Goal: Transaction & Acquisition: Purchase product/service

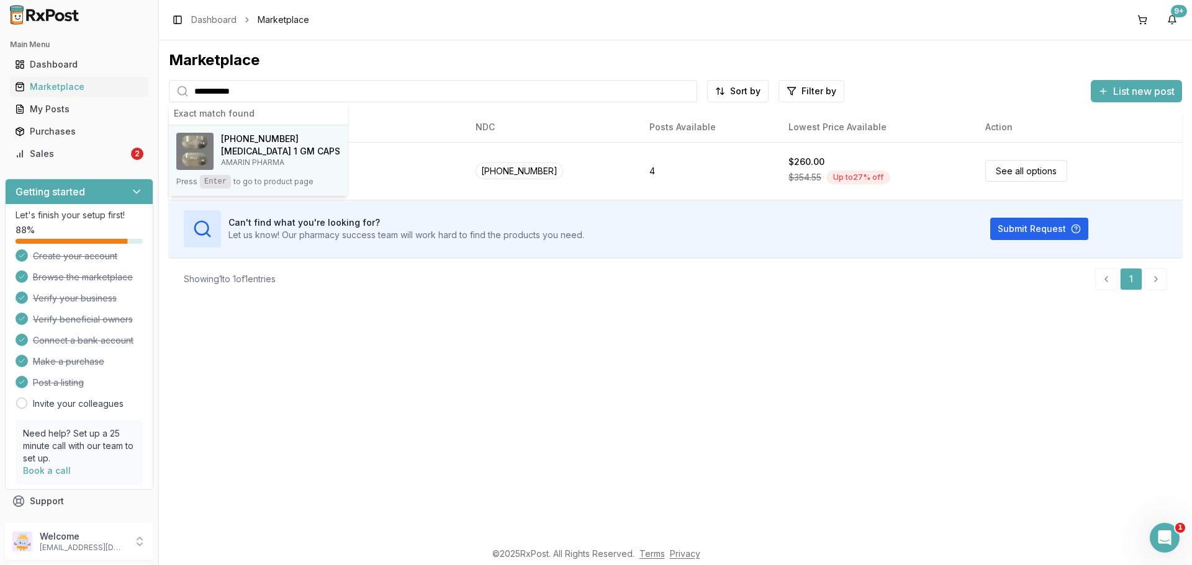
type input "**********"
click at [264, 145] on span "[PHONE_NUMBER]" at bounding box center [260, 139] width 78 height 12
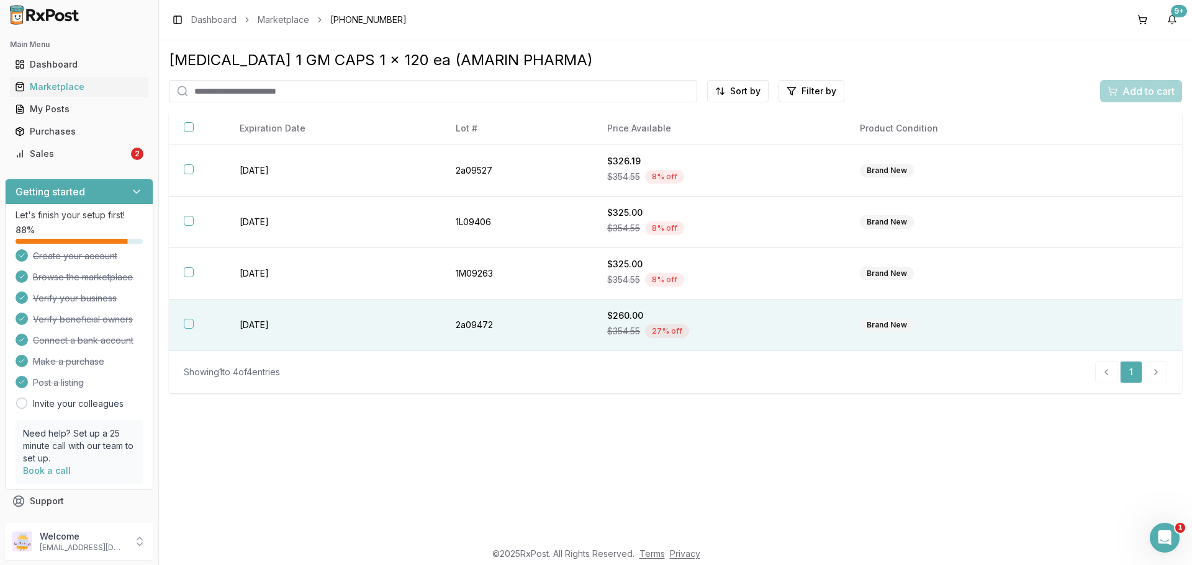
click at [187, 329] on th at bounding box center [197, 326] width 56 height 52
click at [1127, 90] on span "Add to cart" at bounding box center [1148, 91] width 52 height 15
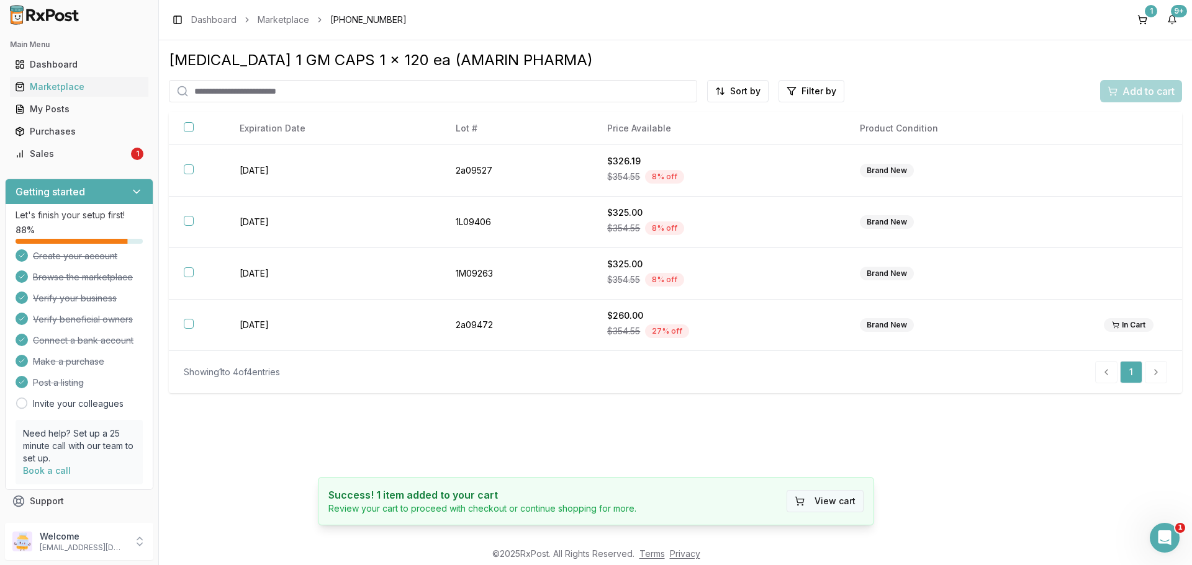
click at [837, 507] on button "View cart" at bounding box center [824, 501] width 77 height 22
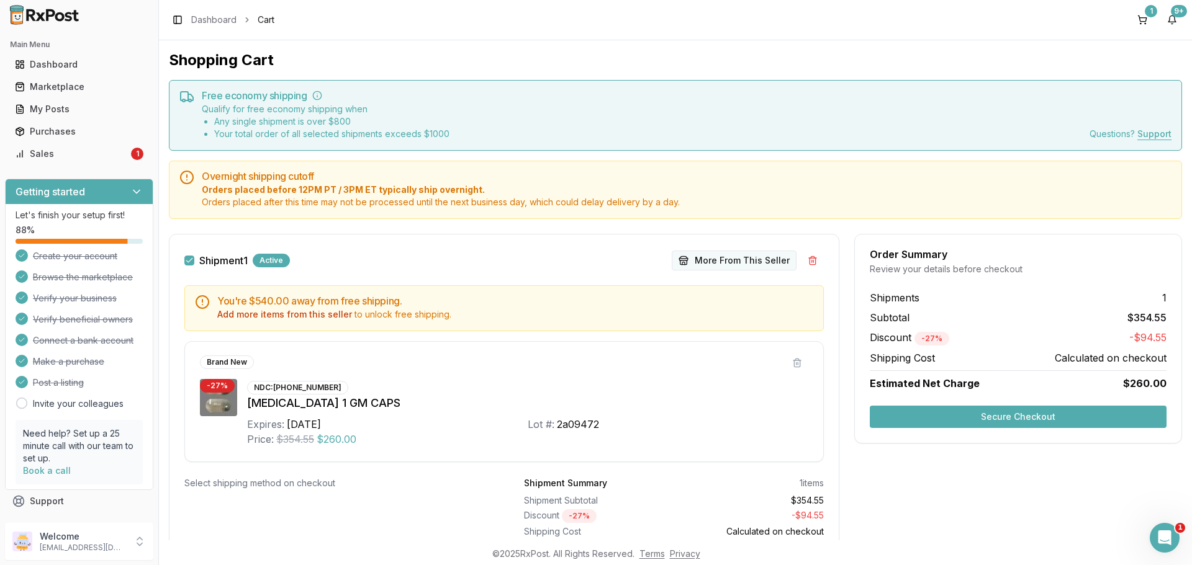
click at [728, 261] on button "More From This Seller" at bounding box center [734, 261] width 125 height 20
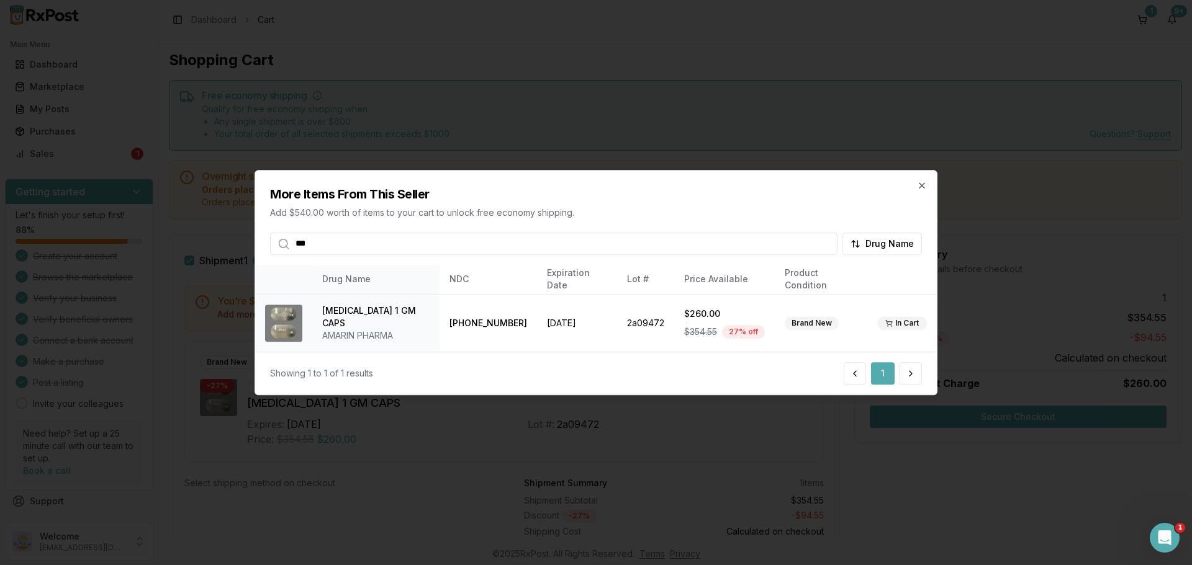
type input "***"
click at [924, 191] on div "More Items From This Seller Add $540.00 worth of items to your cart to unlock f…" at bounding box center [596, 213] width 682 height 84
click at [924, 184] on icon "button" at bounding box center [922, 186] width 10 height 10
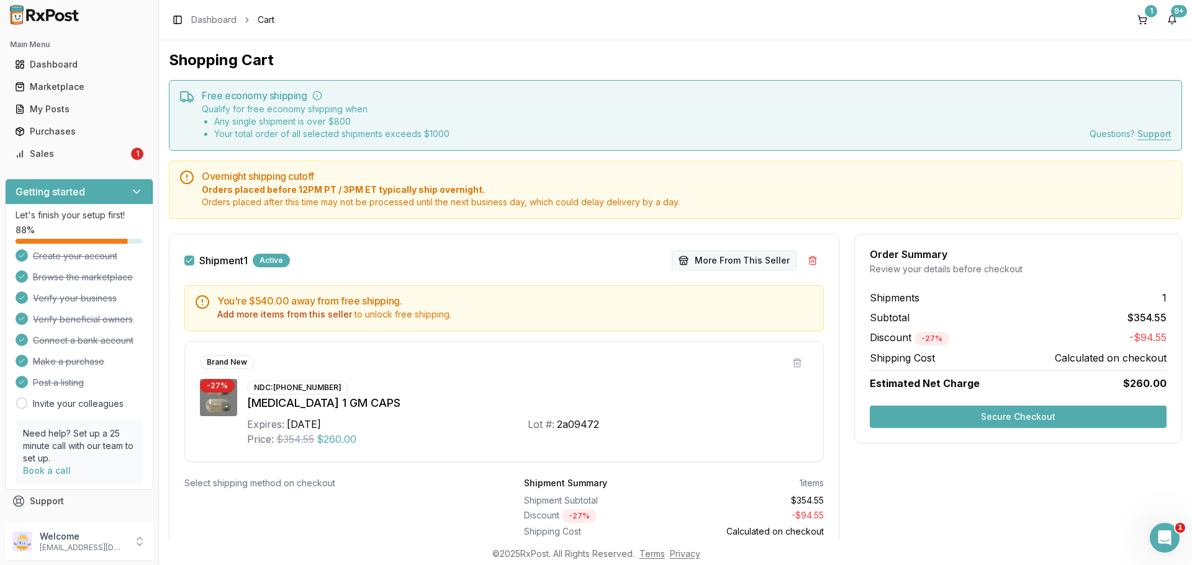
click at [720, 258] on button "More From This Seller" at bounding box center [734, 261] width 125 height 20
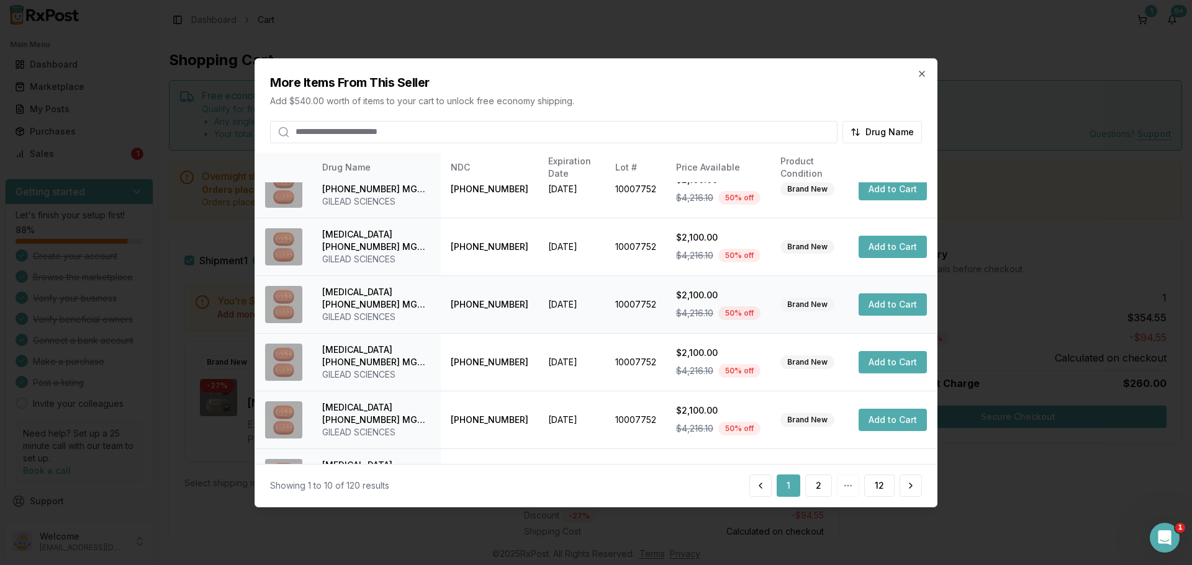
scroll to position [295, 0]
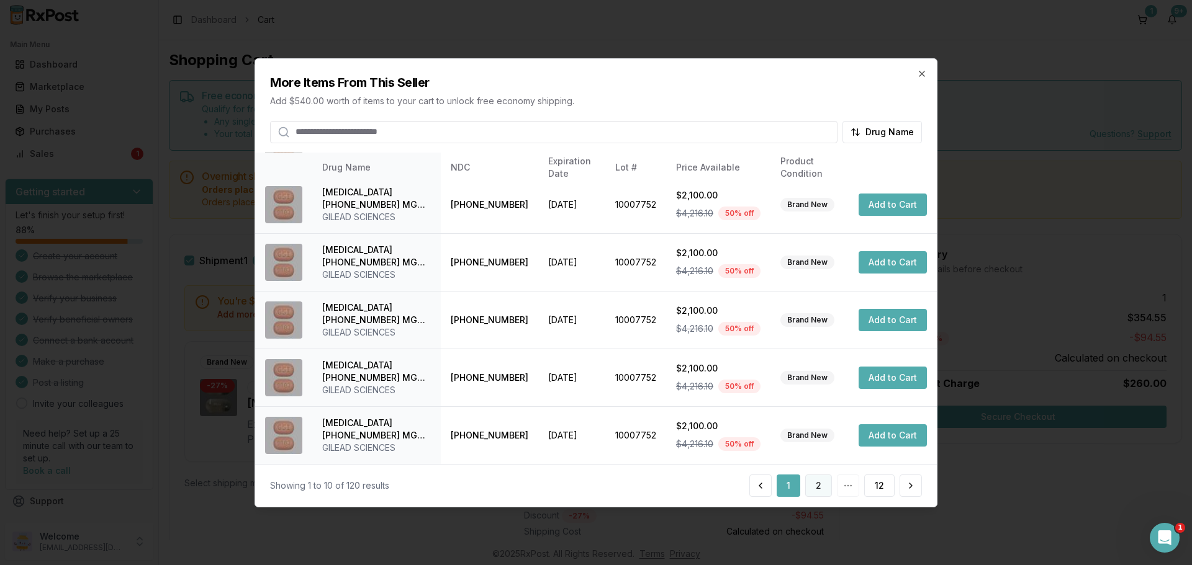
click at [813, 484] on button "2" at bounding box center [818, 486] width 27 height 22
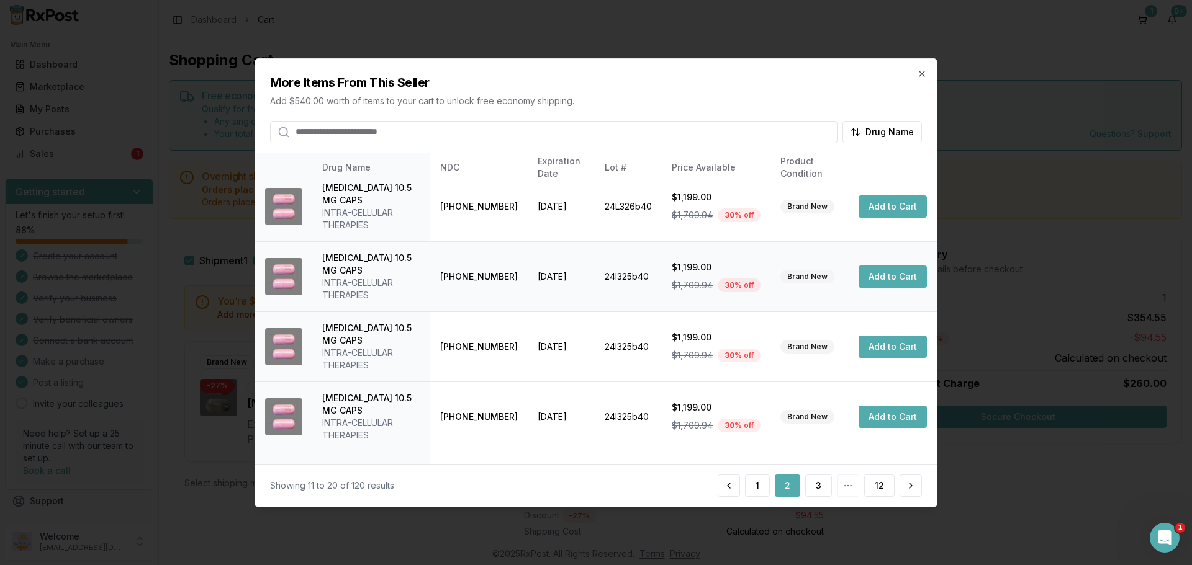
scroll to position [345, 0]
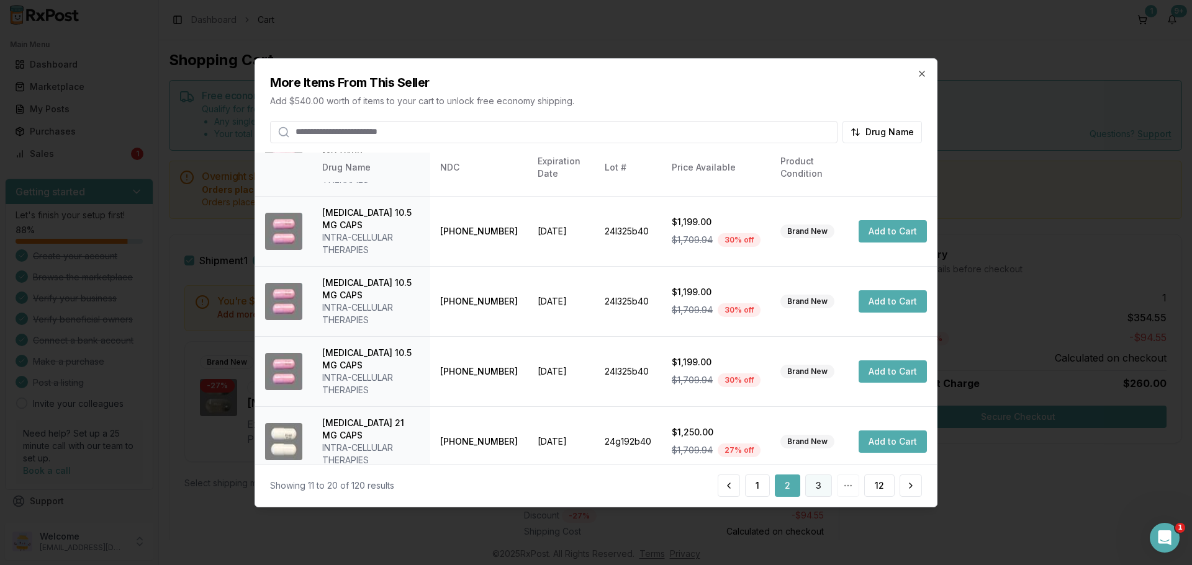
click at [816, 487] on button "3" at bounding box center [818, 486] width 27 height 22
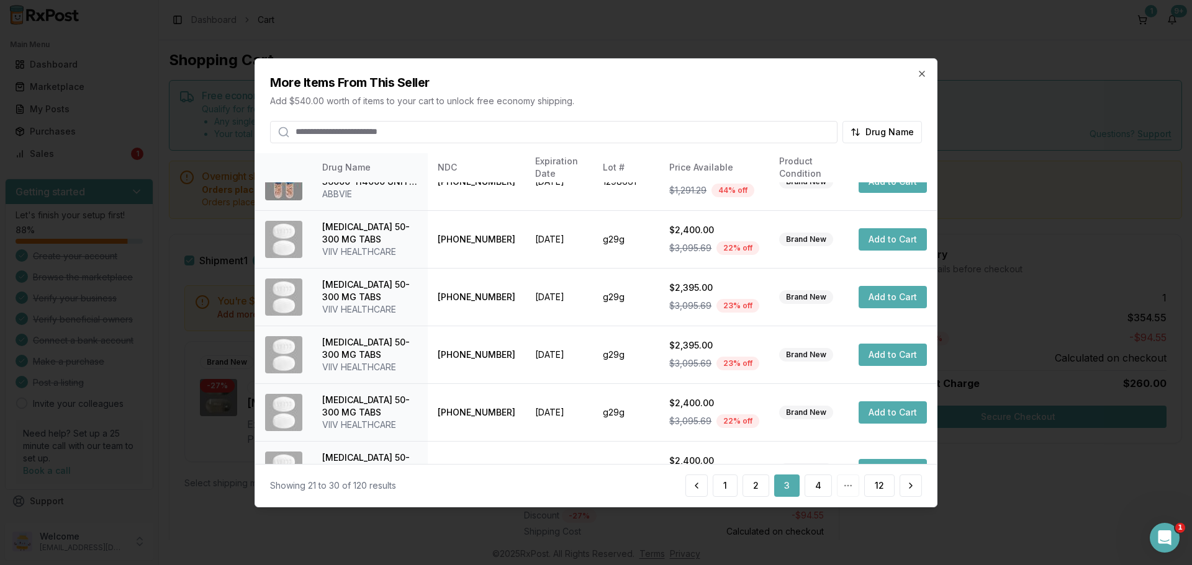
scroll to position [295, 0]
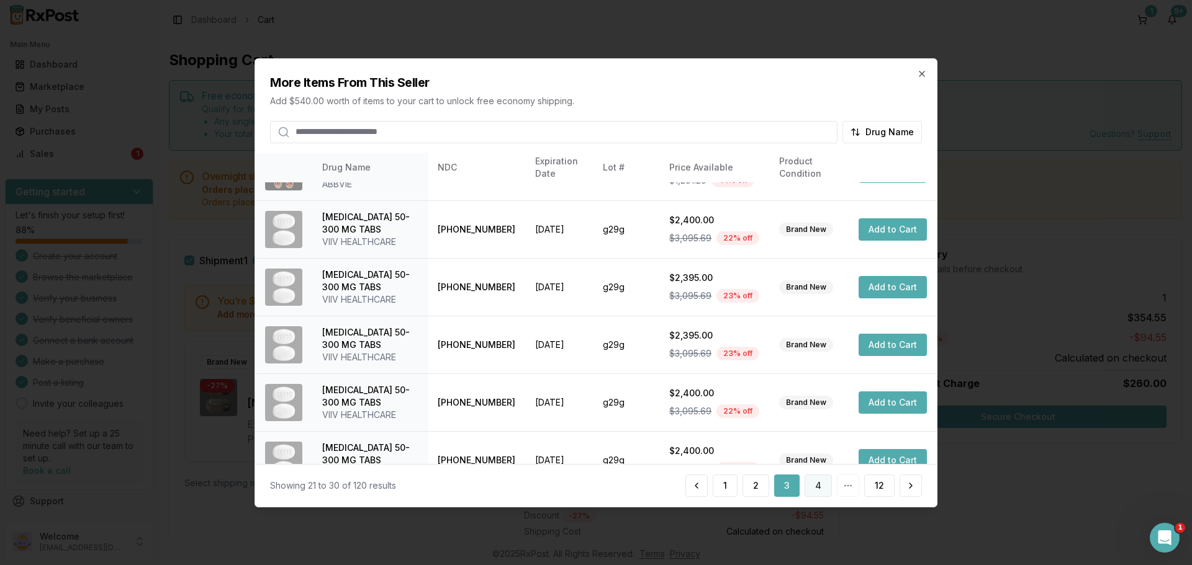
click at [826, 488] on button "4" at bounding box center [817, 486] width 27 height 22
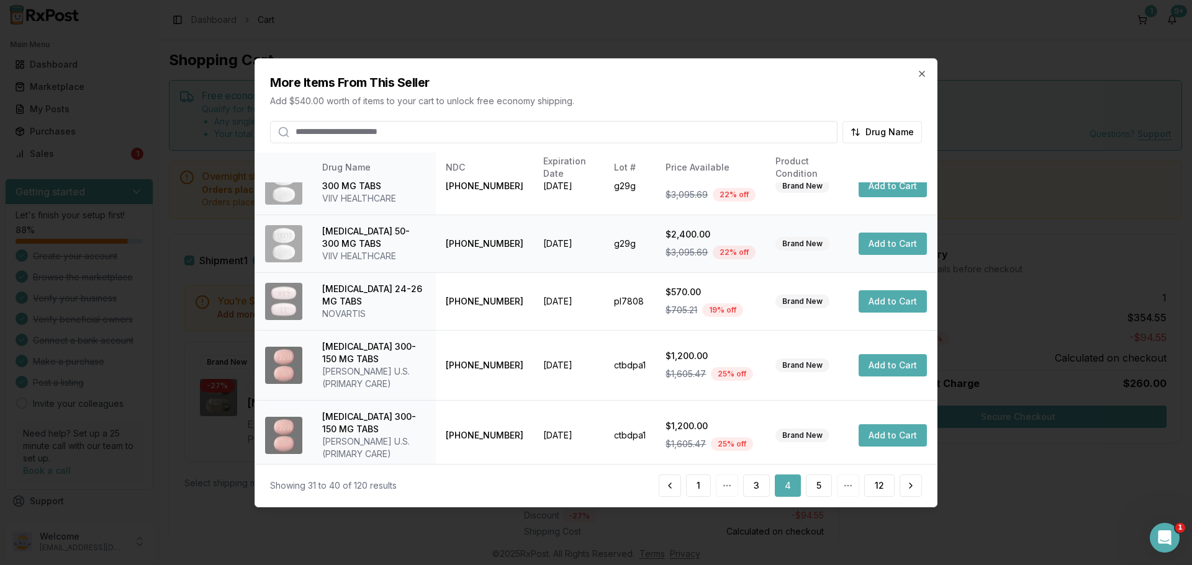
scroll to position [320, 0]
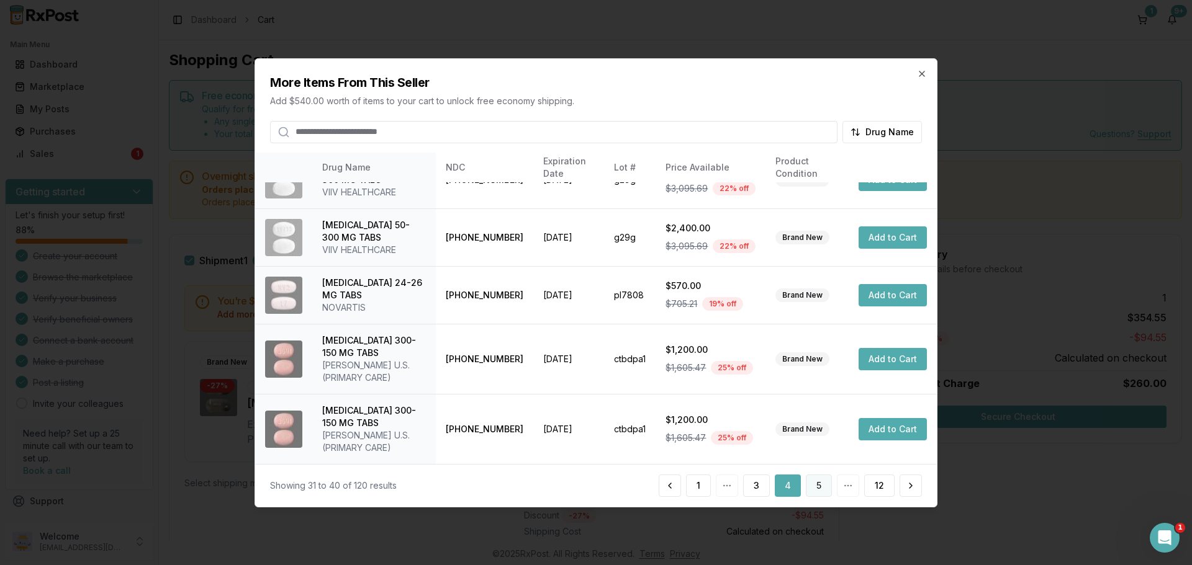
click at [814, 484] on button "5" at bounding box center [819, 486] width 26 height 22
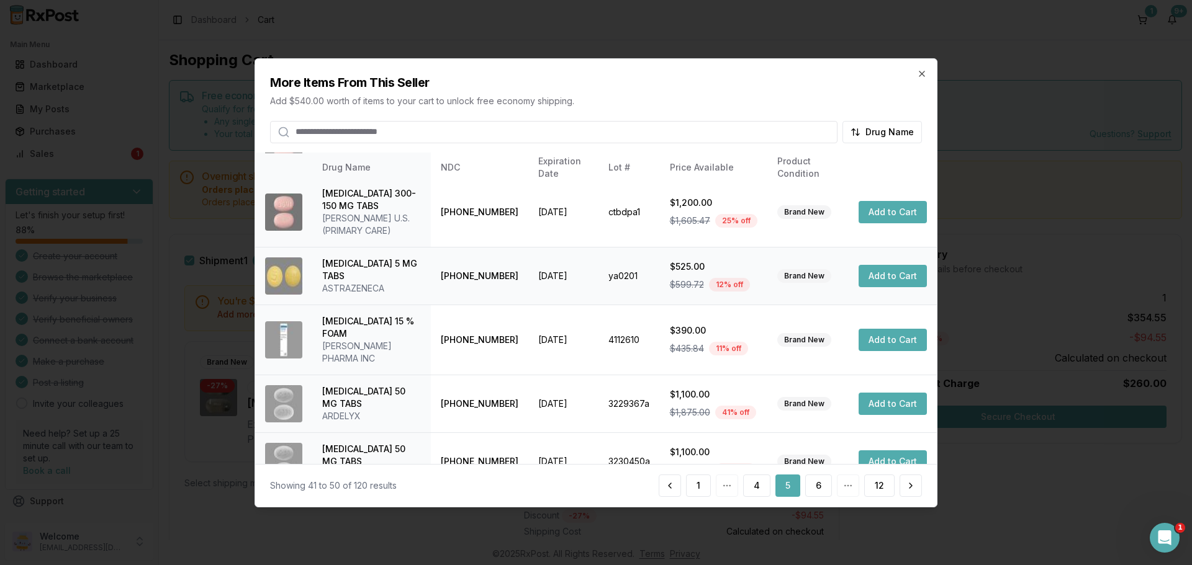
scroll to position [358, 0]
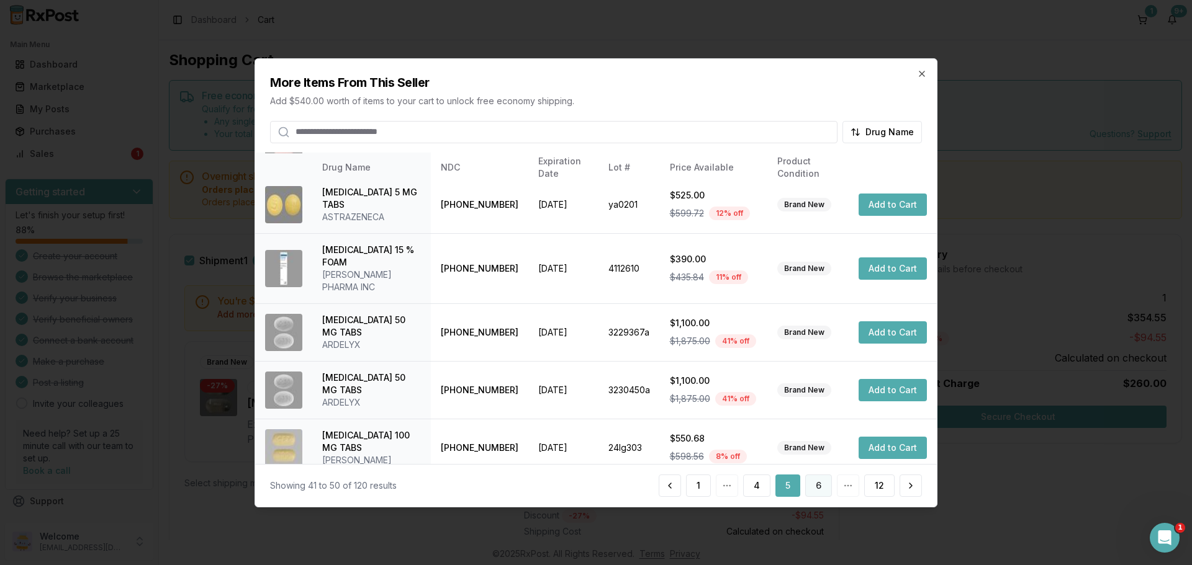
click at [822, 487] on button "6" at bounding box center [818, 486] width 27 height 22
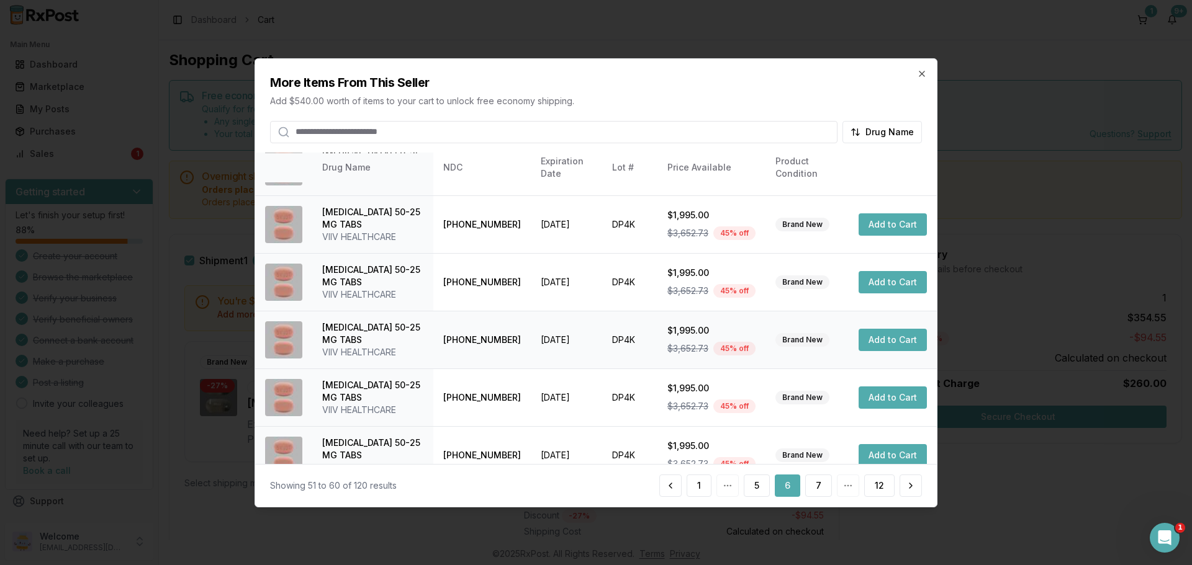
scroll to position [308, 0]
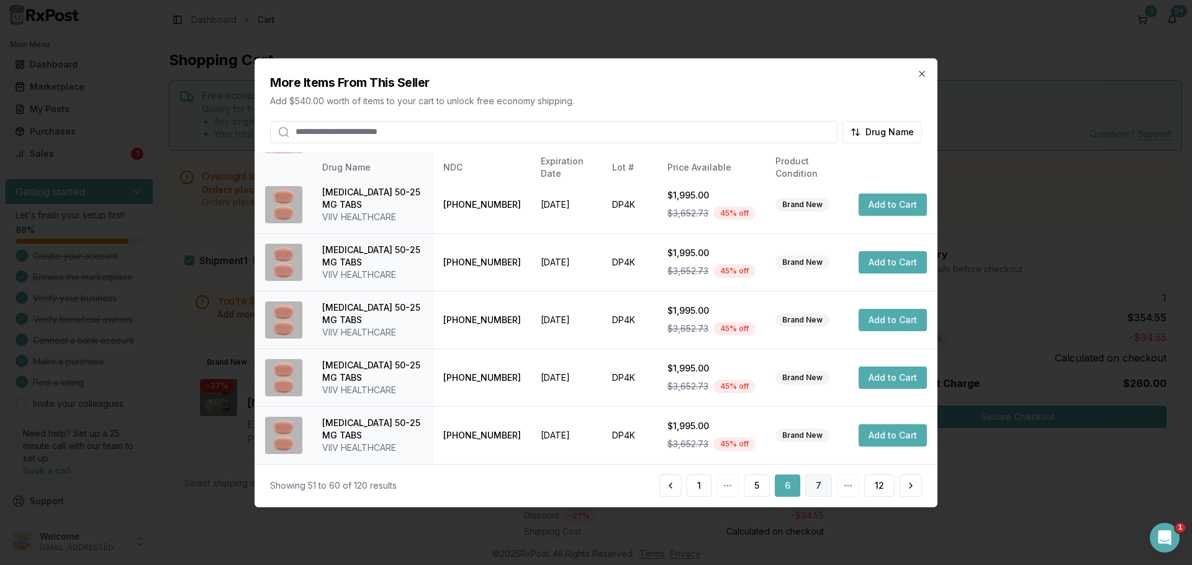
click at [821, 489] on button "7" at bounding box center [818, 486] width 27 height 22
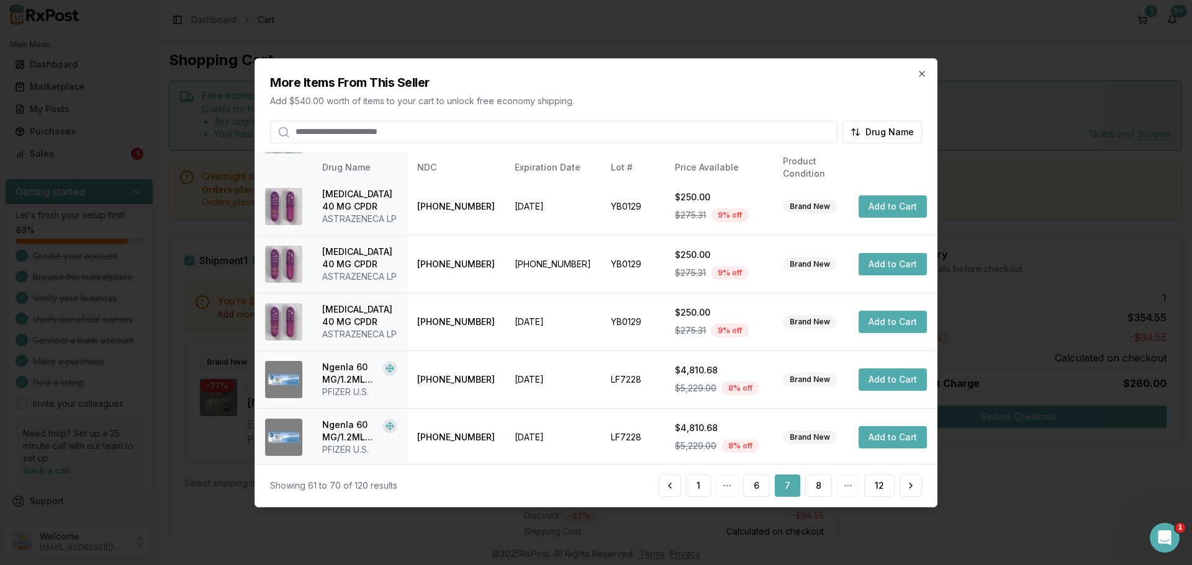
scroll to position [295, 0]
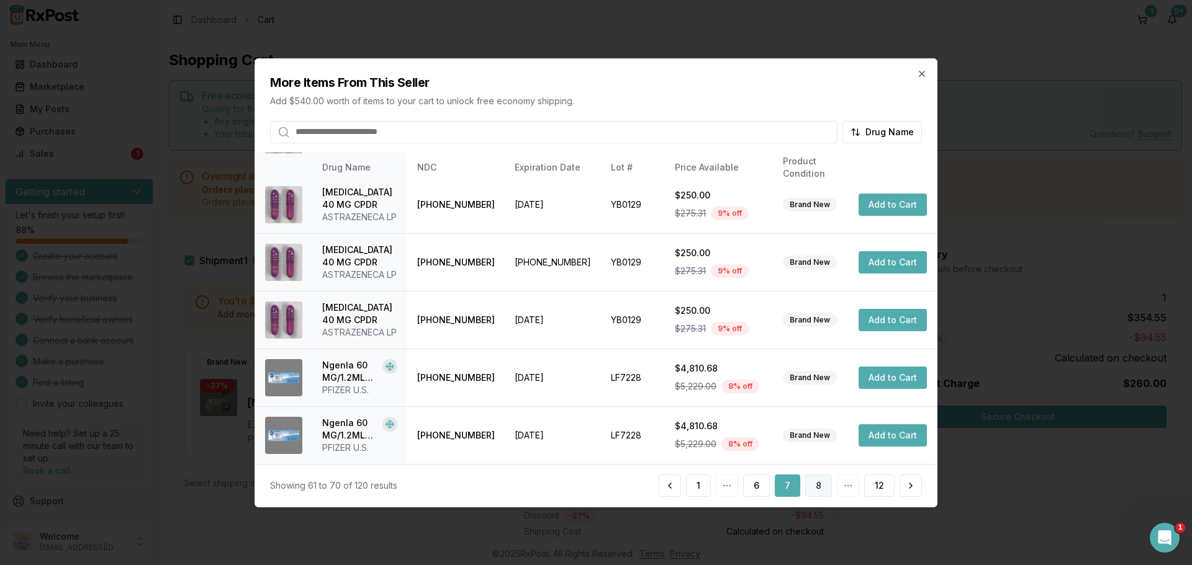
click at [817, 490] on button "8" at bounding box center [818, 486] width 27 height 22
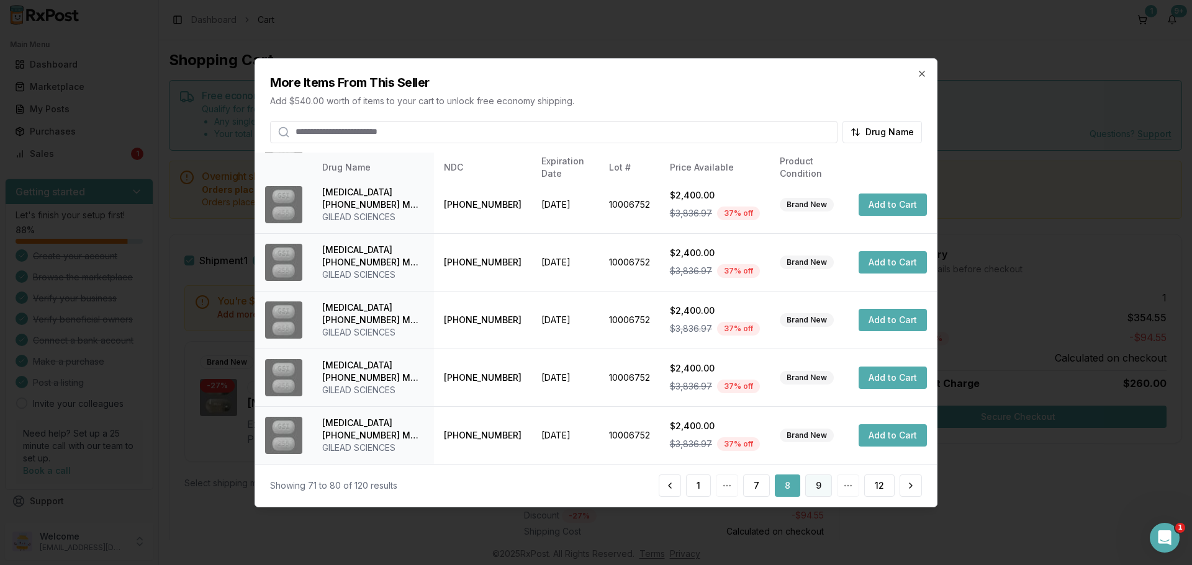
click at [819, 480] on button "9" at bounding box center [818, 486] width 27 height 22
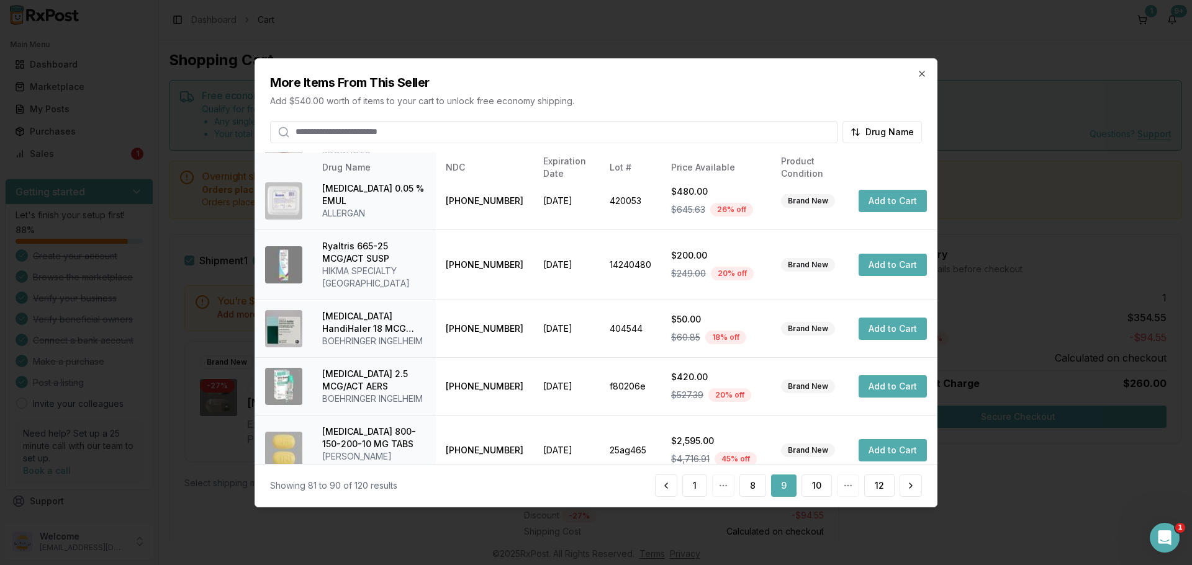
scroll to position [333, 0]
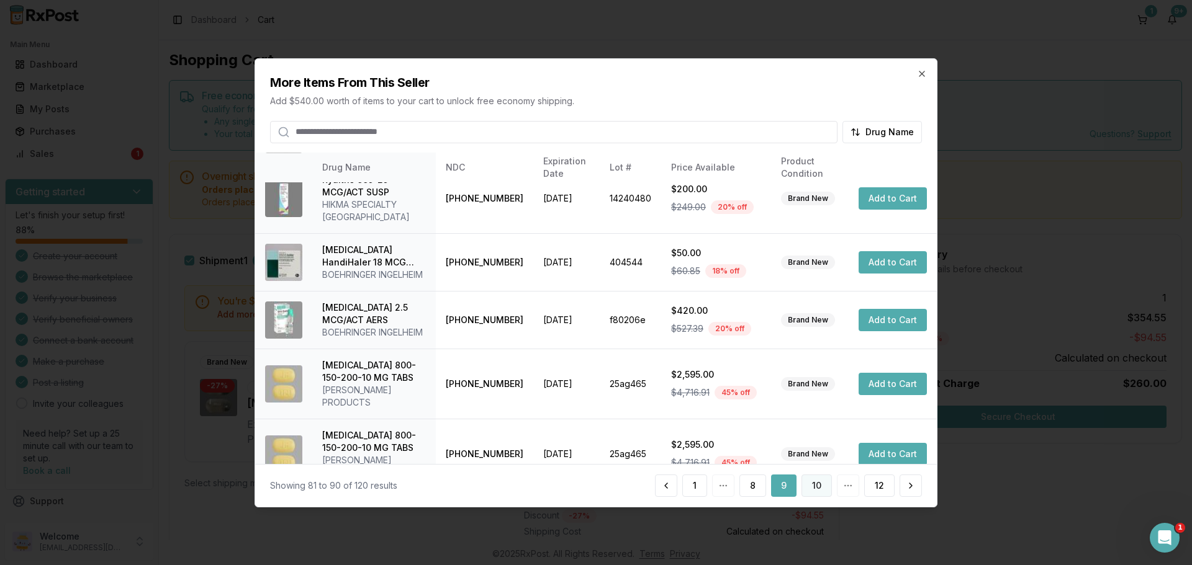
click at [816, 484] on button "10" at bounding box center [816, 486] width 30 height 22
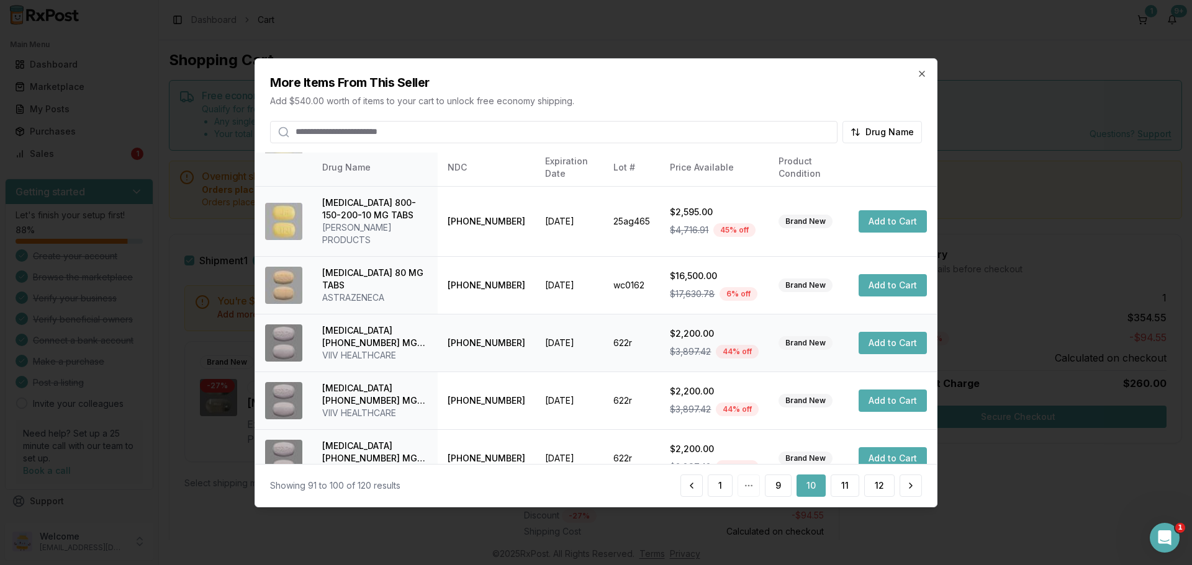
scroll to position [295, 0]
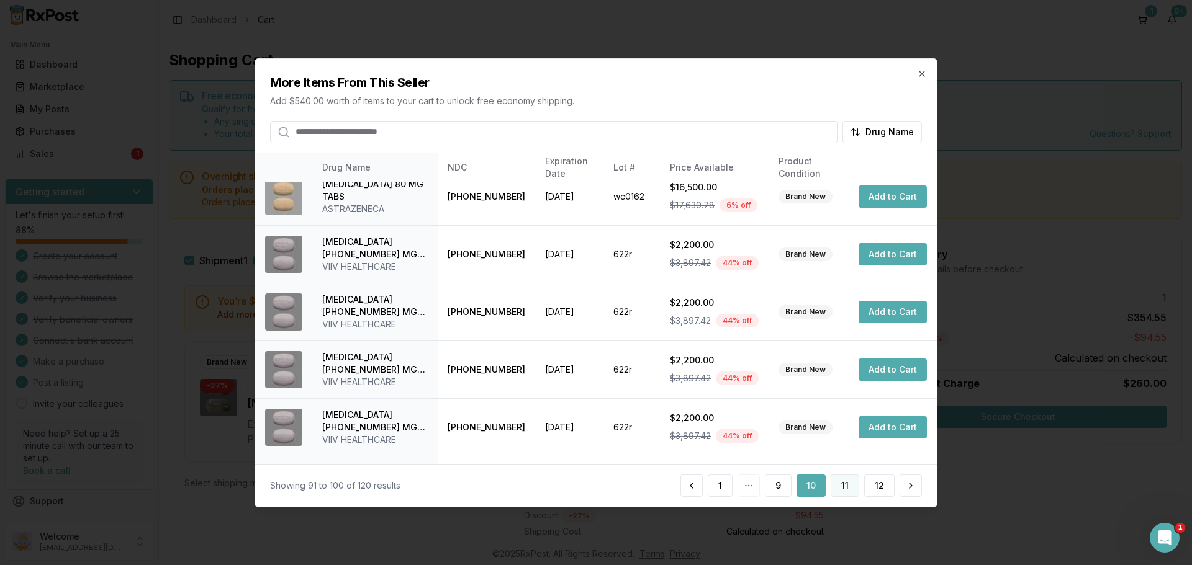
click at [847, 490] on button "11" at bounding box center [845, 486] width 29 height 22
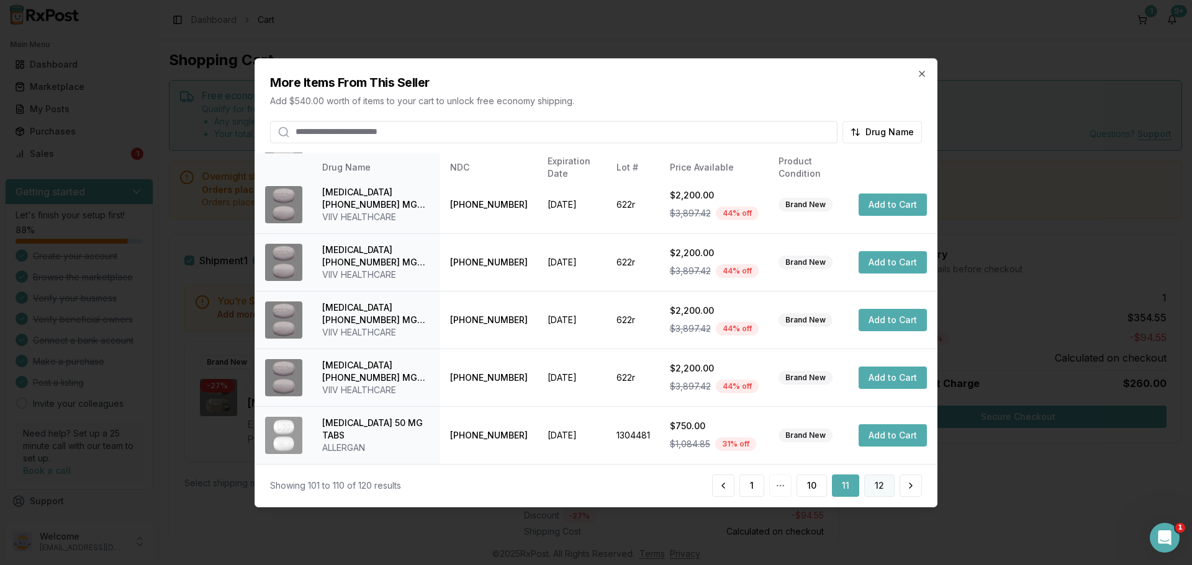
click at [882, 492] on button "12" at bounding box center [879, 486] width 30 height 22
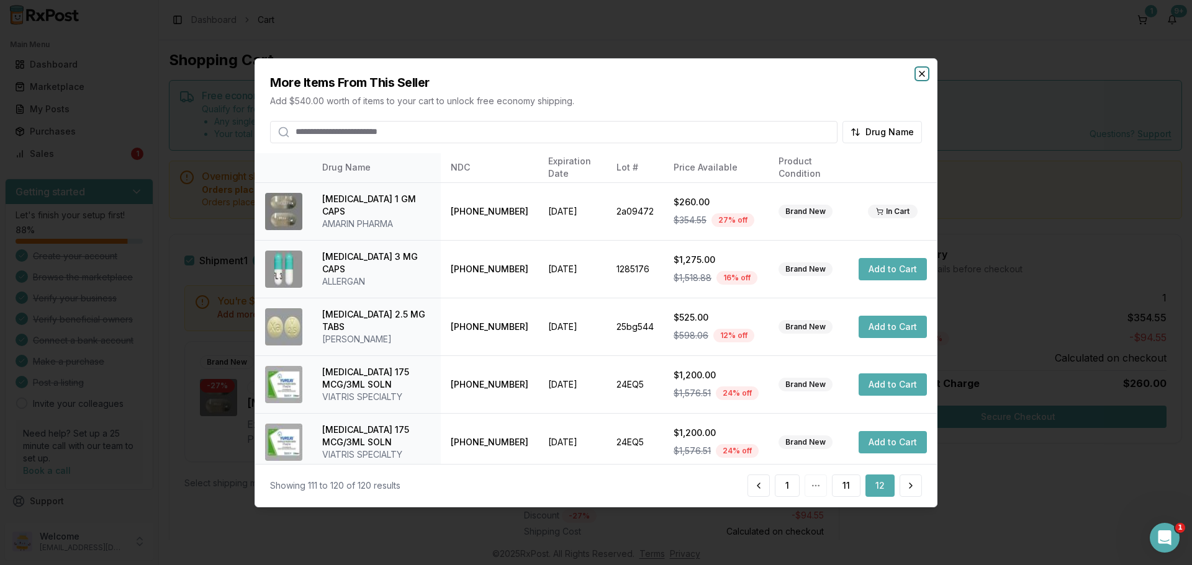
click at [924, 76] on icon "button" at bounding box center [922, 73] width 10 height 10
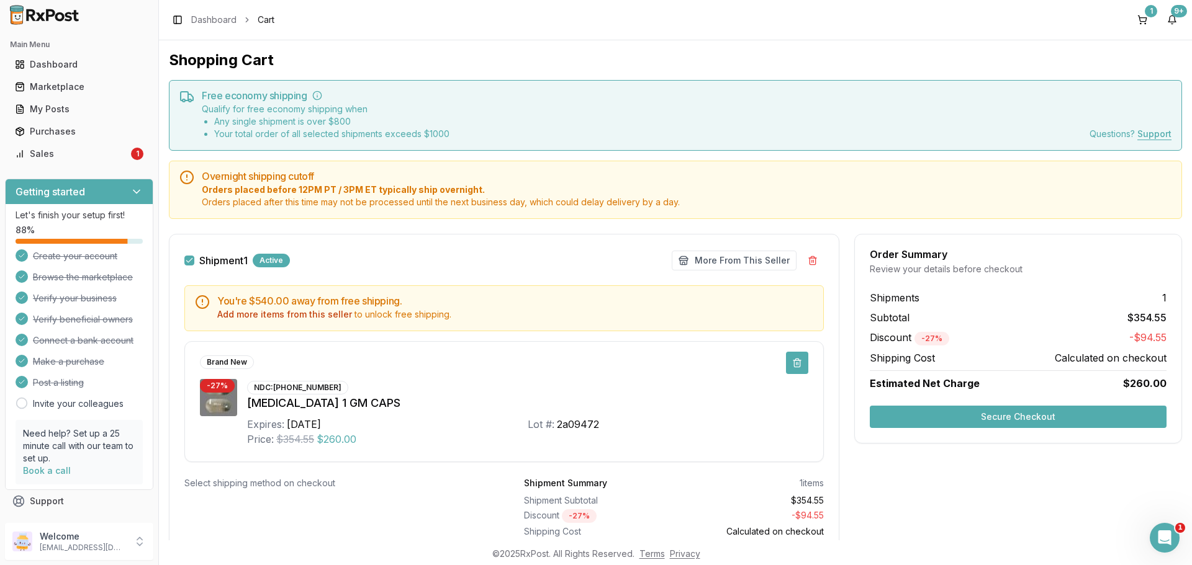
click at [789, 363] on button at bounding box center [797, 363] width 22 height 22
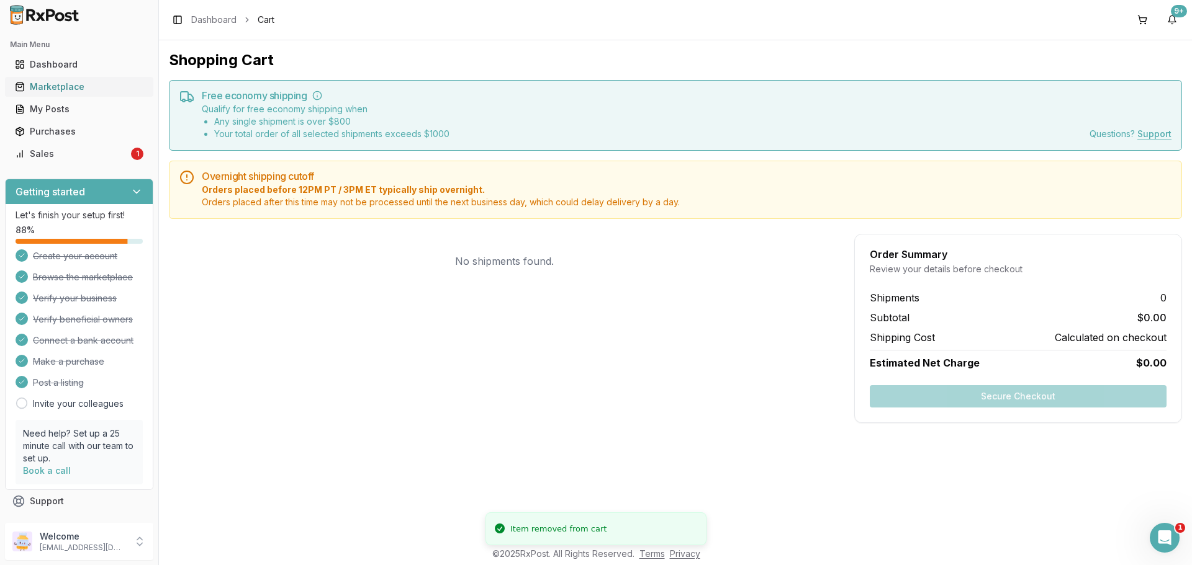
click at [64, 86] on div "Marketplace" at bounding box center [79, 87] width 128 height 12
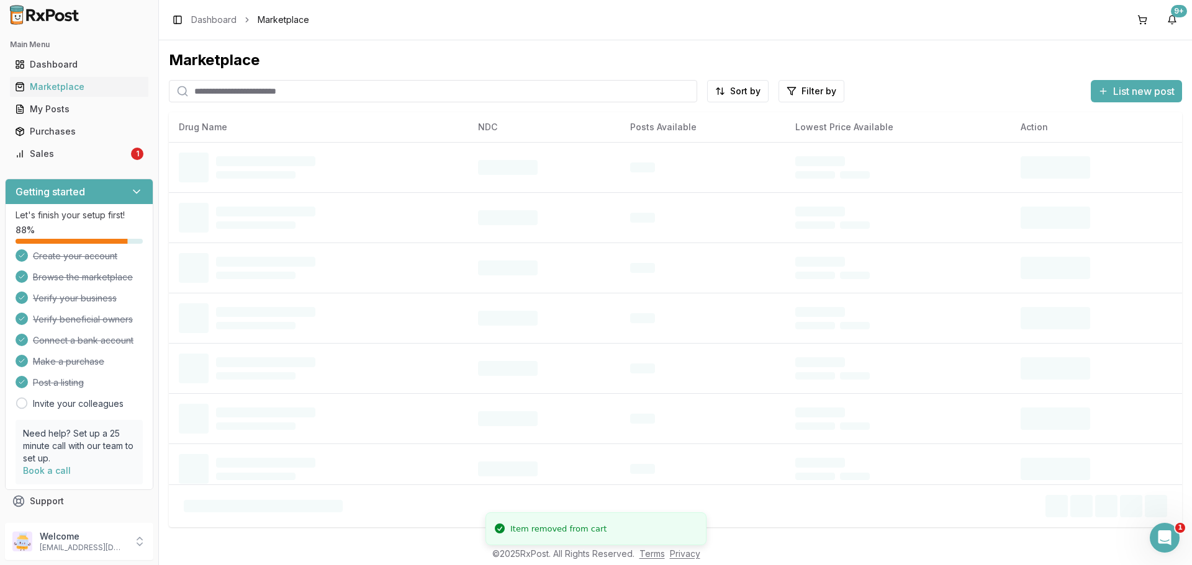
click at [263, 96] on input "search" at bounding box center [433, 91] width 528 height 22
paste input "**********"
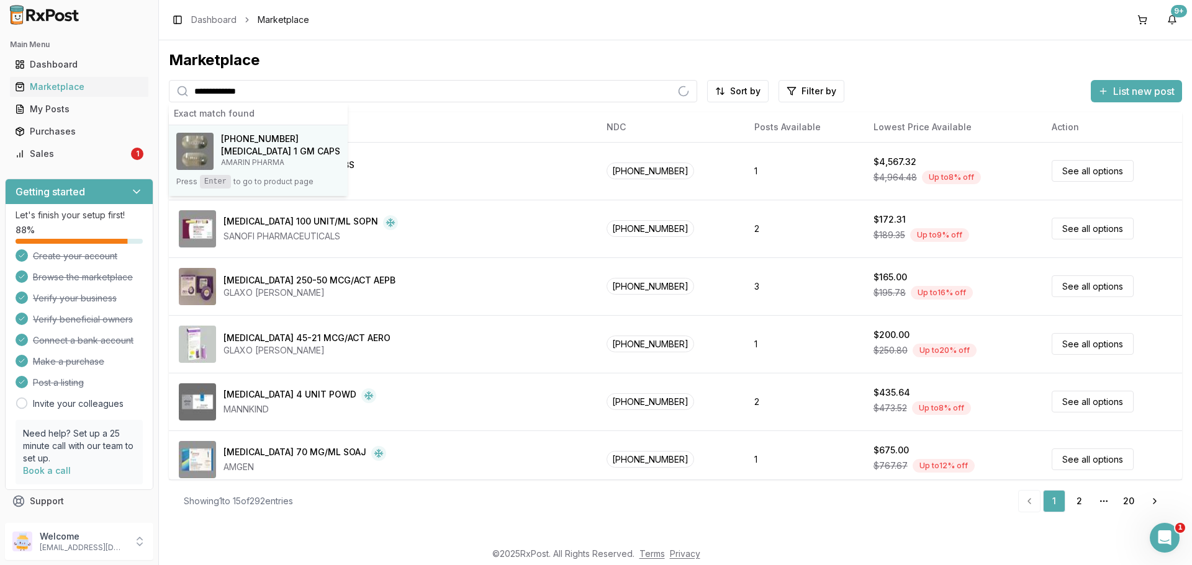
type input "**********"
click at [263, 131] on button "[PHONE_NUMBER] [MEDICAL_DATA] 1 GM CAPS AMARIN PHARMA Press Enter to go to prod…" at bounding box center [258, 160] width 179 height 71
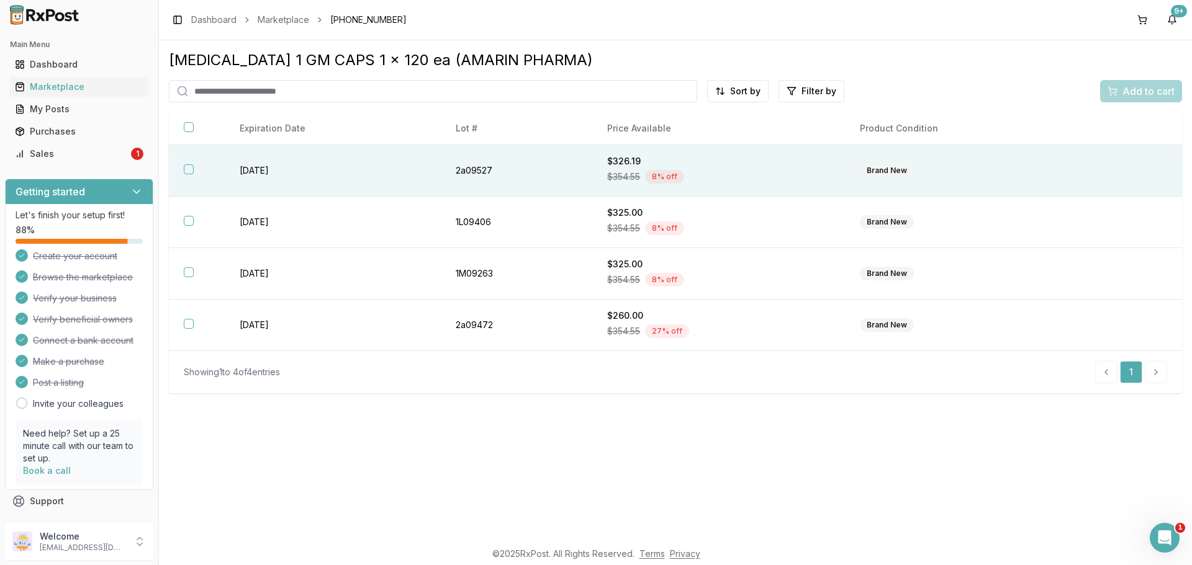
click at [190, 171] on button "button" at bounding box center [189, 169] width 10 height 10
click at [1131, 101] on button "Add to cart" at bounding box center [1141, 91] width 82 height 22
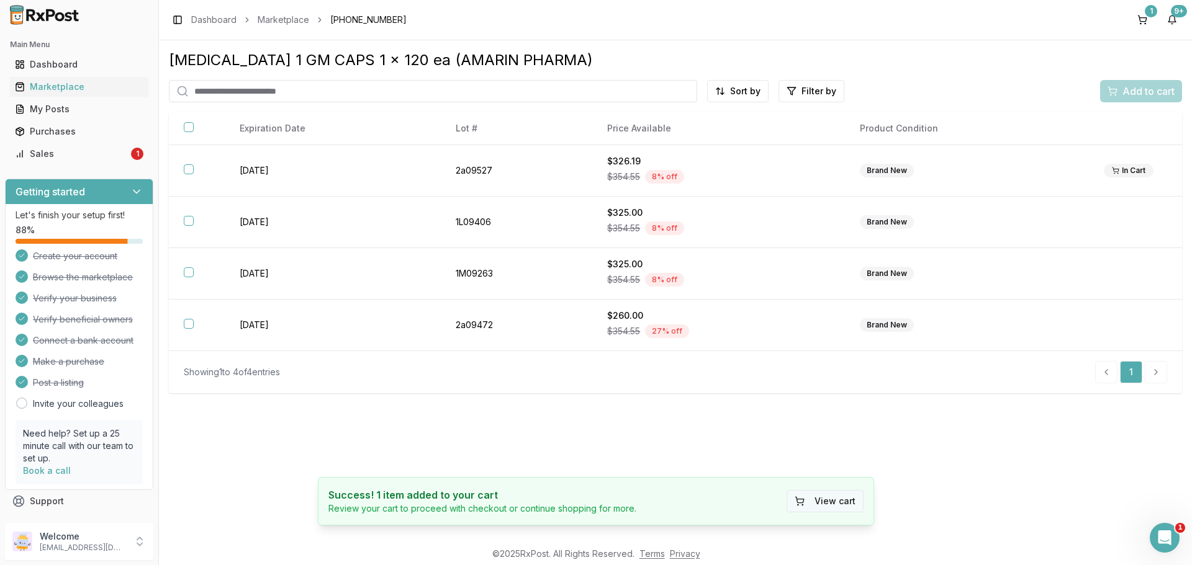
click at [822, 497] on button "View cart" at bounding box center [824, 501] width 77 height 22
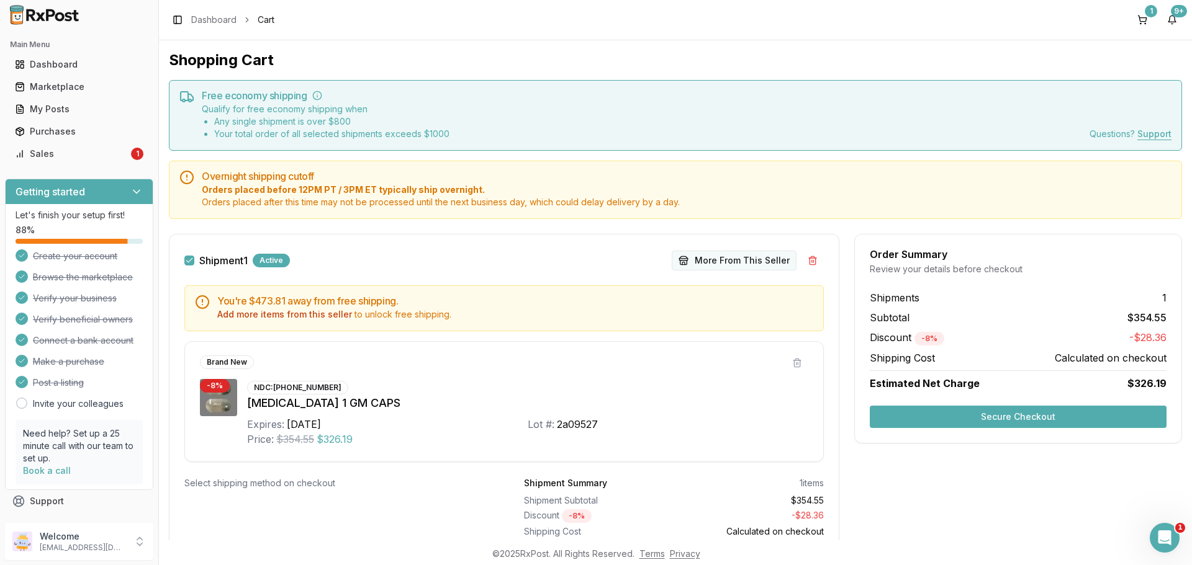
click at [728, 254] on button "More From This Seller" at bounding box center [734, 261] width 125 height 20
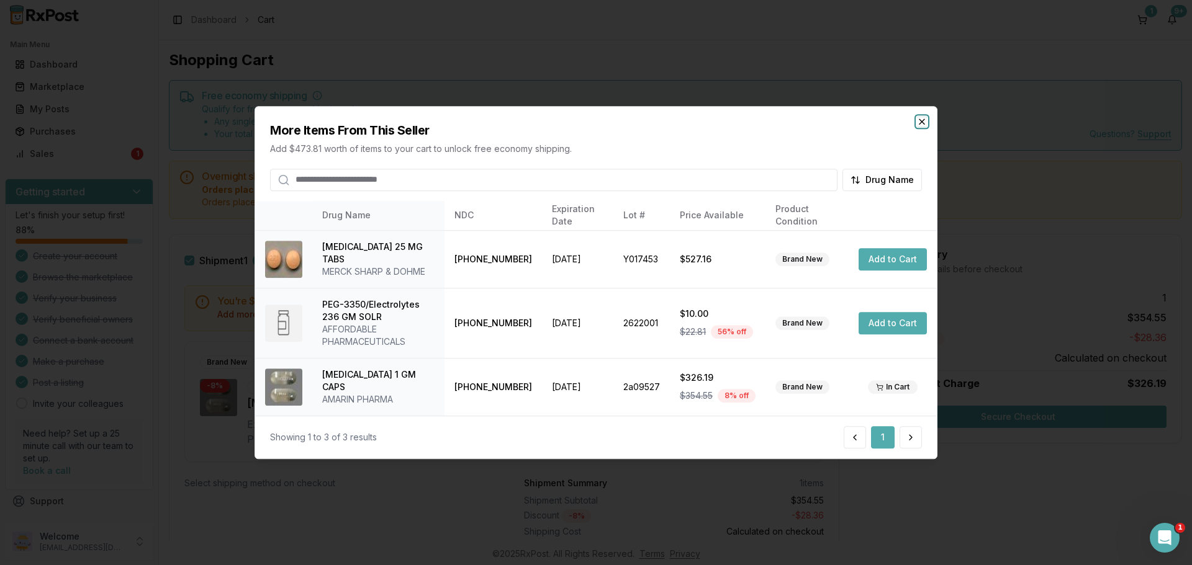
click at [925, 122] on icon "button" at bounding box center [922, 122] width 10 height 10
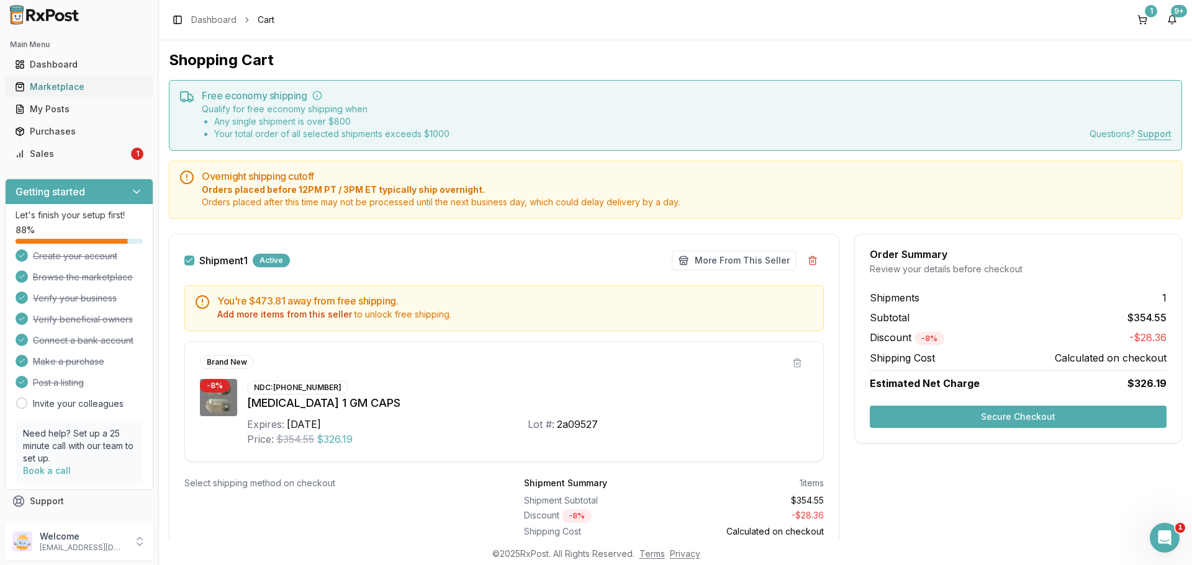
click at [70, 79] on link "Marketplace" at bounding box center [79, 87] width 138 height 22
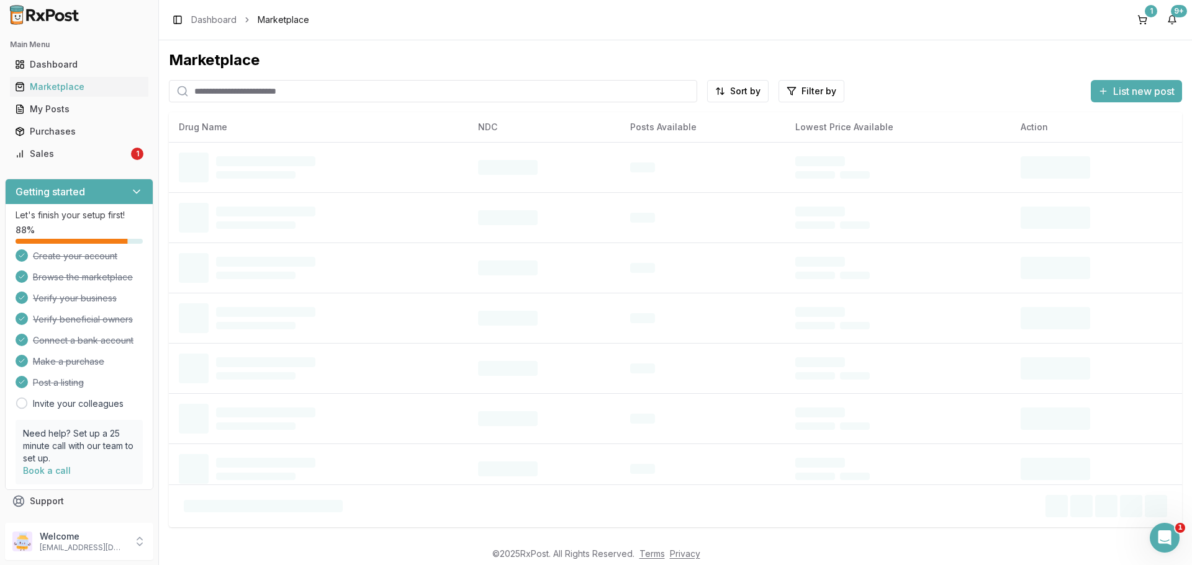
click at [264, 88] on input "search" at bounding box center [433, 91] width 528 height 22
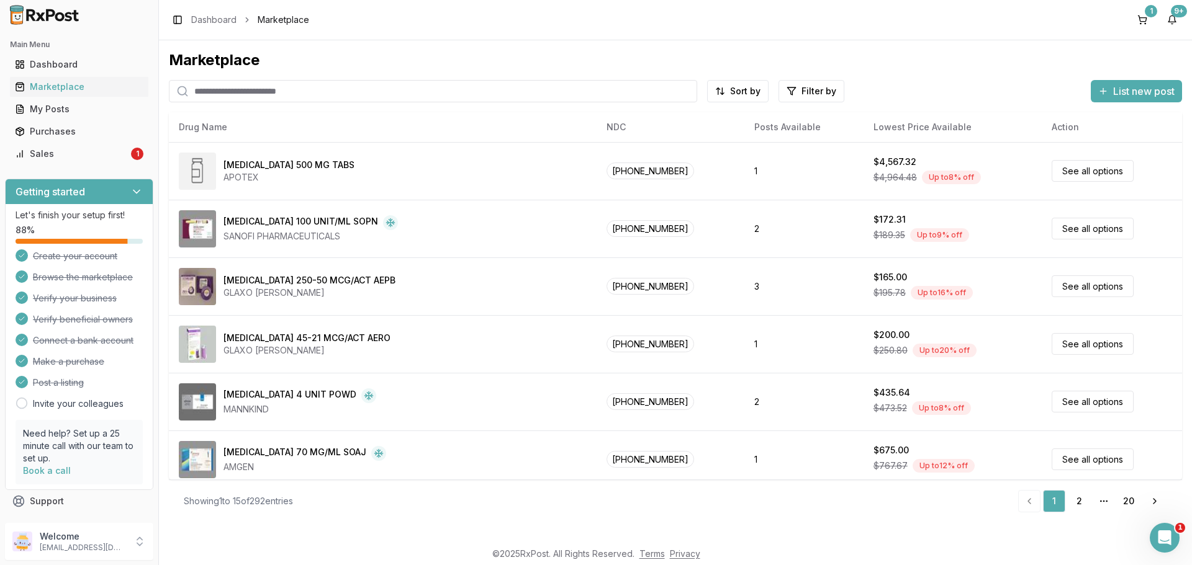
paste input "**********"
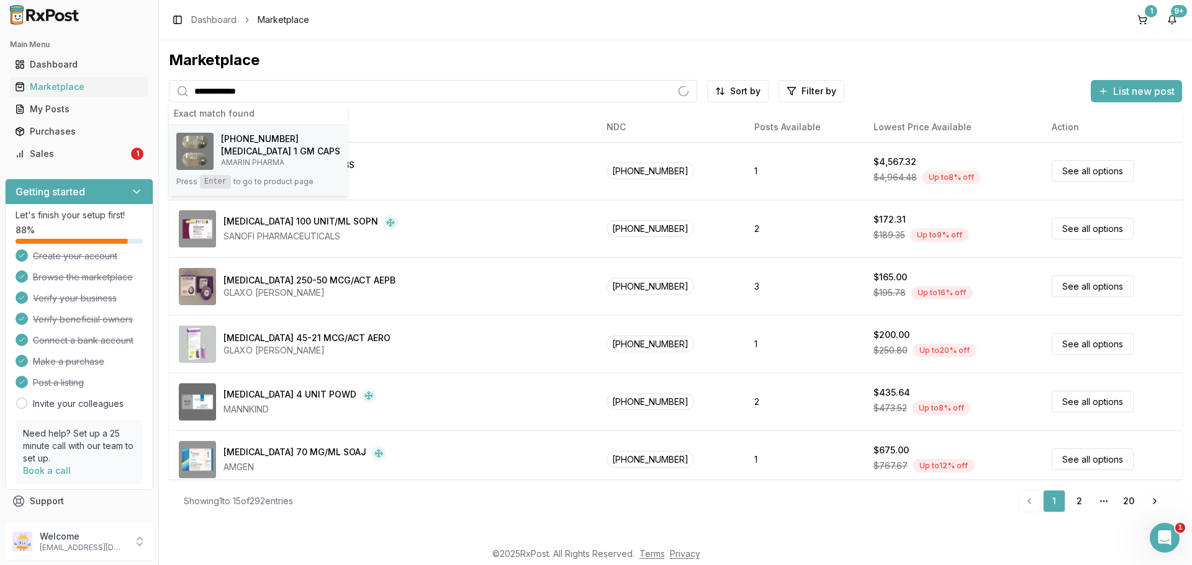
type input "**********"
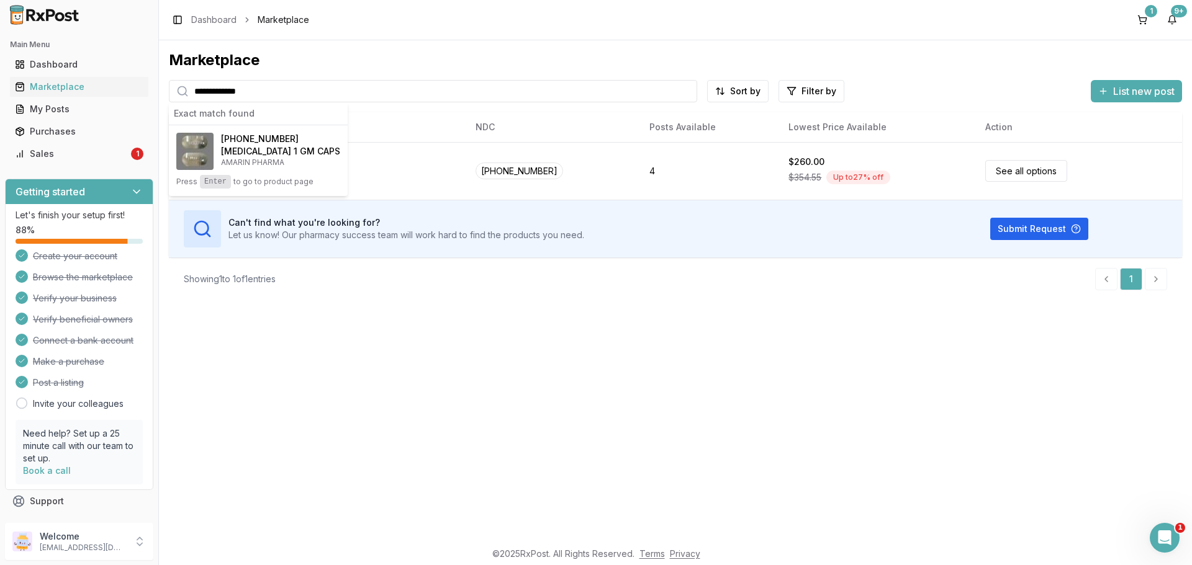
click at [228, 146] on h4 "[MEDICAL_DATA] 1 GM CAPS" at bounding box center [280, 151] width 119 height 12
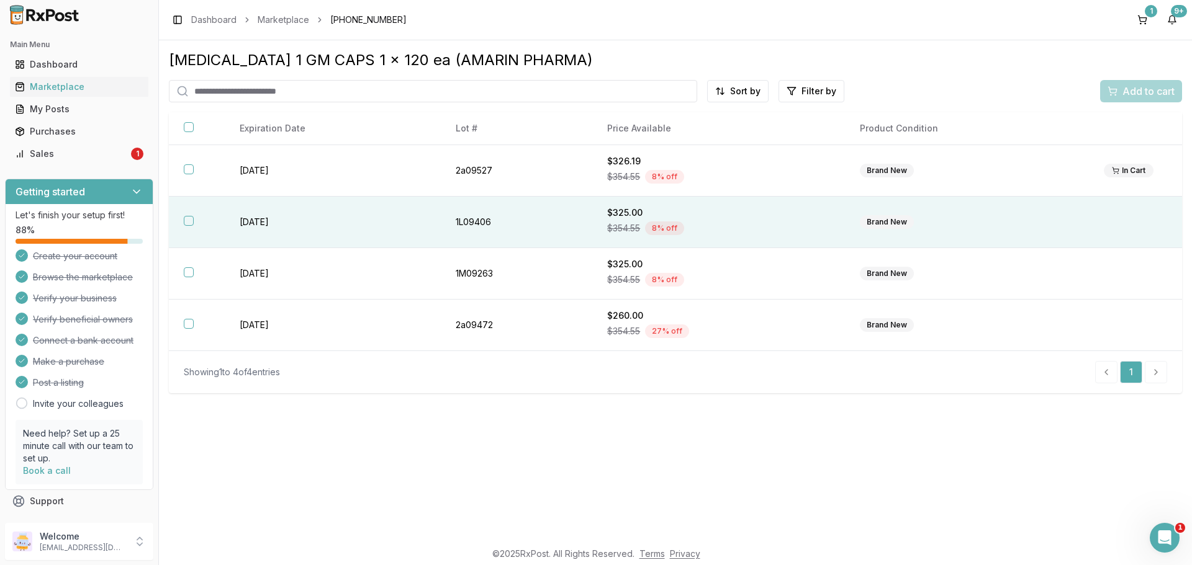
click at [191, 218] on button "button" at bounding box center [189, 221] width 10 height 10
click at [1130, 88] on span "Add to cart" at bounding box center [1148, 91] width 52 height 15
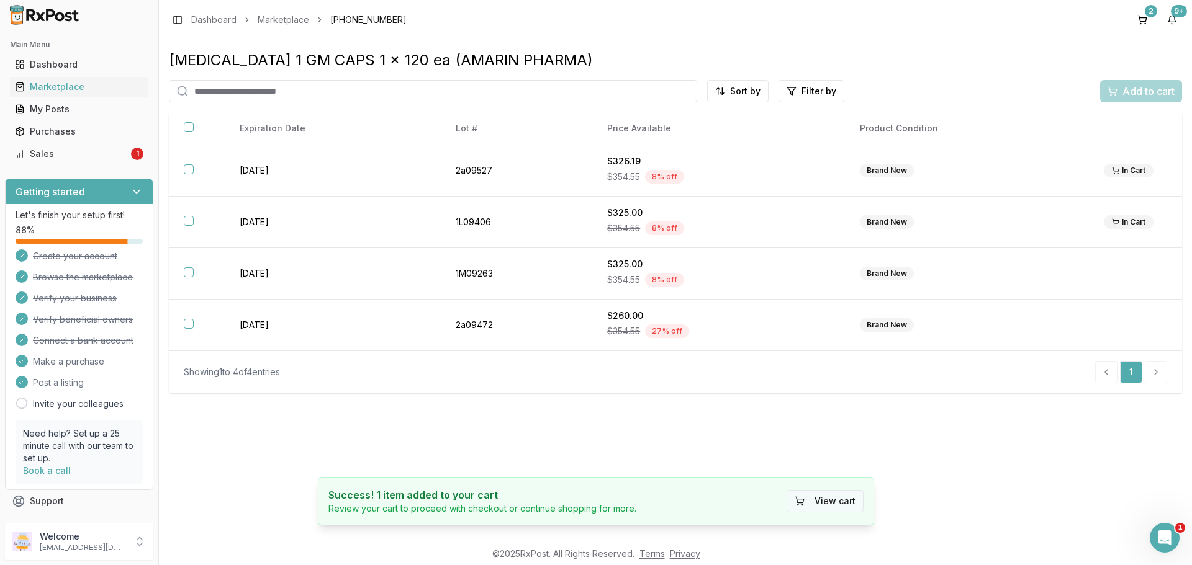
click at [814, 497] on button "View cart" at bounding box center [824, 501] width 77 height 22
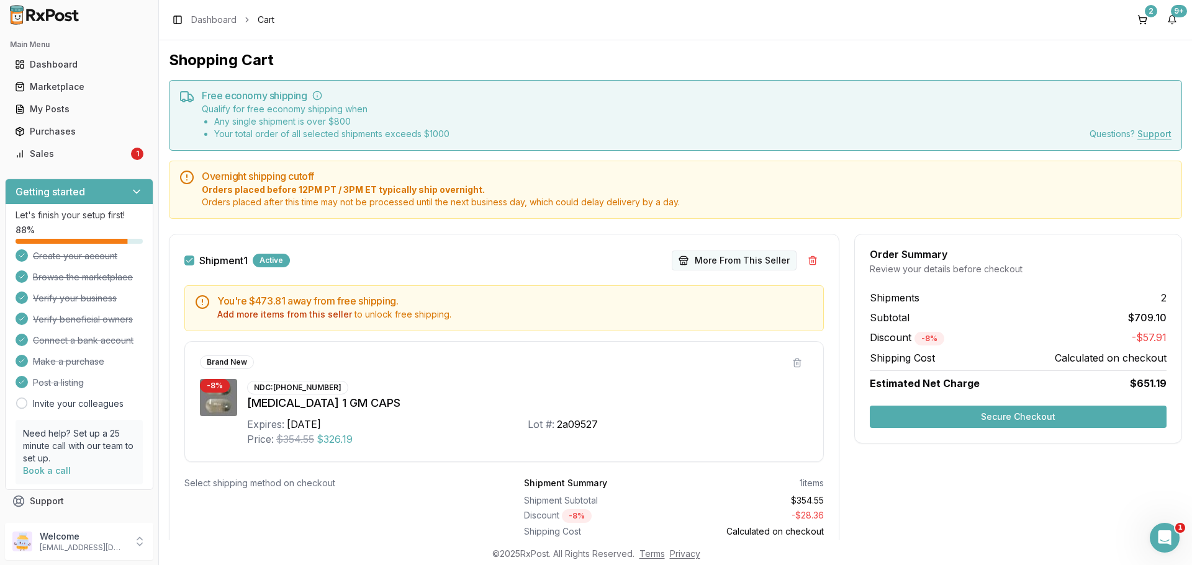
click at [736, 256] on button "More From This Seller" at bounding box center [734, 261] width 125 height 20
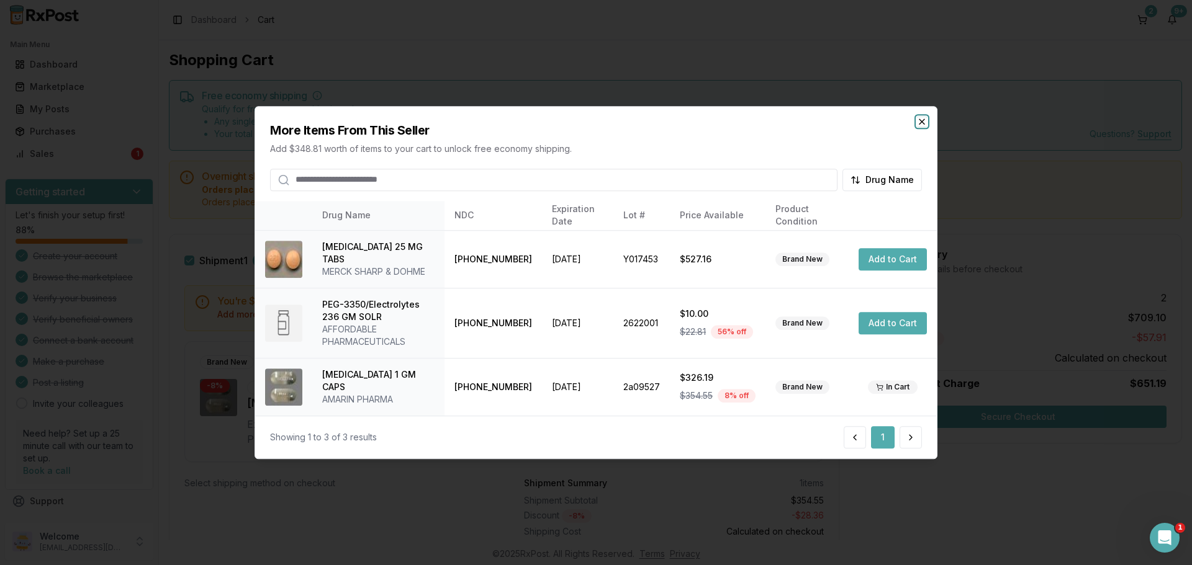
click at [924, 120] on icon "button" at bounding box center [921, 121] width 5 height 5
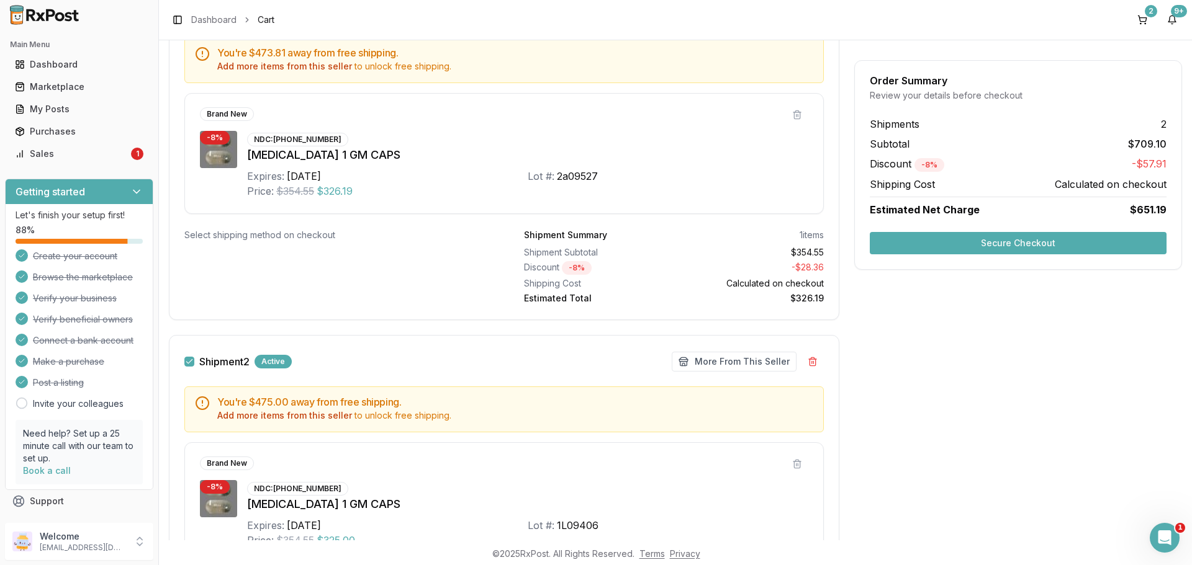
scroll to position [412, 0]
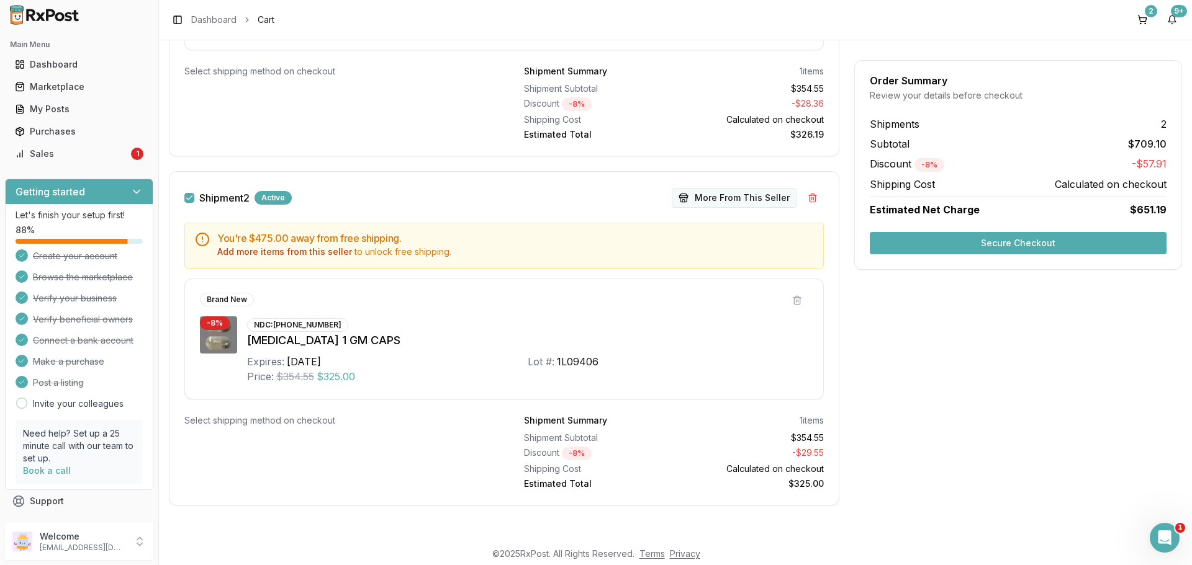
click at [729, 196] on button "More From This Seller" at bounding box center [734, 198] width 125 height 20
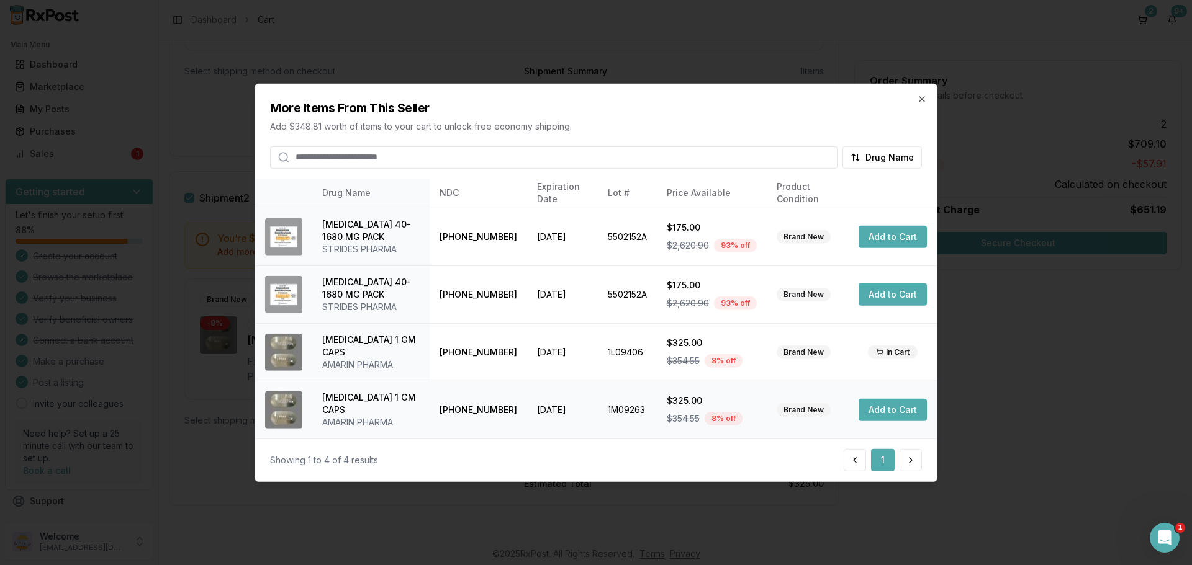
click at [901, 407] on button "Add to Cart" at bounding box center [892, 410] width 68 height 22
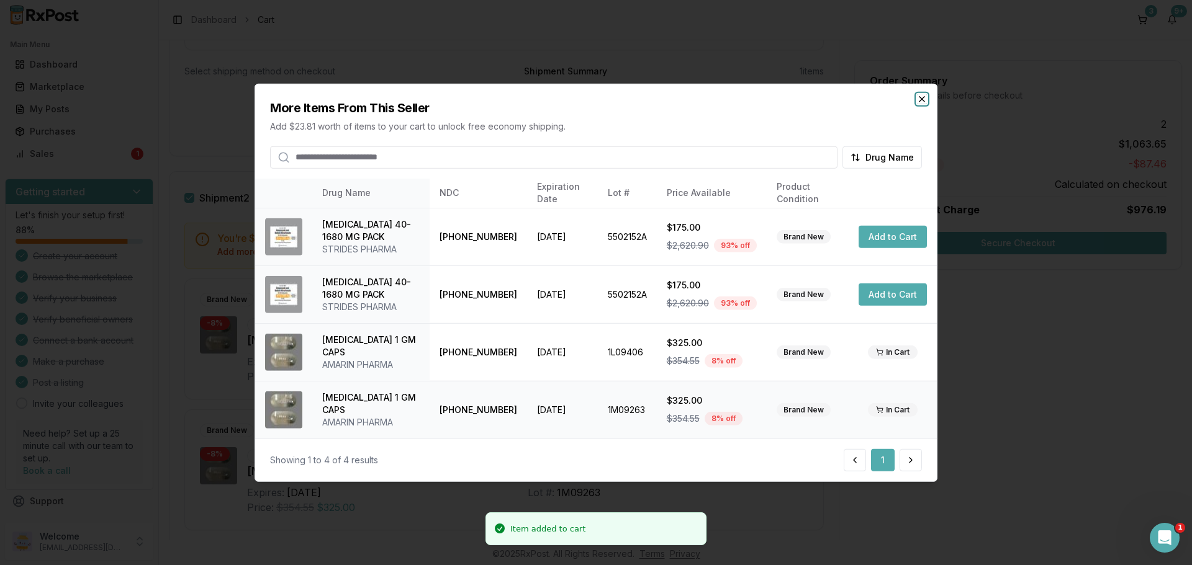
click at [923, 101] on icon "button" at bounding box center [921, 98] width 5 height 5
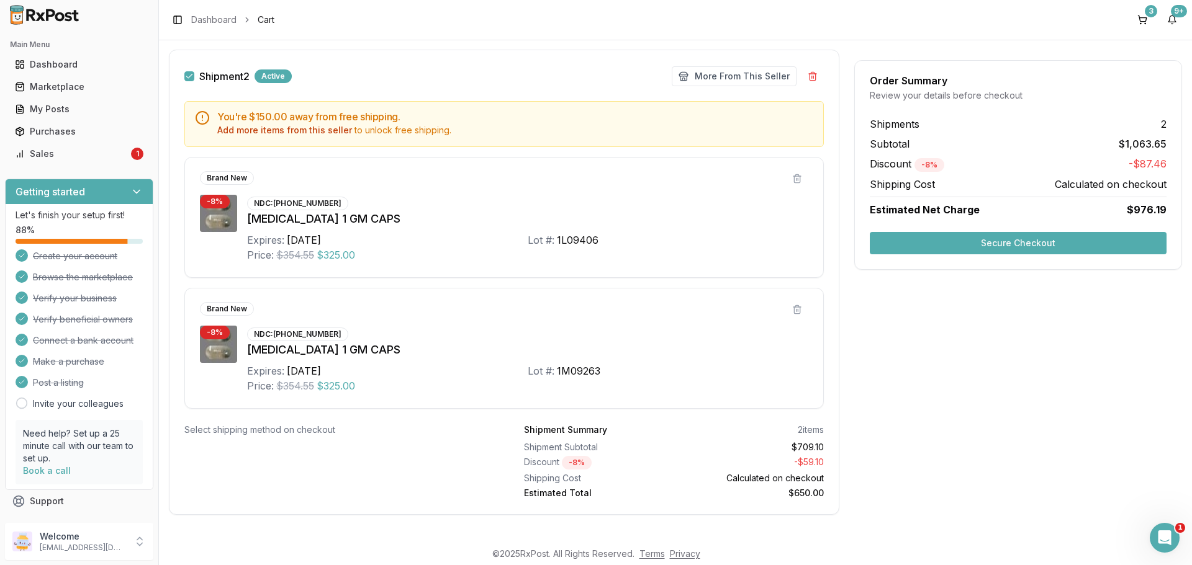
scroll to position [543, 0]
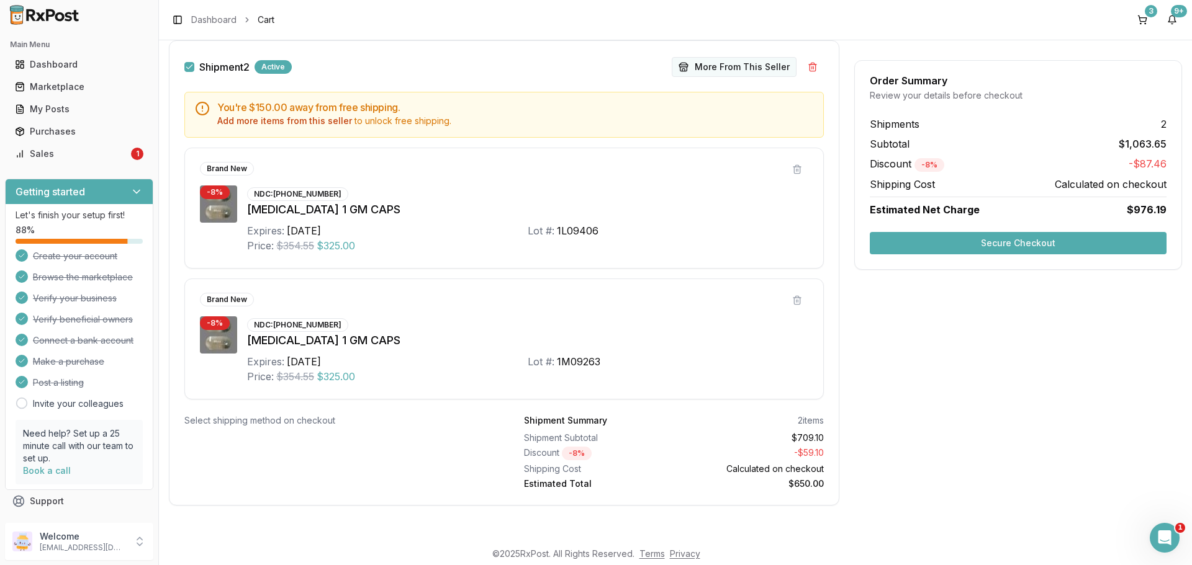
click at [732, 63] on button "More From This Seller" at bounding box center [734, 67] width 125 height 20
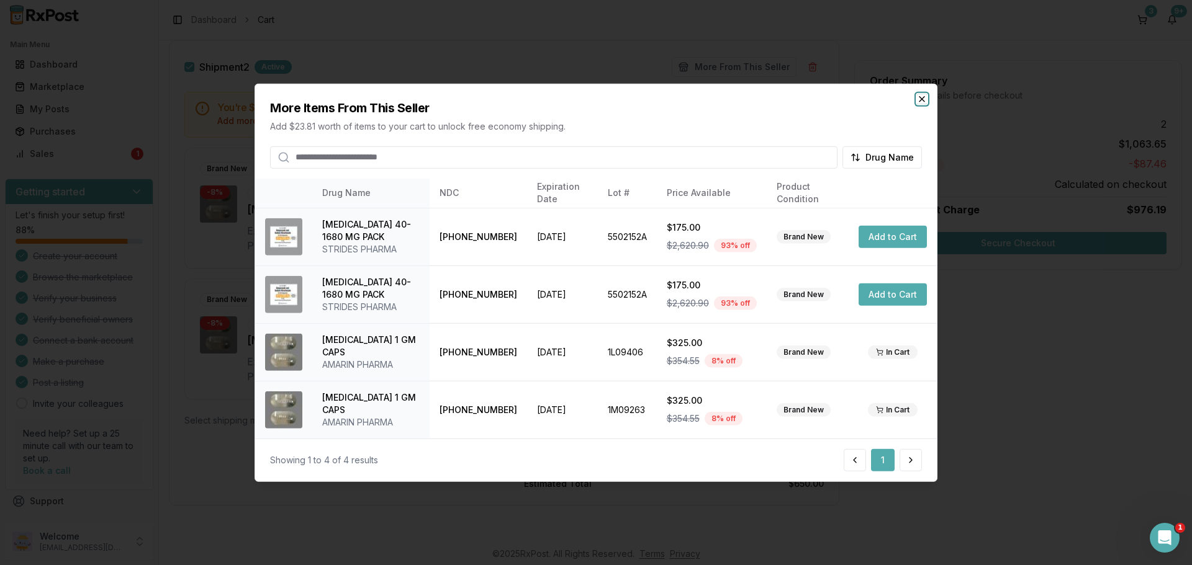
click at [923, 102] on icon "button" at bounding box center [922, 99] width 10 height 10
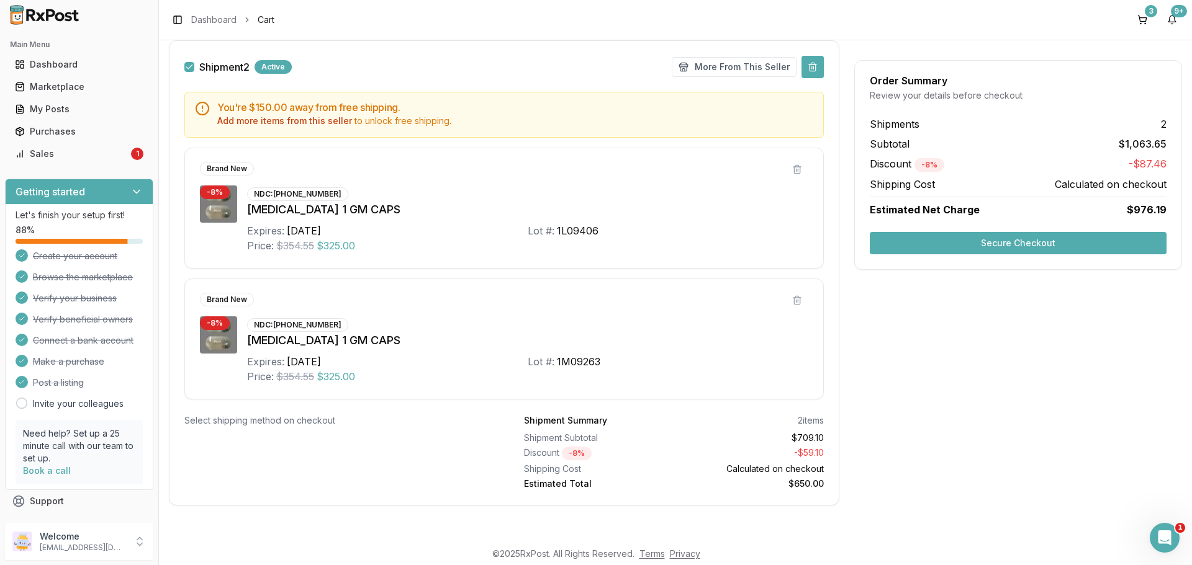
click at [811, 73] on button at bounding box center [812, 67] width 22 height 22
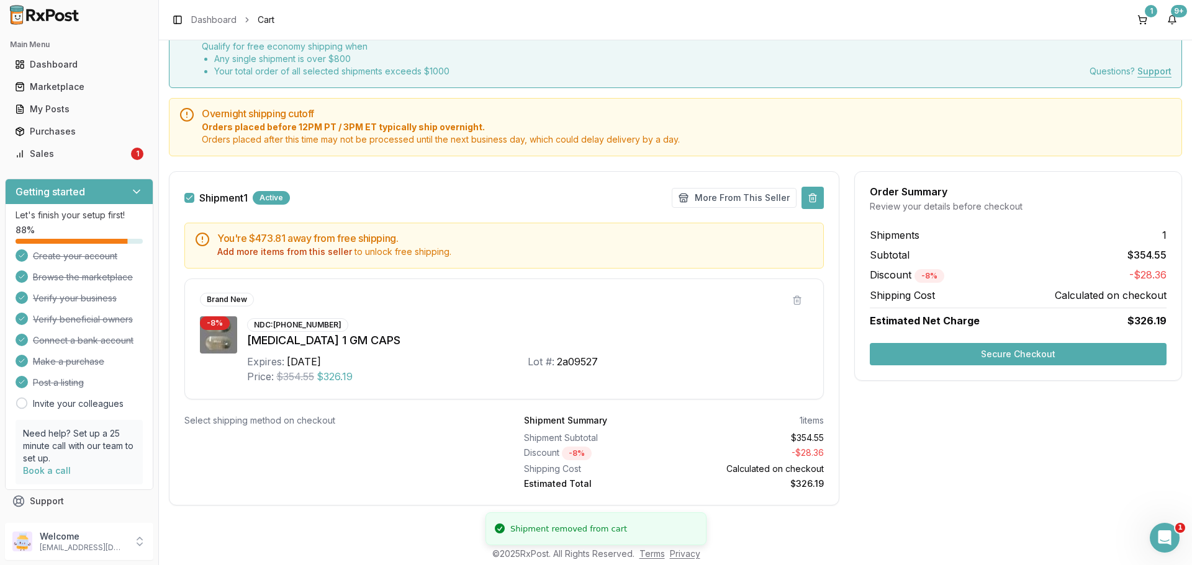
click at [814, 200] on button at bounding box center [812, 198] width 22 height 22
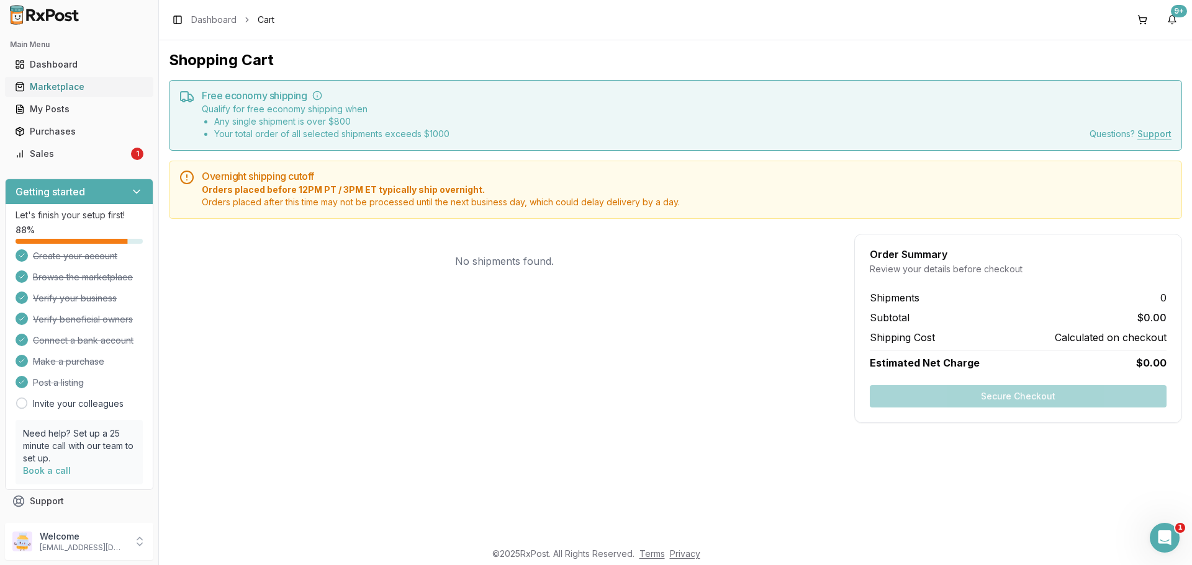
click at [65, 87] on div "Marketplace" at bounding box center [79, 87] width 128 height 12
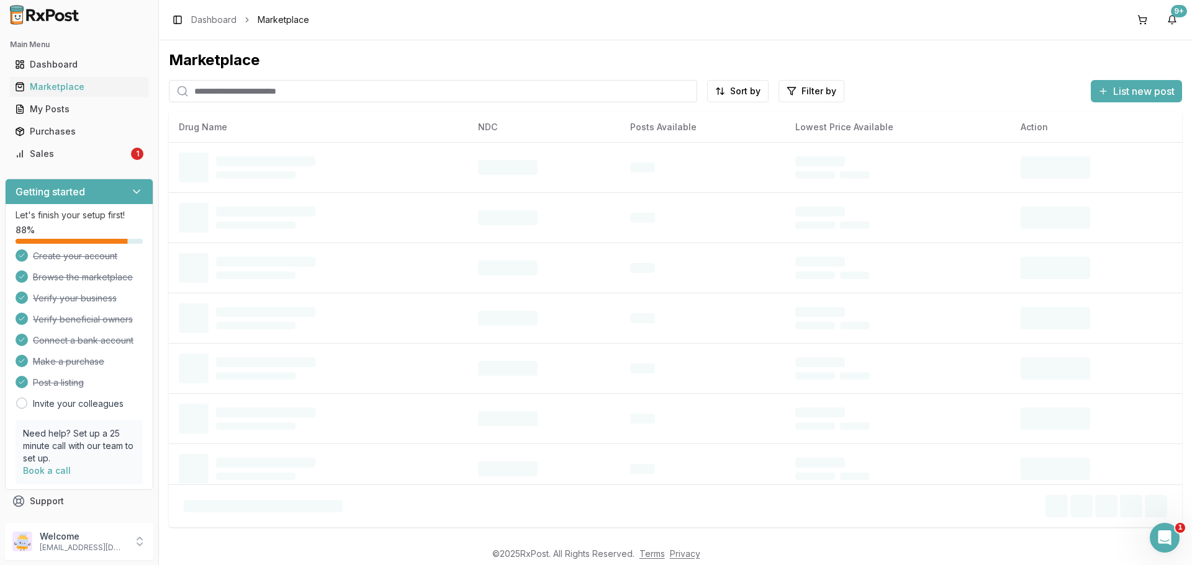
click at [232, 93] on input "search" at bounding box center [433, 91] width 528 height 22
paste input "**********"
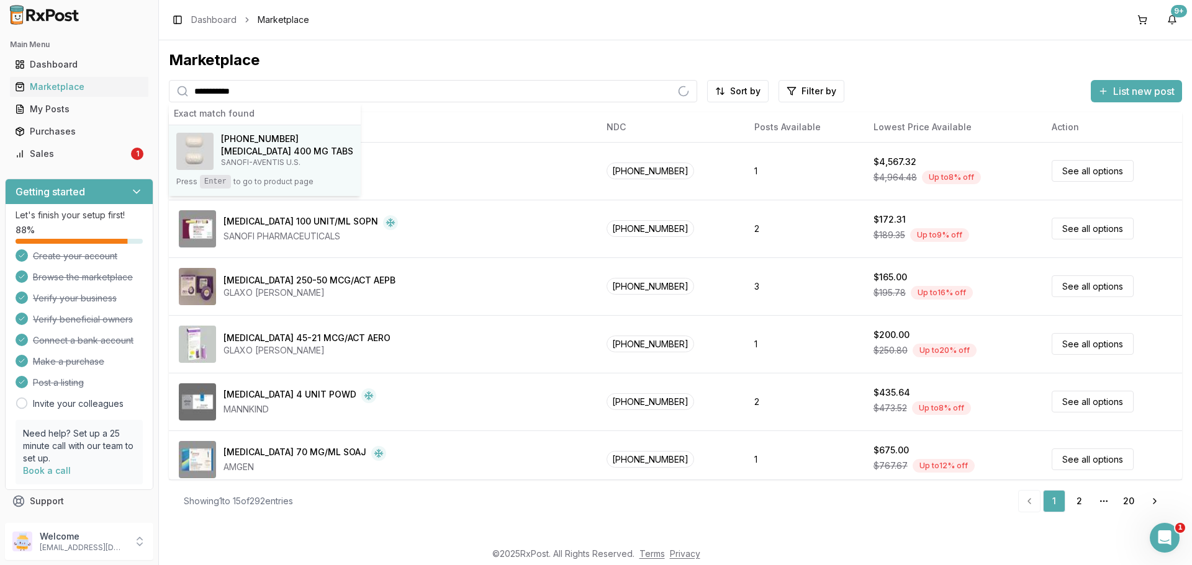
type input "**********"
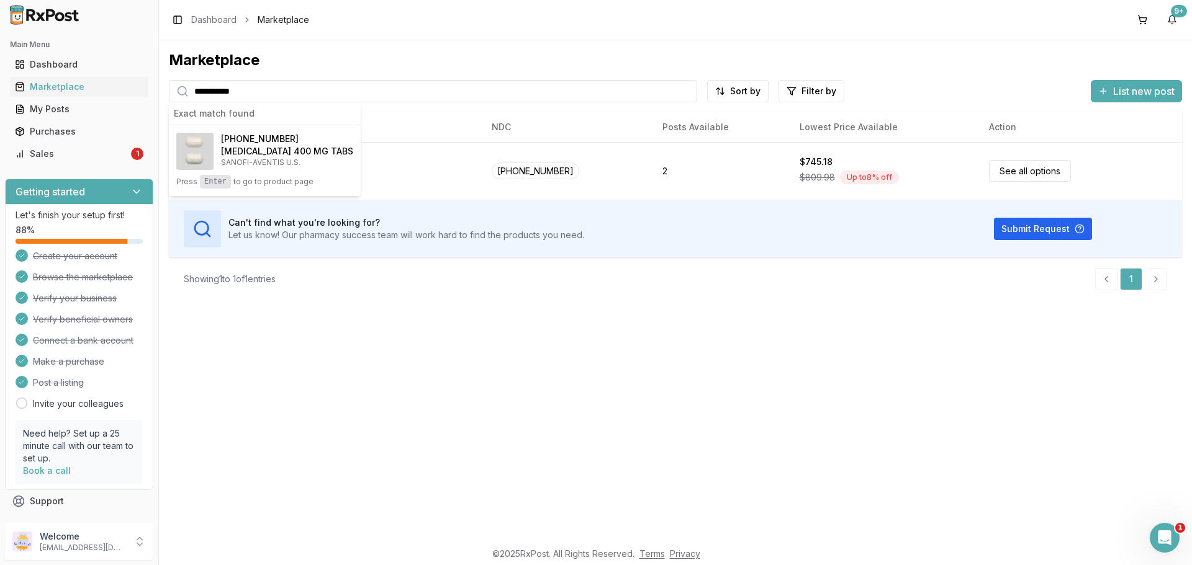
click at [260, 144] on span "[PHONE_NUMBER]" at bounding box center [260, 139] width 78 height 12
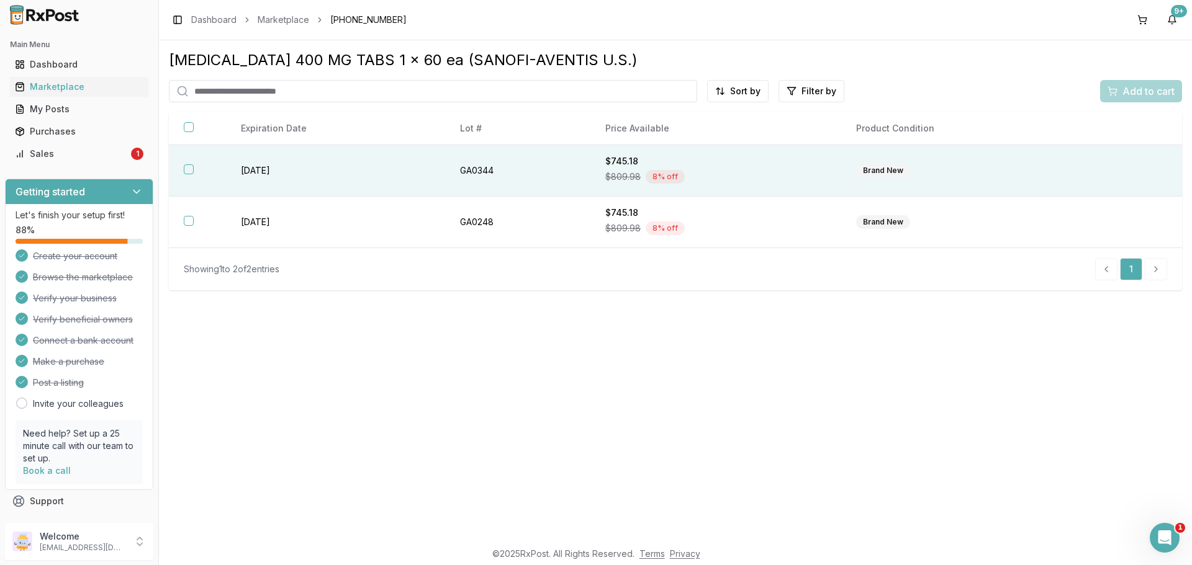
click at [187, 168] on button "button" at bounding box center [189, 169] width 10 height 10
click at [1149, 97] on span "Add to cart" at bounding box center [1148, 91] width 52 height 15
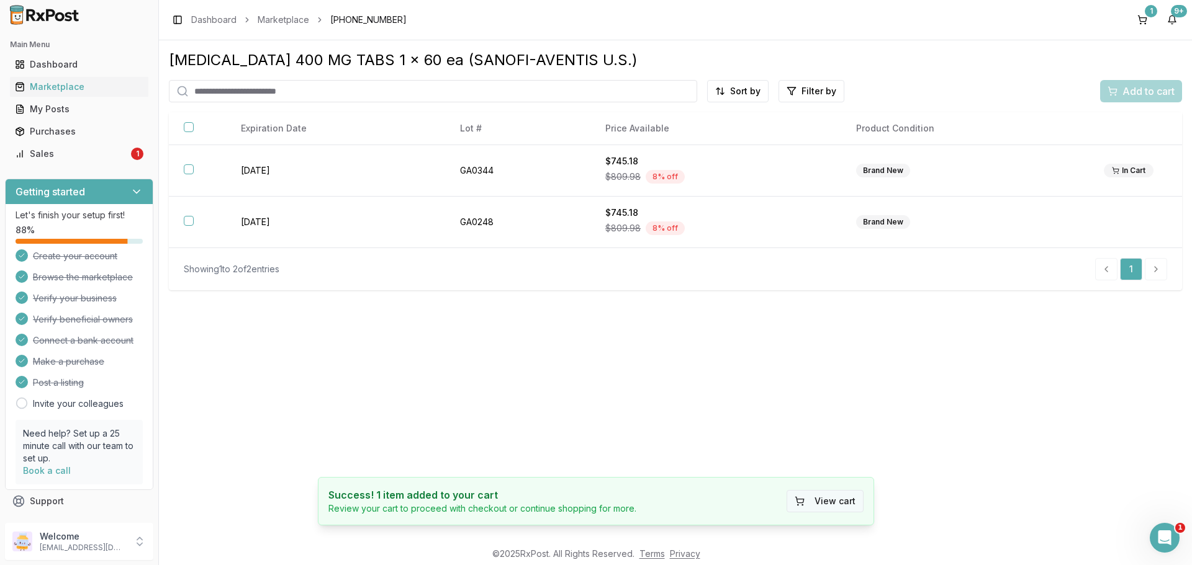
click at [837, 502] on button "View cart" at bounding box center [824, 501] width 77 height 22
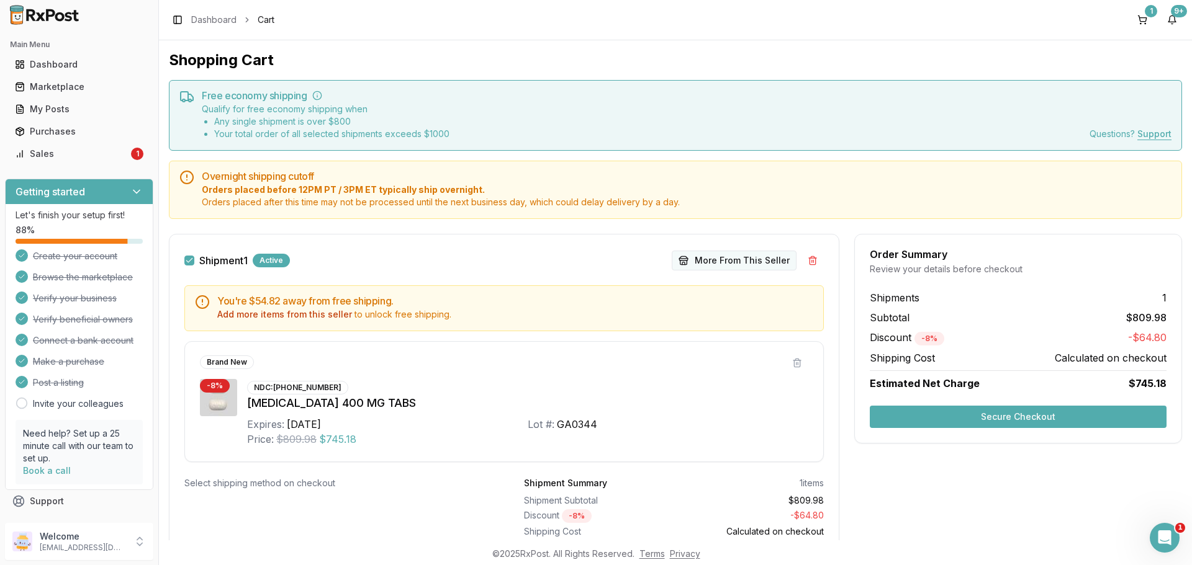
click at [737, 259] on button "More From This Seller" at bounding box center [734, 261] width 125 height 20
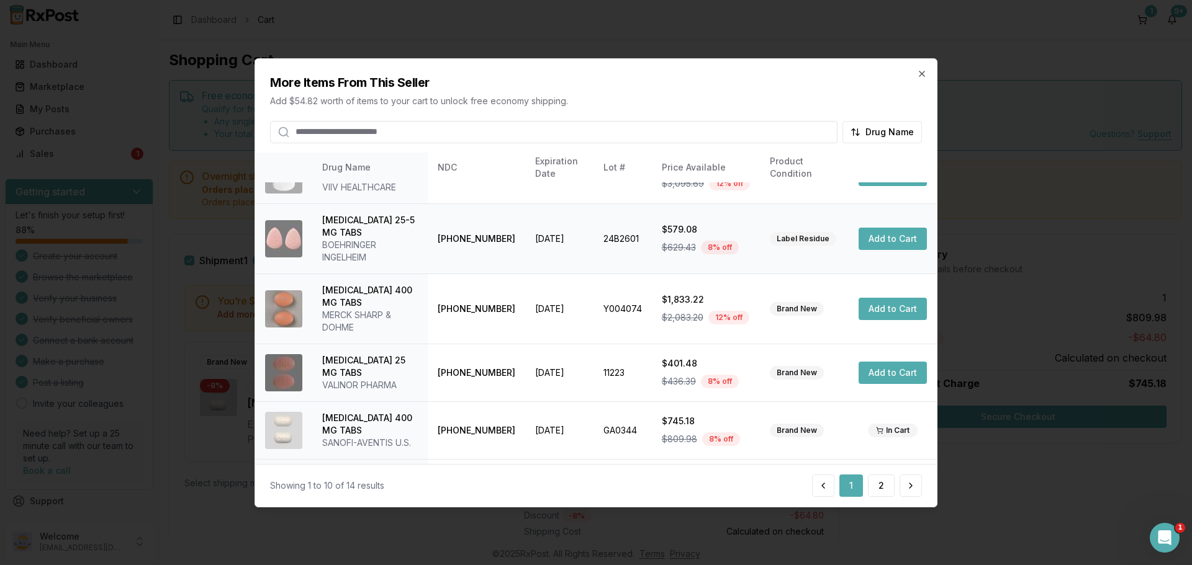
scroll to position [320, 0]
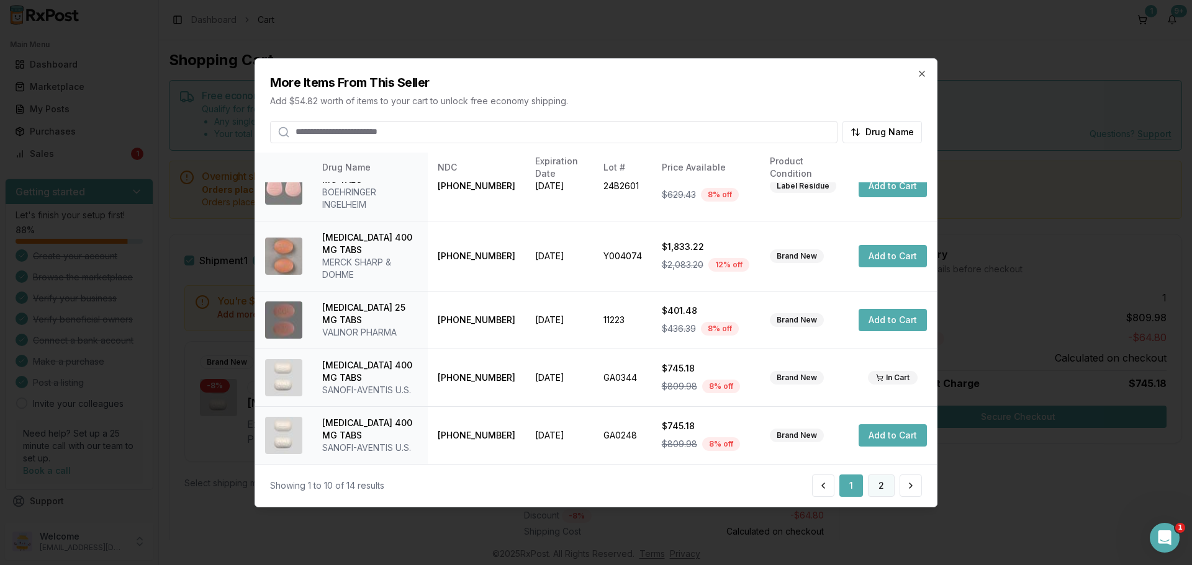
click at [879, 487] on button "2" at bounding box center [881, 486] width 27 height 22
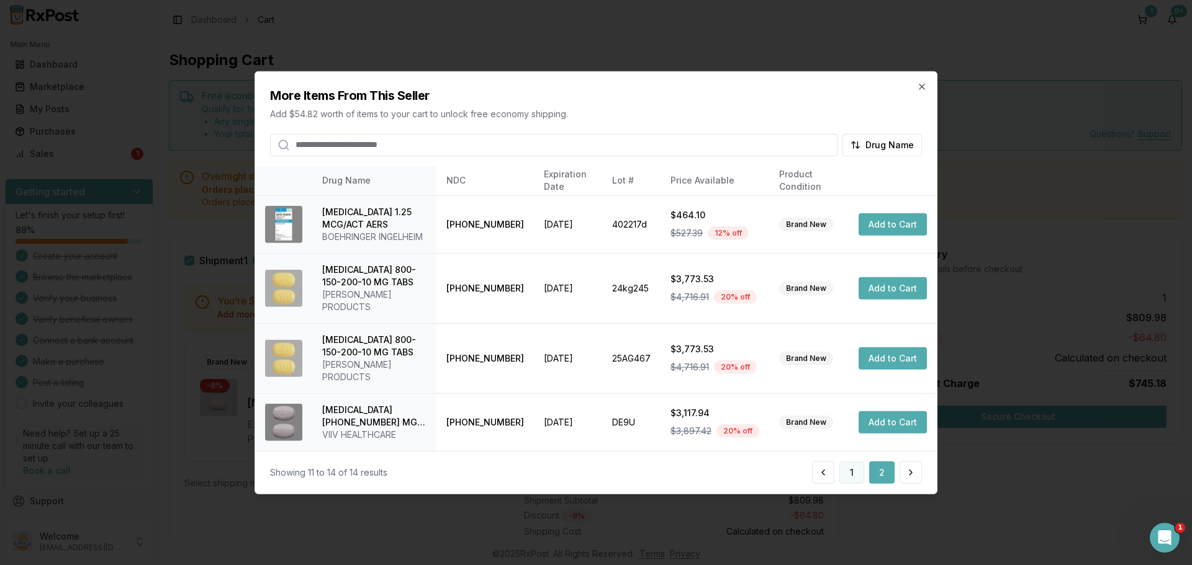
click at [852, 468] on button "1" at bounding box center [851, 473] width 25 height 22
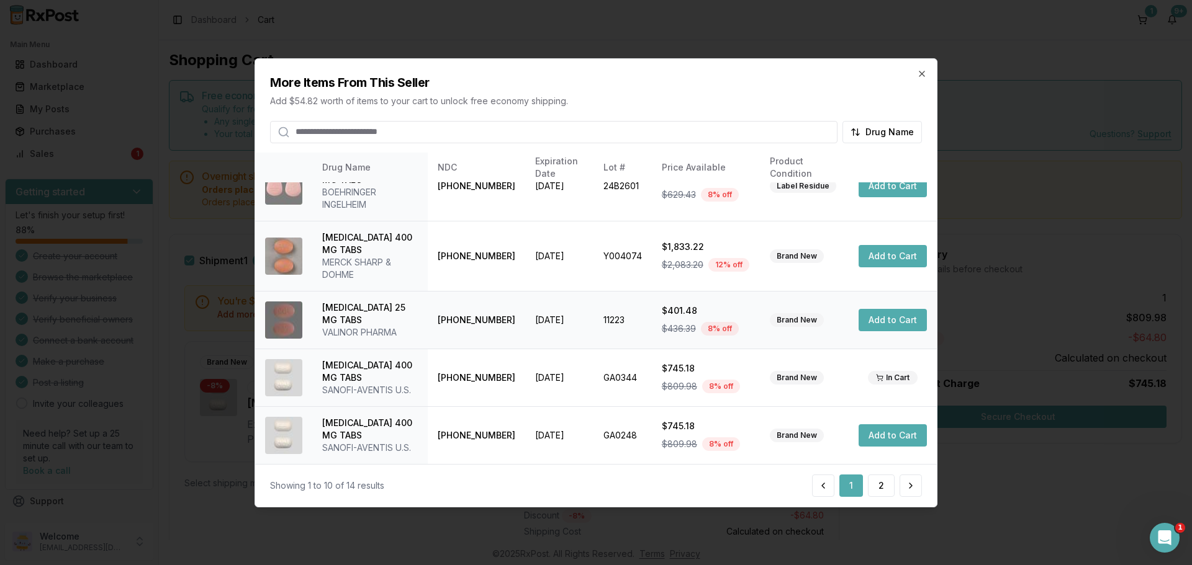
click at [891, 325] on button "Add to Cart" at bounding box center [892, 320] width 68 height 22
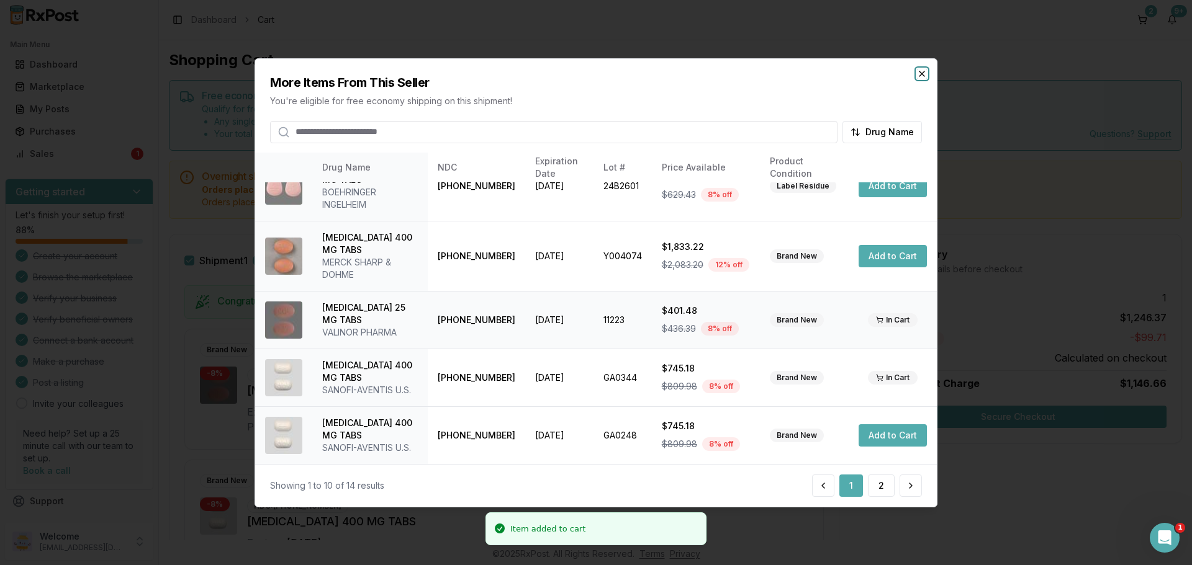
click at [922, 76] on icon "button" at bounding box center [922, 73] width 10 height 10
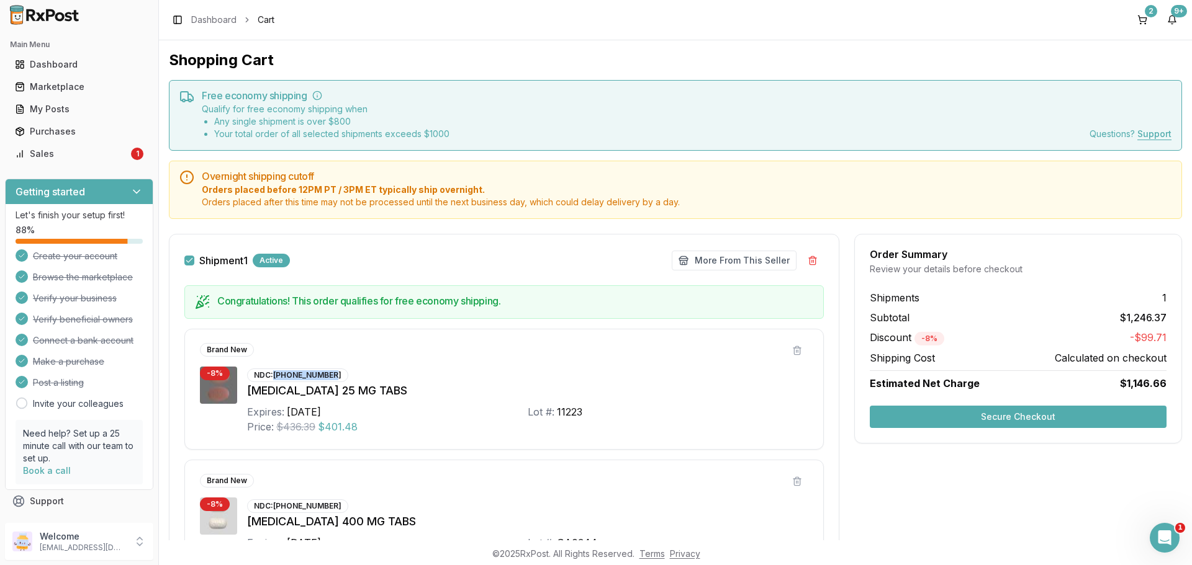
drag, startPoint x: 274, startPoint y: 376, endPoint x: 335, endPoint y: 369, distance: 60.6
click at [335, 369] on div "NDC: [PHONE_NUMBER]" at bounding box center [297, 376] width 101 height 14
drag, startPoint x: 335, startPoint y: 379, endPoint x: 274, endPoint y: 377, distance: 60.9
click at [274, 377] on div "NDC: [PHONE_NUMBER]" at bounding box center [297, 376] width 101 height 14
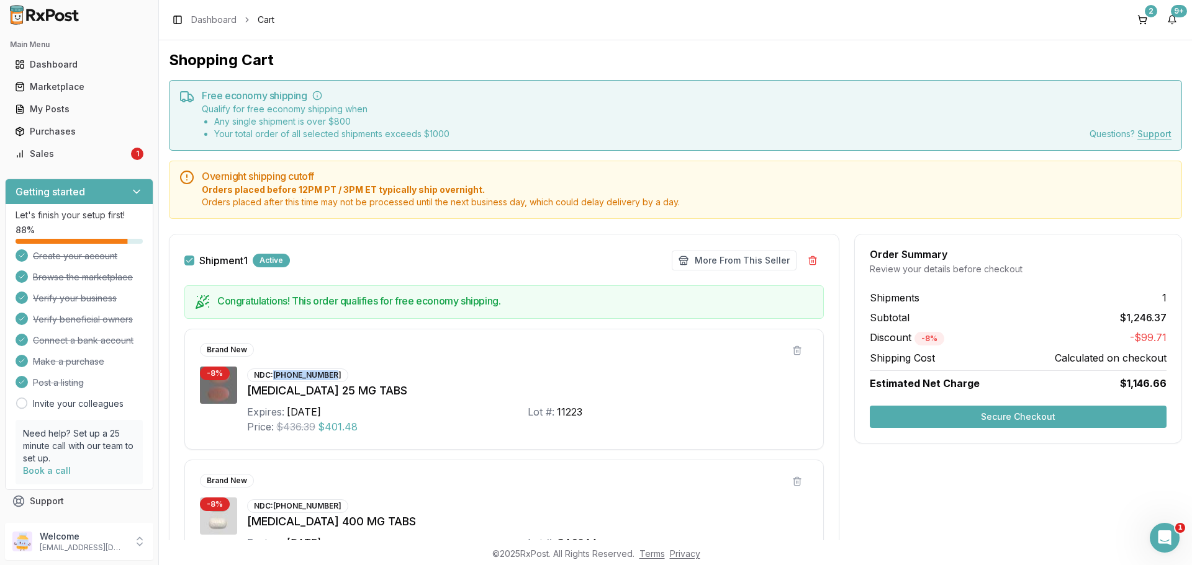
copy div "[PHONE_NUMBER]"
click at [97, 85] on div "Marketplace" at bounding box center [79, 87] width 128 height 12
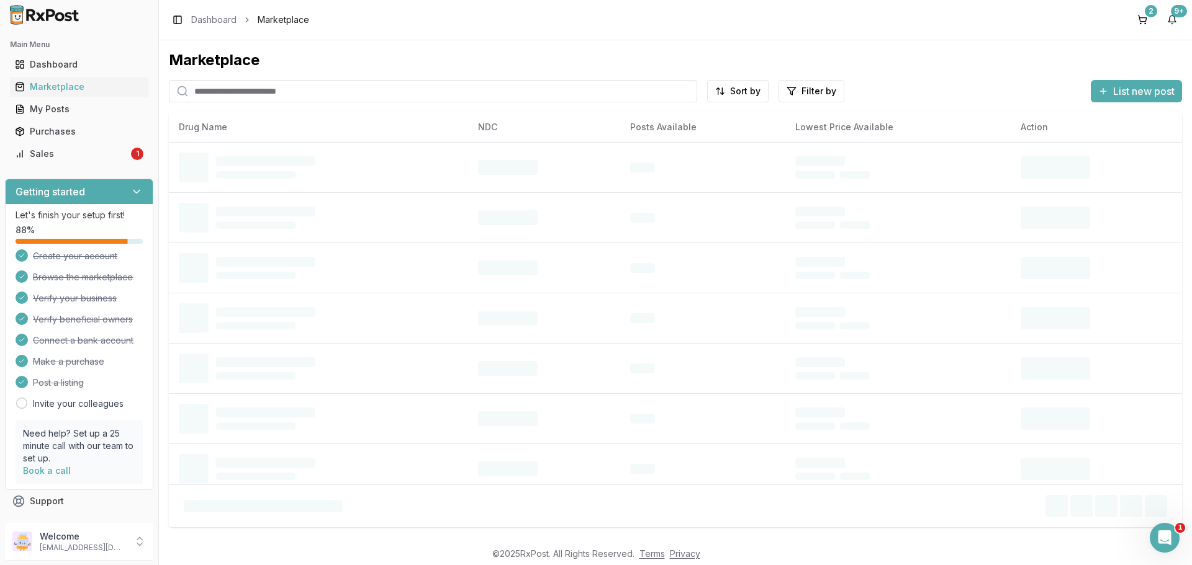
click at [252, 94] on input "search" at bounding box center [433, 91] width 528 height 22
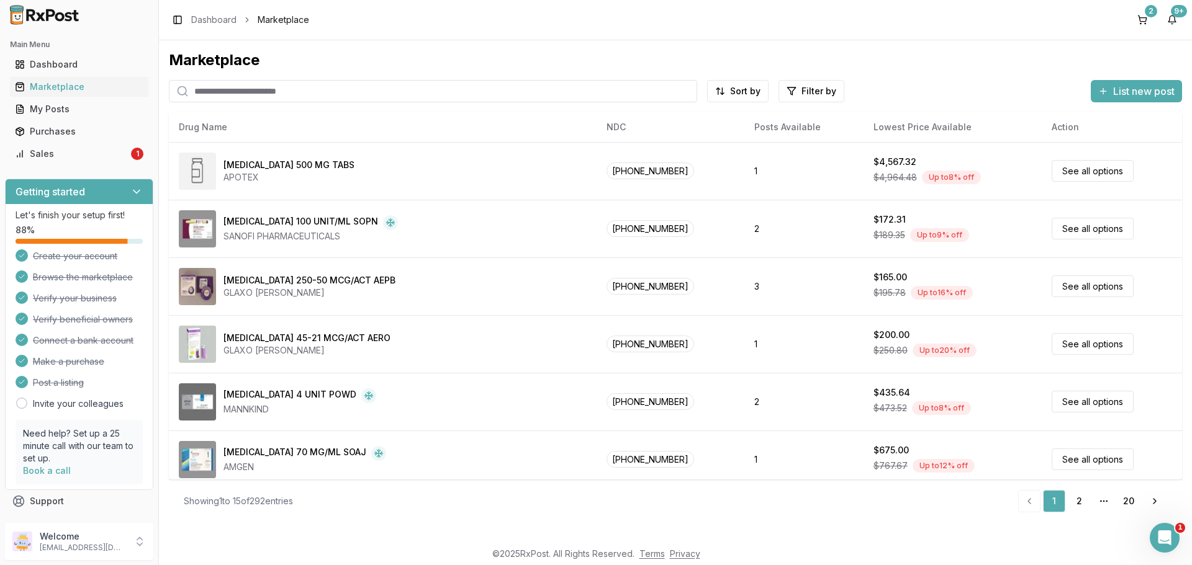
paste input "**********"
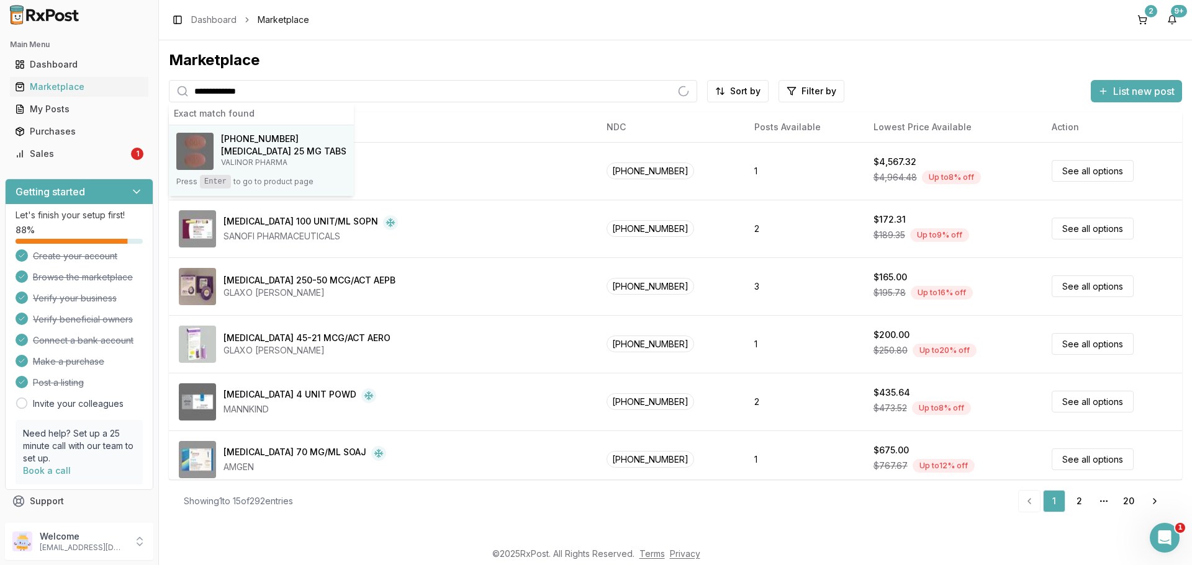
type input "**********"
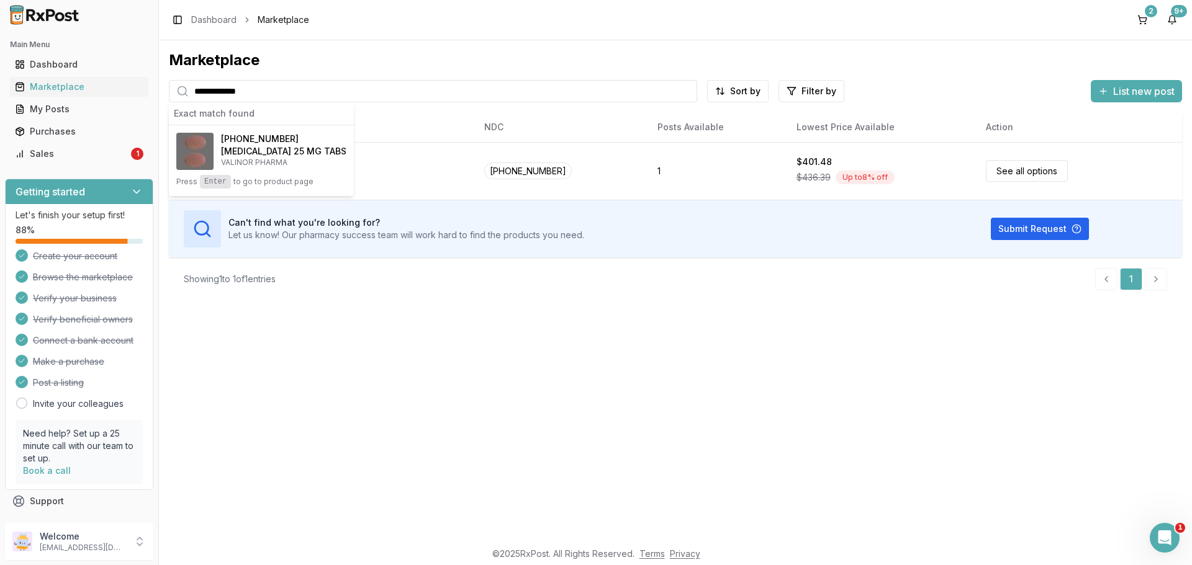
click at [241, 142] on span "[PHONE_NUMBER]" at bounding box center [260, 139] width 78 height 12
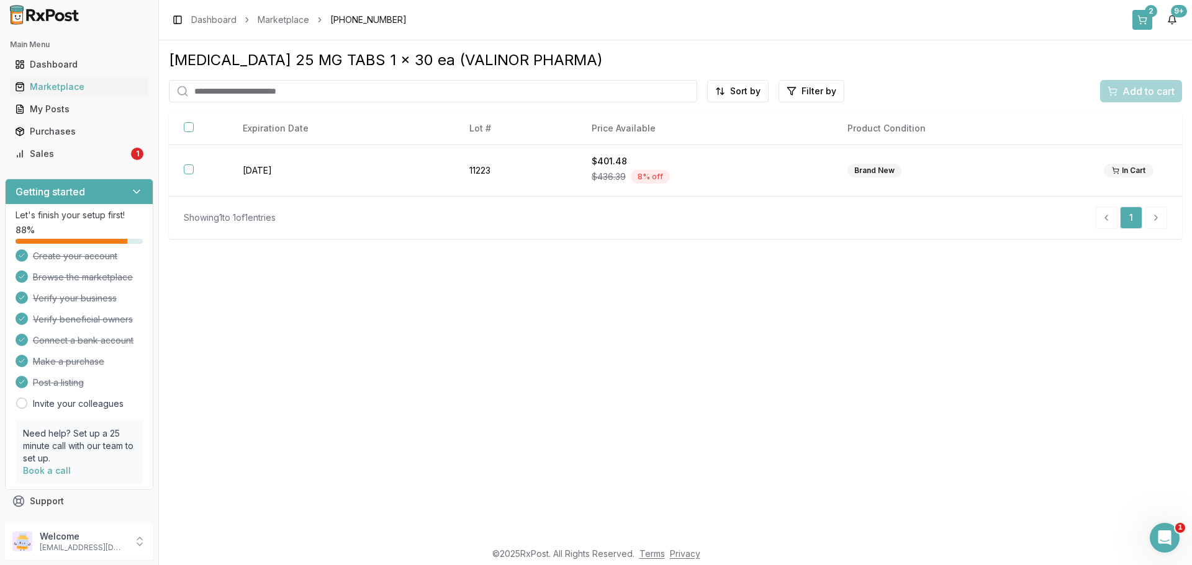
click at [1141, 21] on button "2" at bounding box center [1142, 20] width 20 height 20
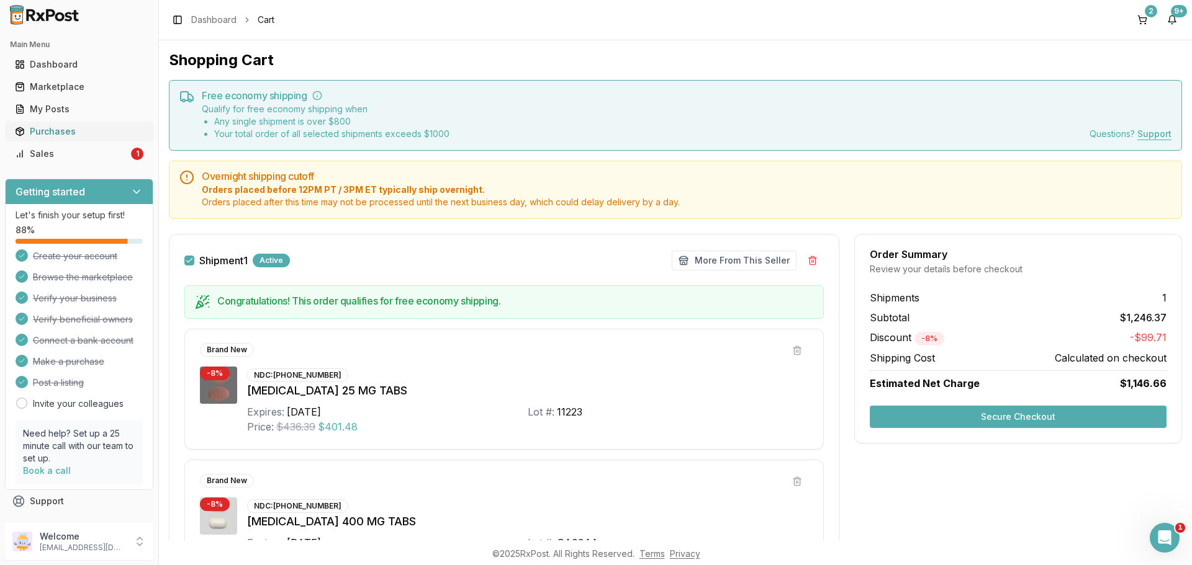
click at [55, 133] on div "Purchases" at bounding box center [79, 131] width 128 height 12
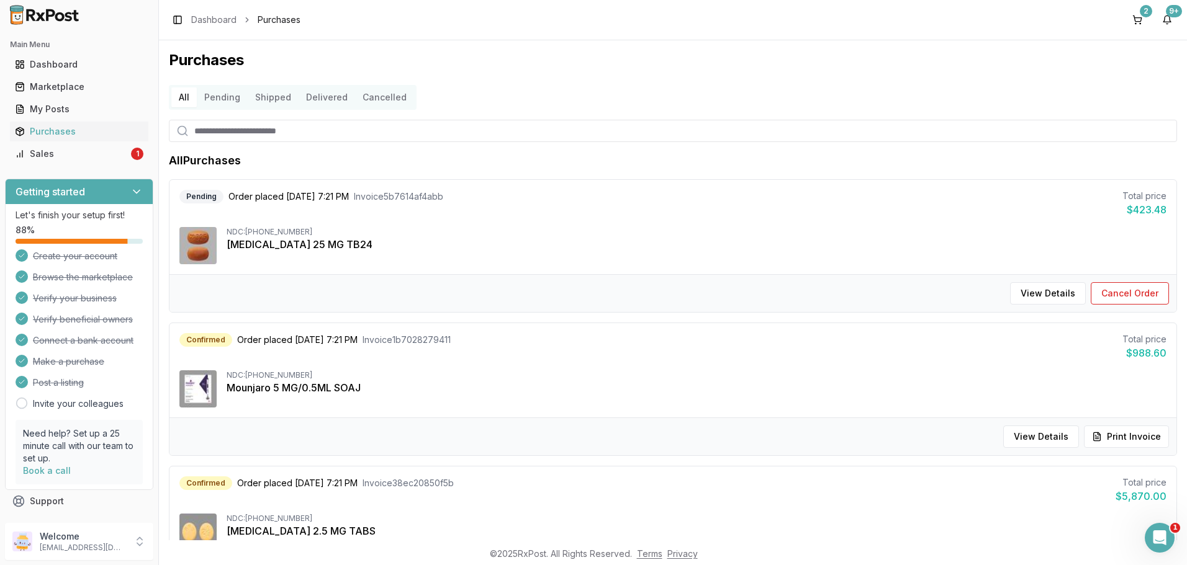
click at [295, 133] on input "search" at bounding box center [673, 131] width 1008 height 22
type input "****"
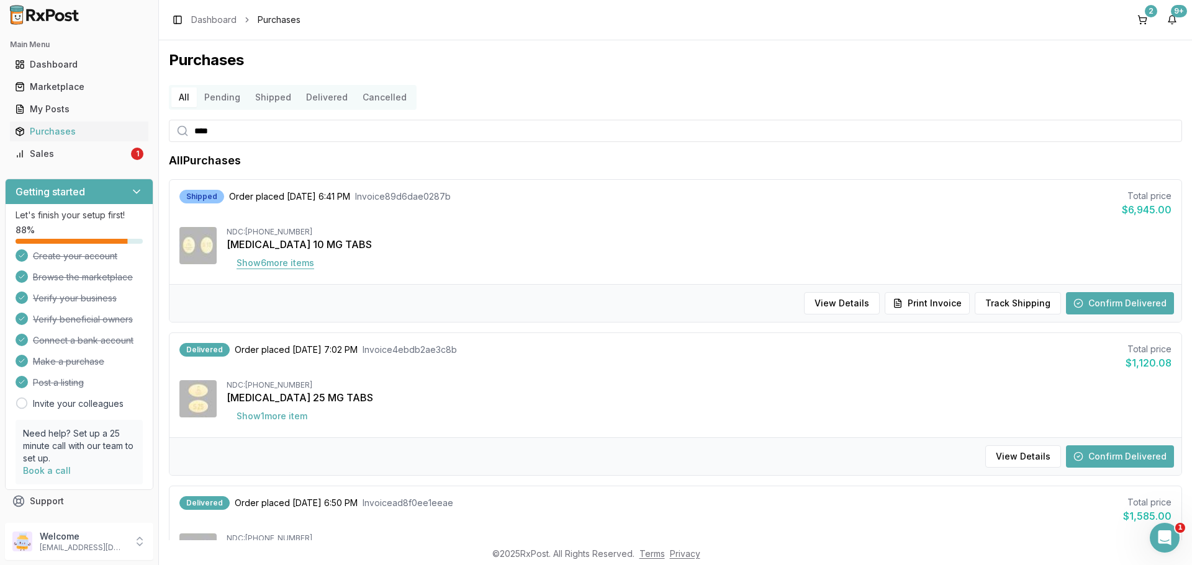
click at [297, 268] on button "Show 6 more item s" at bounding box center [275, 263] width 97 height 22
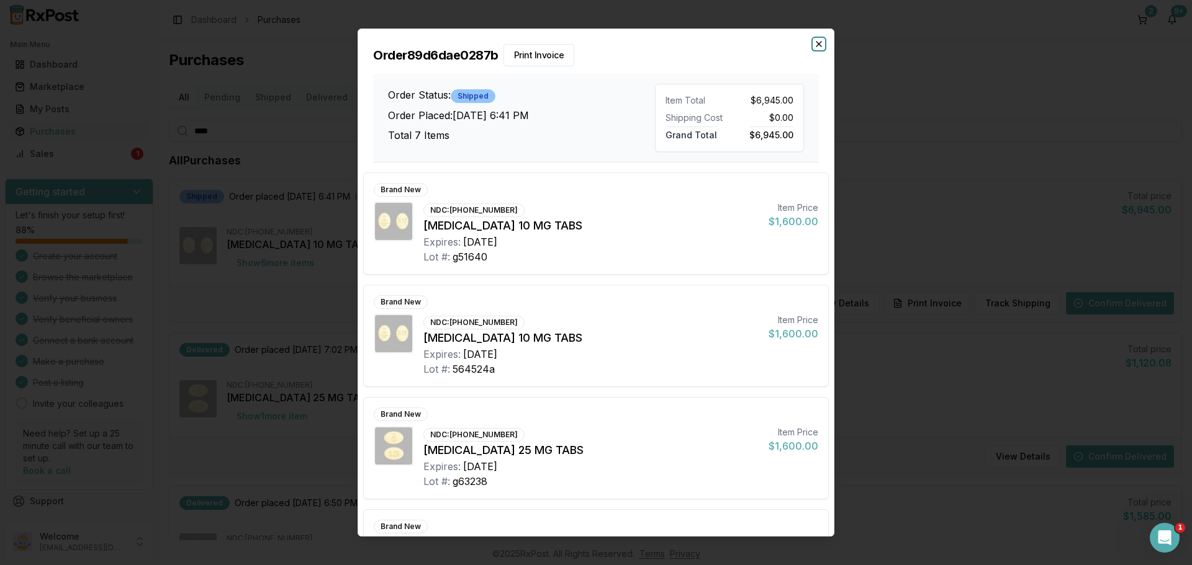
click at [818, 47] on icon "button" at bounding box center [819, 44] width 10 height 10
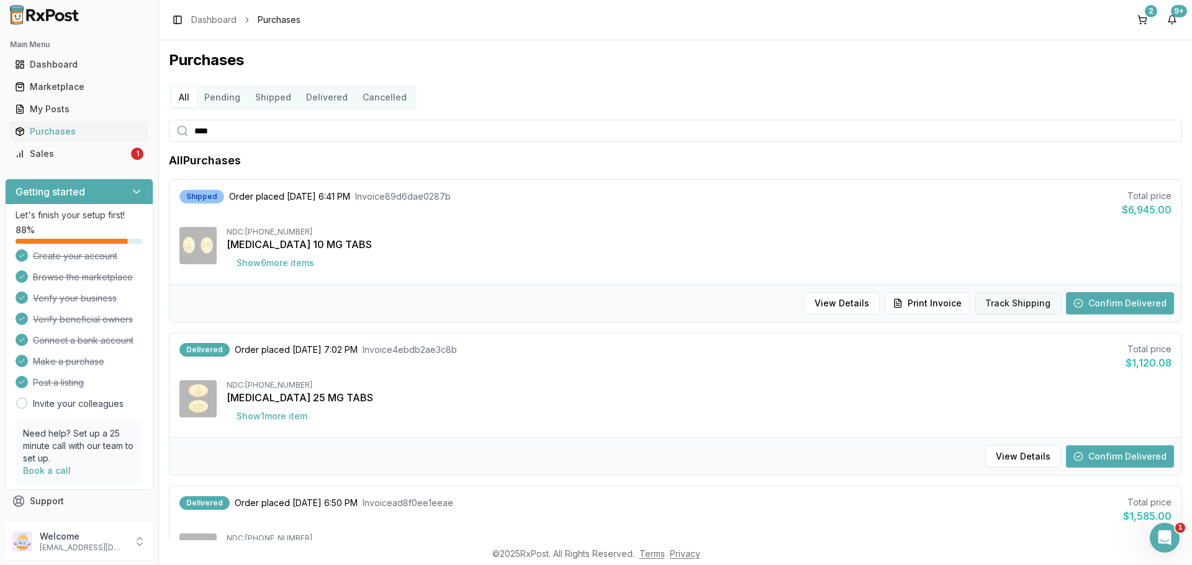
click at [1008, 305] on button "Track Shipping" at bounding box center [1018, 303] width 86 height 22
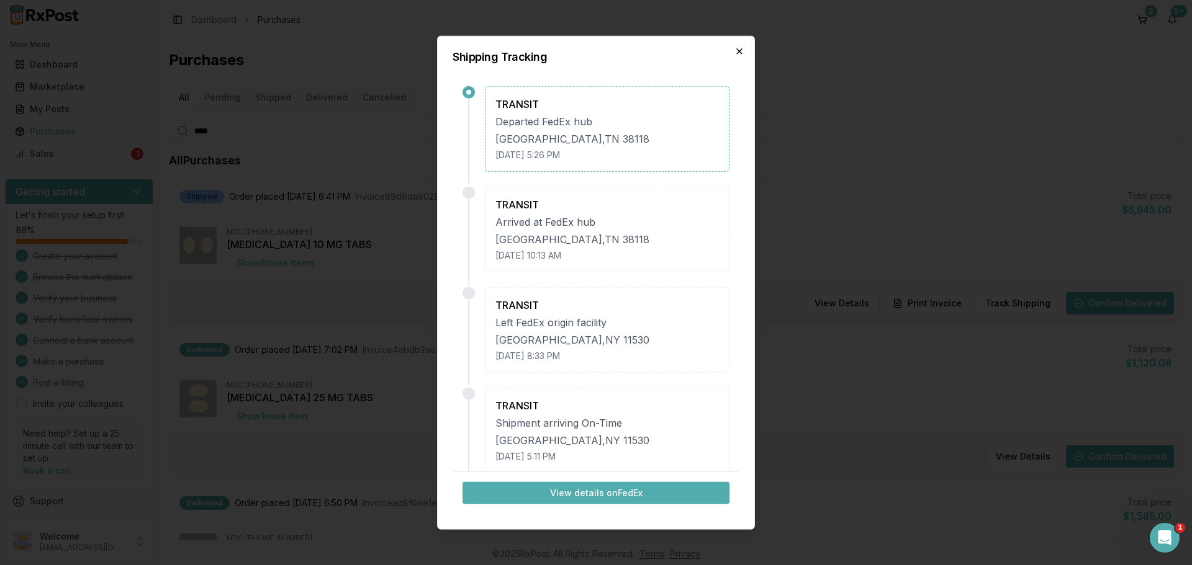
click at [741, 56] on icon "button" at bounding box center [739, 51] width 10 height 10
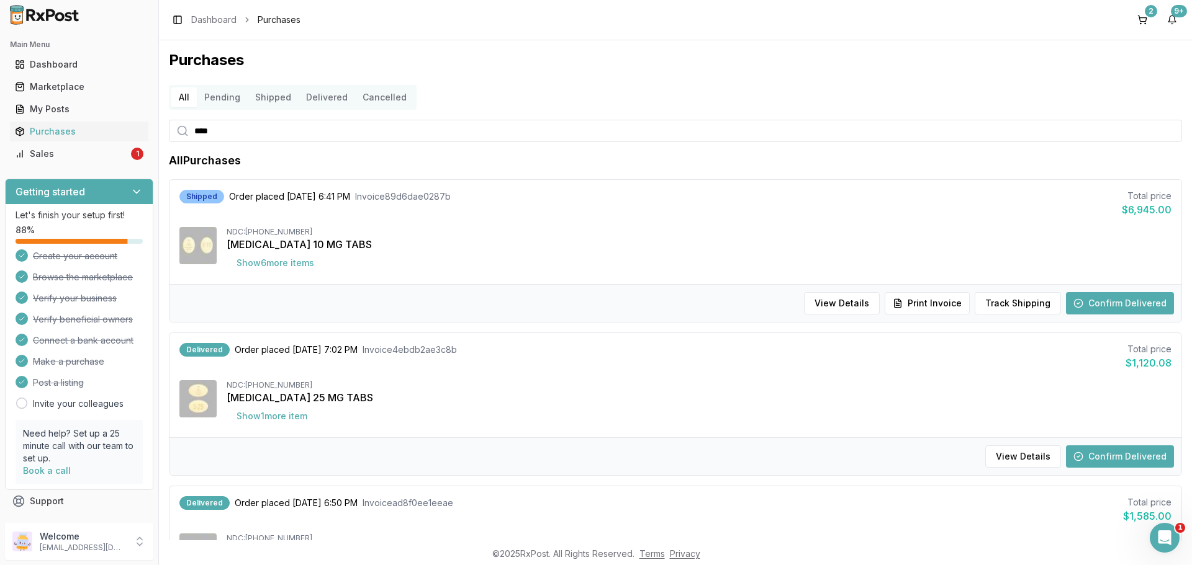
drag, startPoint x: 202, startPoint y: 135, endPoint x: 166, endPoint y: 133, distance: 35.4
click at [166, 133] on div "Purchases All Pending Shipped Delivered Cancelled **** All Purchases Shipped Or…" at bounding box center [675, 290] width 1033 height 500
type input "****"
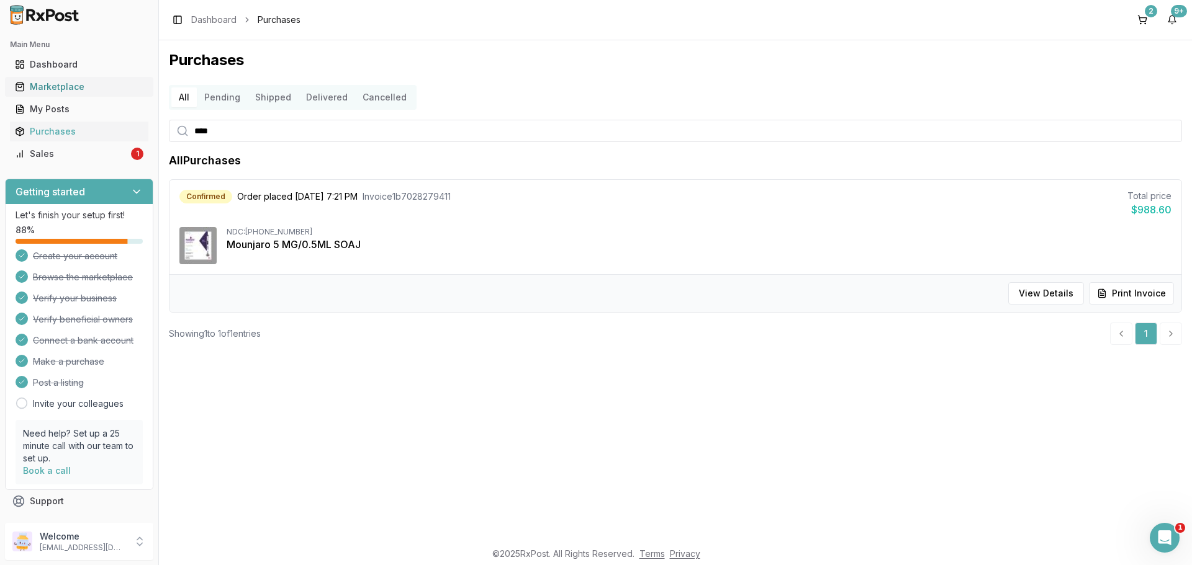
click at [81, 91] on div "Marketplace" at bounding box center [79, 87] width 128 height 12
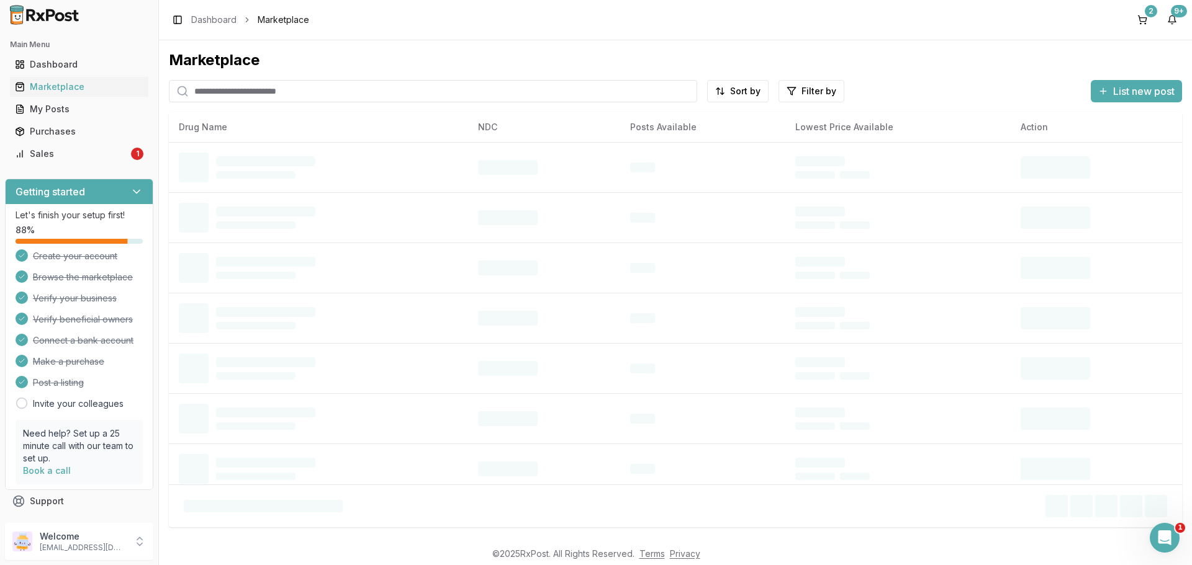
click at [253, 92] on input "search" at bounding box center [433, 91] width 528 height 22
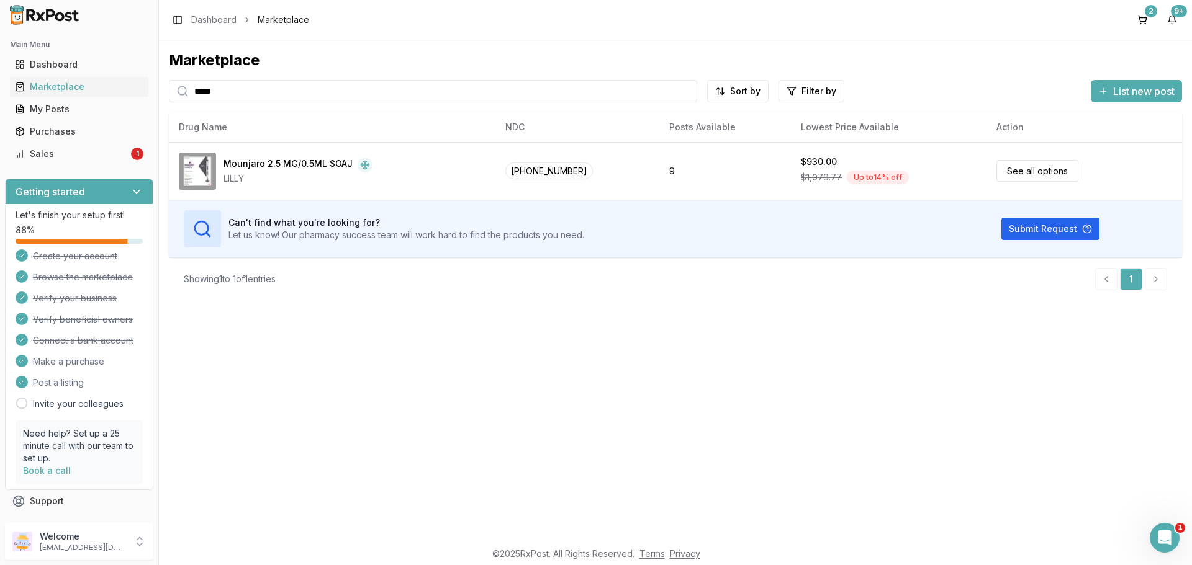
type input "*****"
click at [67, 108] on div "My Posts" at bounding box center [79, 109] width 128 height 12
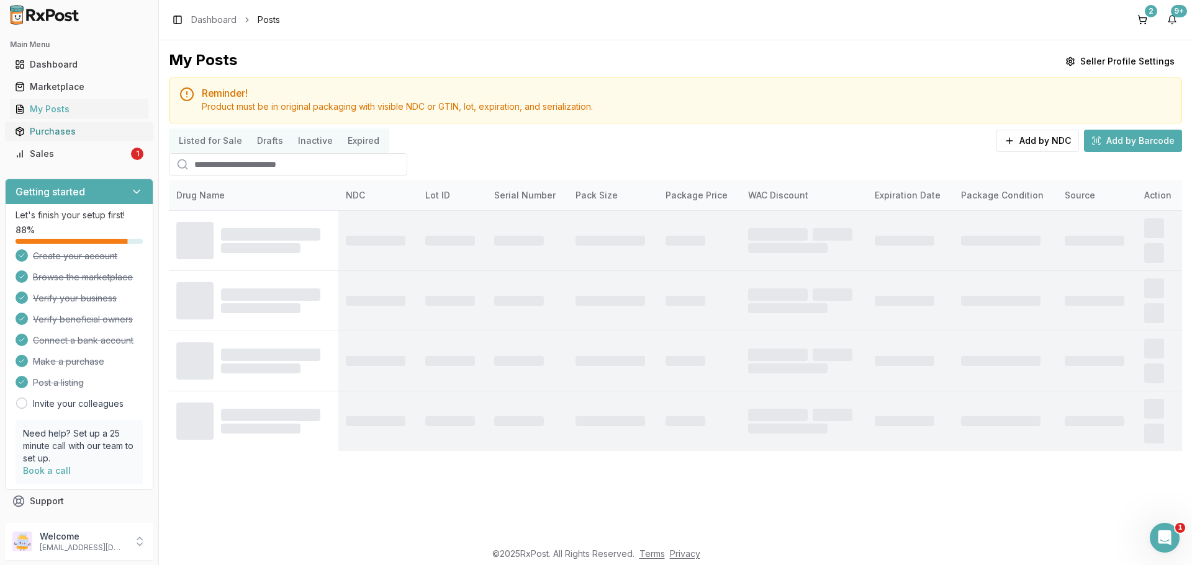
click at [63, 134] on div "Purchases" at bounding box center [79, 131] width 128 height 12
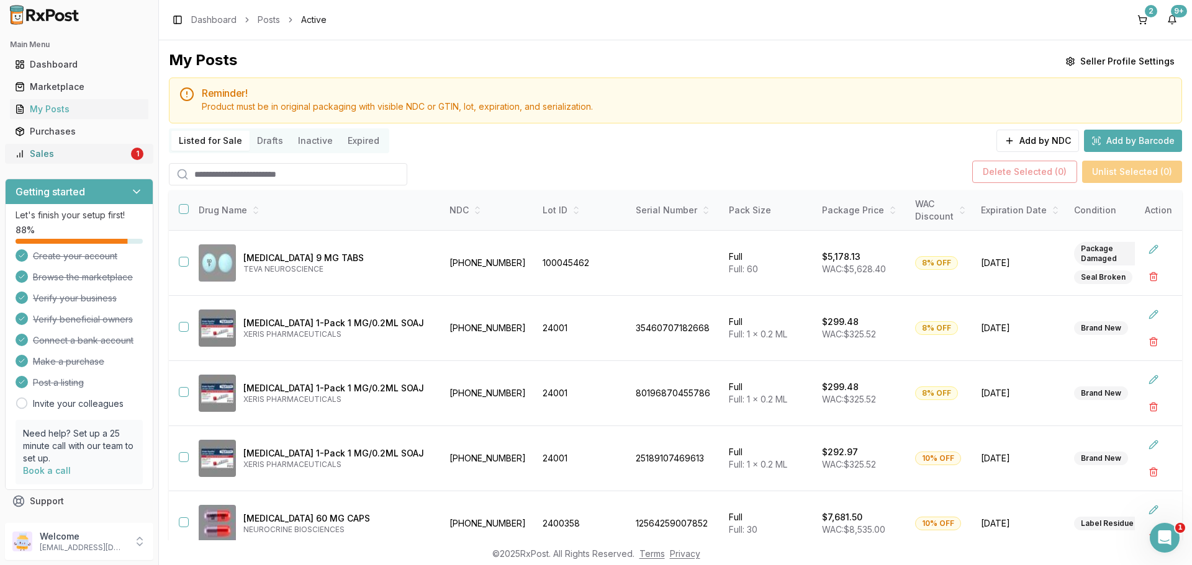
click at [60, 154] on div "Sales" at bounding box center [72, 154] width 114 height 12
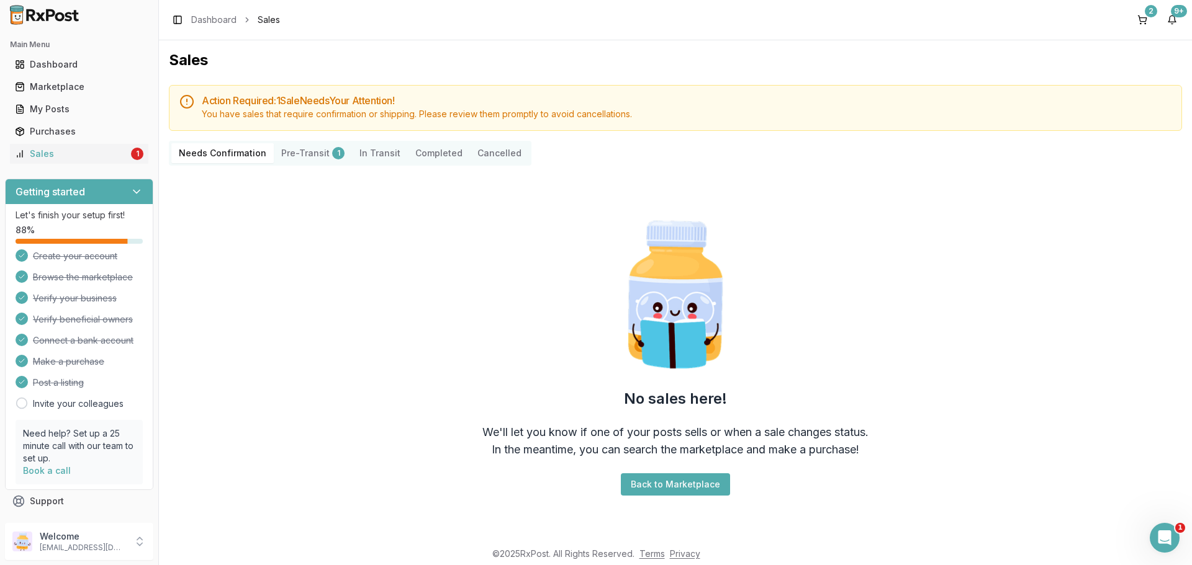
click at [307, 152] on button "Pre-Transit 1" at bounding box center [313, 153] width 78 height 20
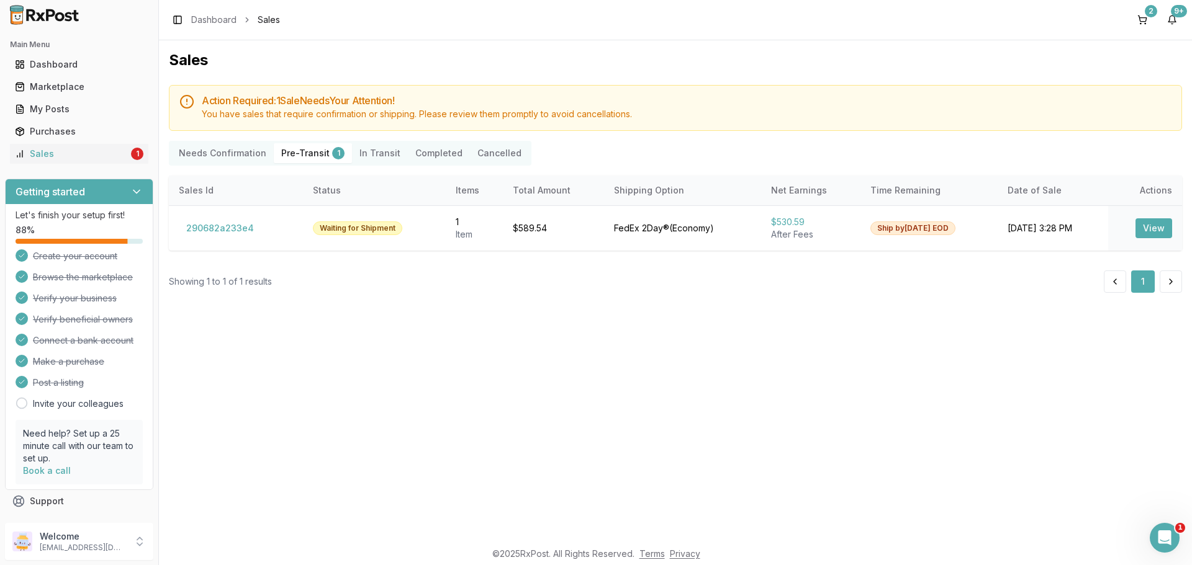
click at [366, 150] on Transit "In Transit" at bounding box center [380, 153] width 56 height 20
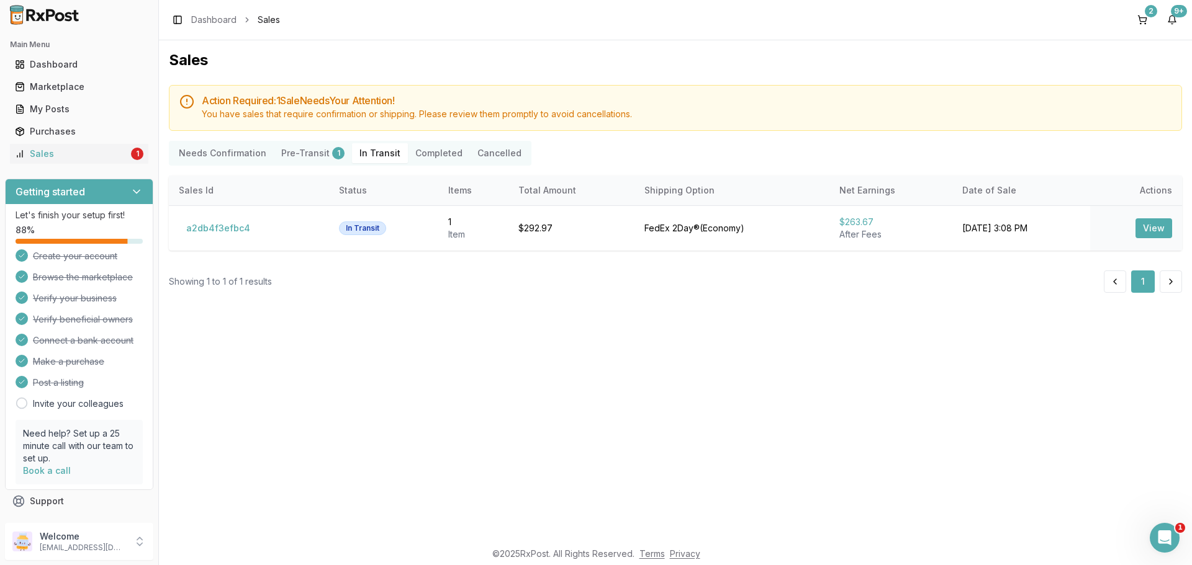
click at [429, 158] on button "Completed" at bounding box center [439, 153] width 62 height 20
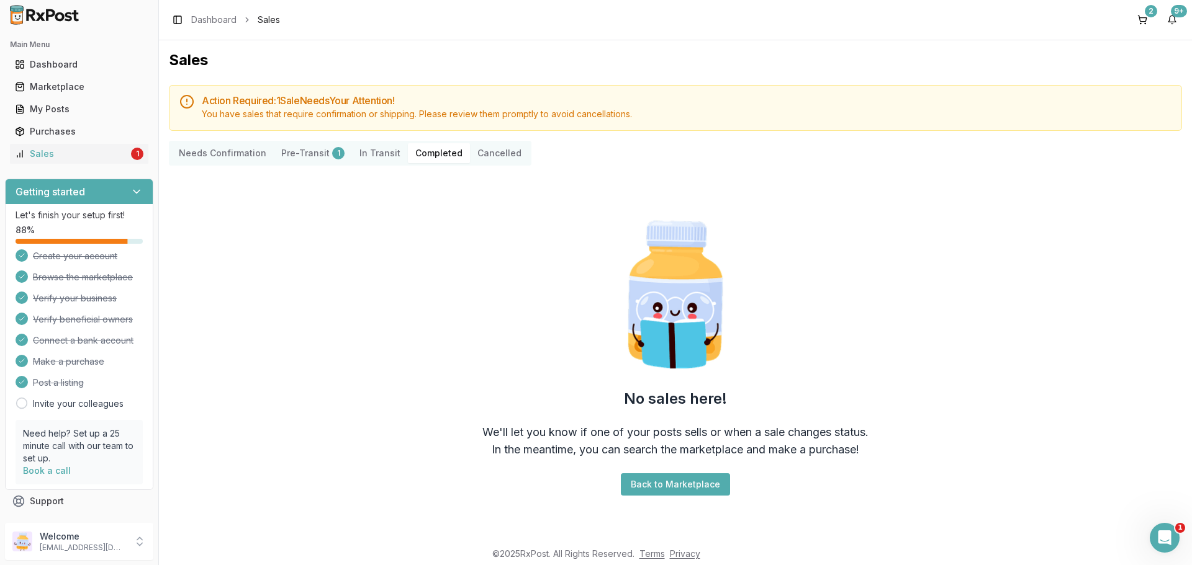
click at [232, 158] on Confirmation "Needs Confirmation" at bounding box center [222, 153] width 102 height 20
click at [70, 127] on div "Purchases" at bounding box center [79, 131] width 128 height 12
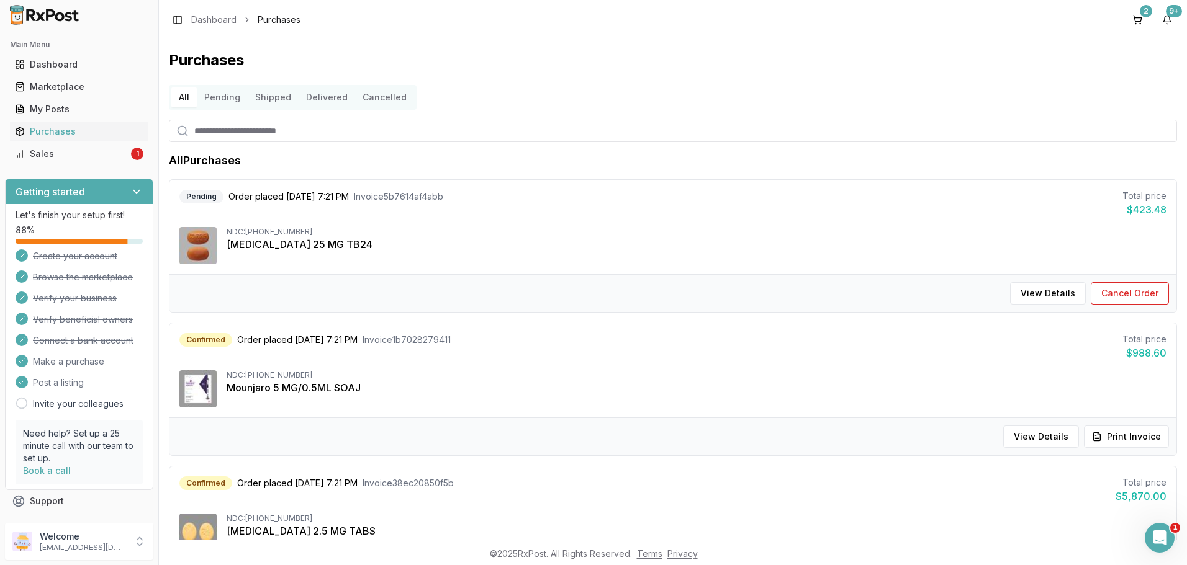
click at [265, 128] on input "search" at bounding box center [673, 131] width 1008 height 22
type input "***"
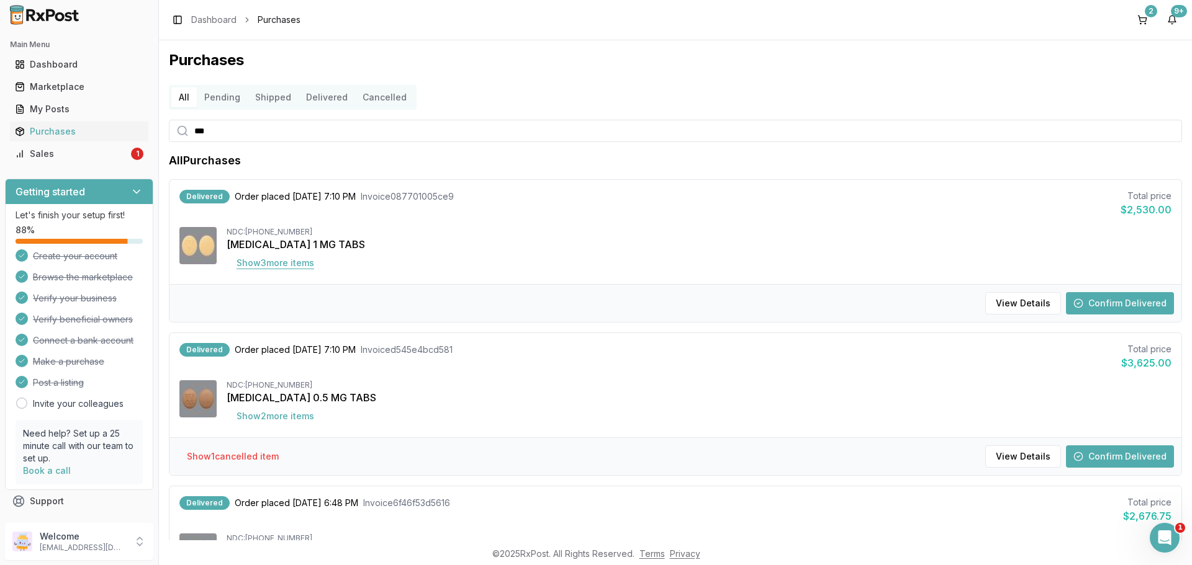
click at [310, 264] on button "Show 3 more item s" at bounding box center [275, 263] width 97 height 22
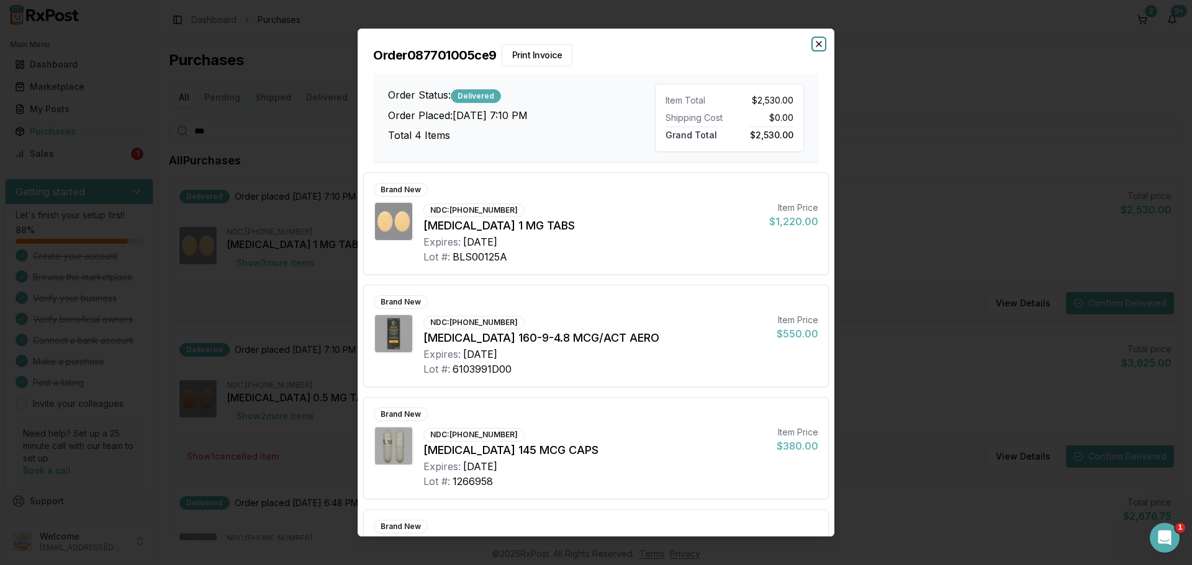
click at [819, 43] on icon "button" at bounding box center [818, 44] width 5 height 5
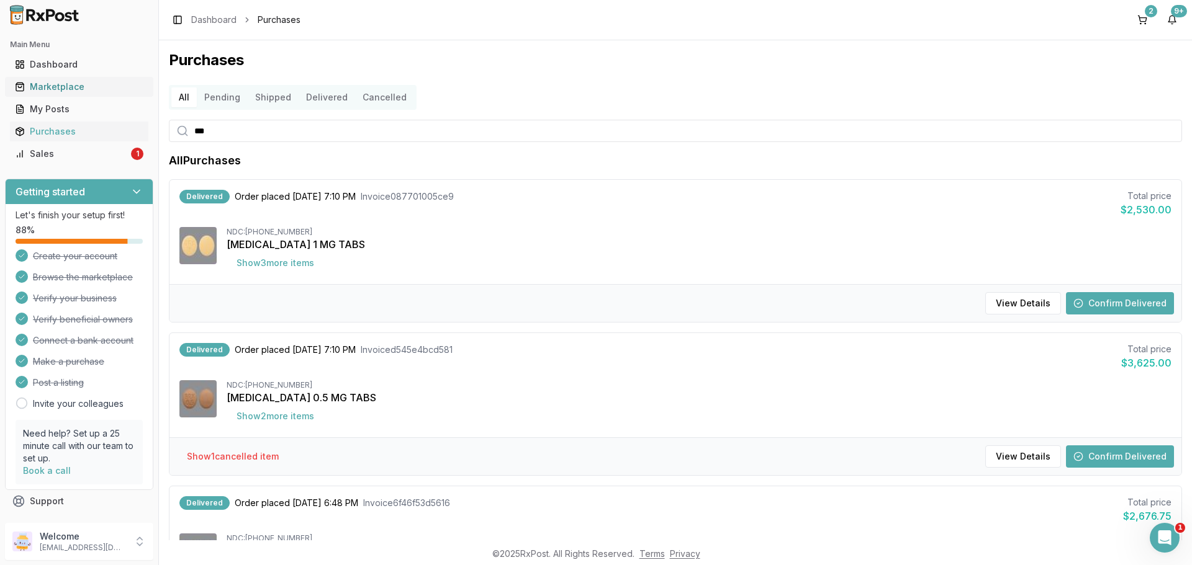
click at [52, 84] on div "Marketplace" at bounding box center [79, 87] width 128 height 12
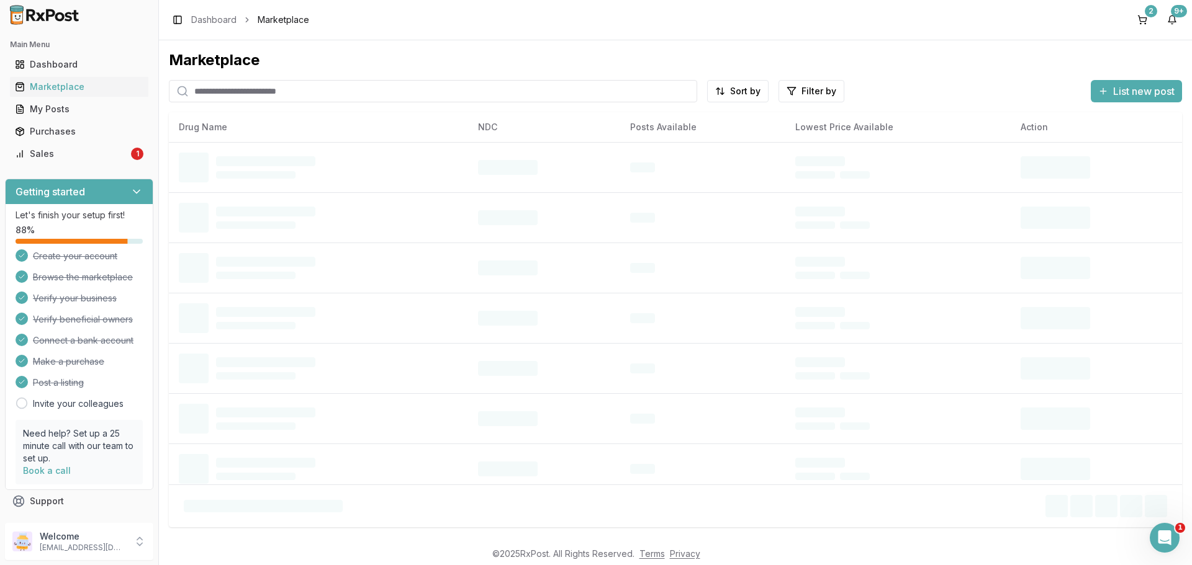
click at [259, 96] on input "search" at bounding box center [433, 91] width 528 height 22
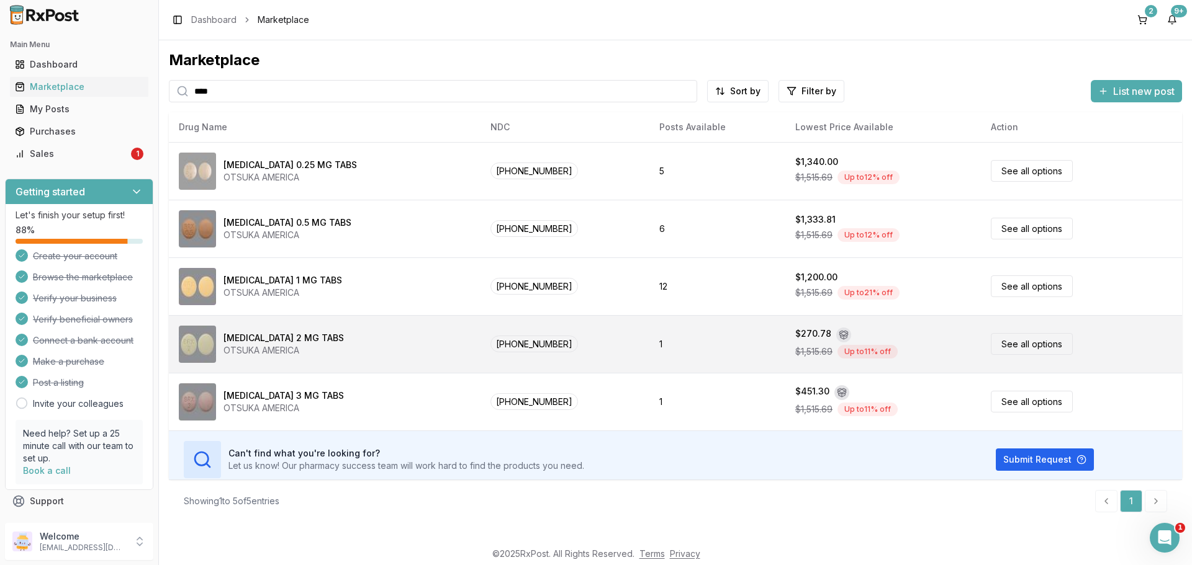
type input "****"
click at [290, 333] on div "Rexulti 2 MG TABS" at bounding box center [283, 338] width 120 height 12
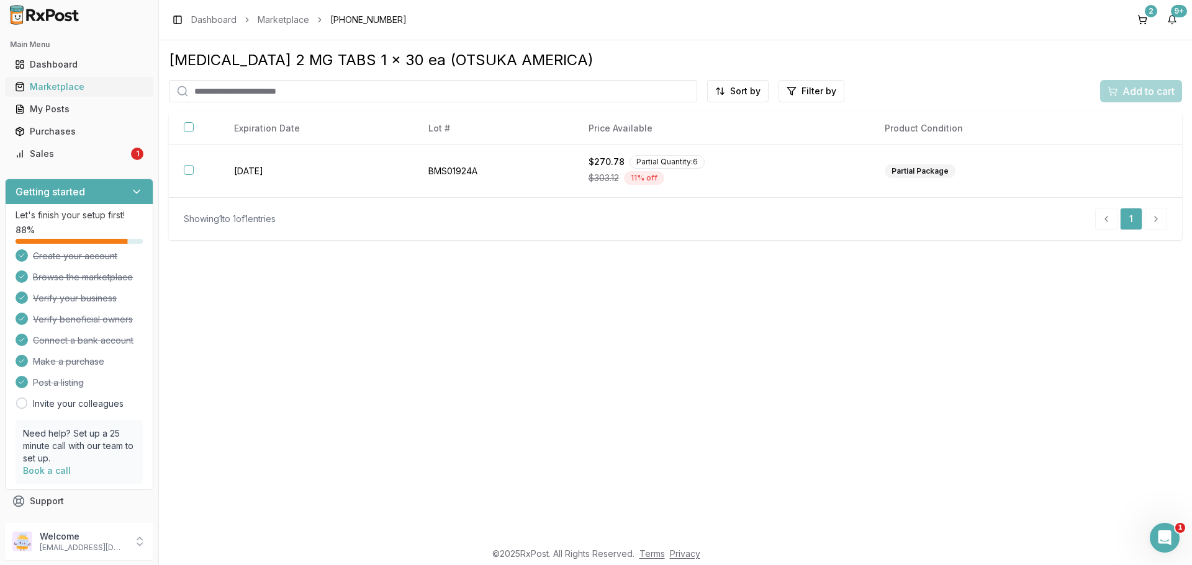
click at [68, 92] on div "Marketplace" at bounding box center [79, 87] width 128 height 12
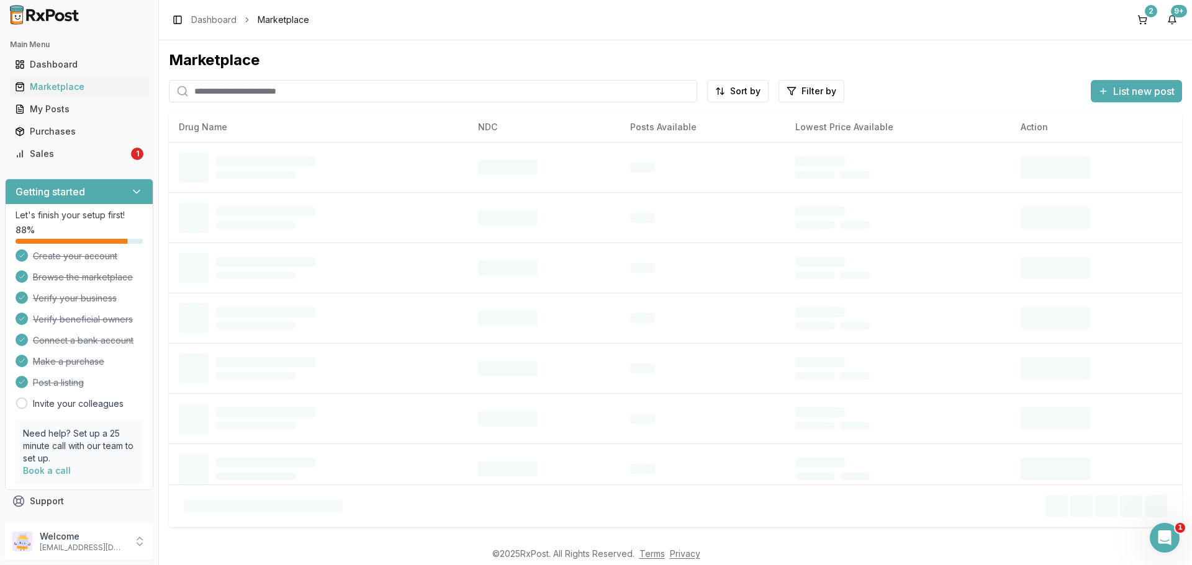
click at [222, 99] on input "search" at bounding box center [433, 91] width 528 height 22
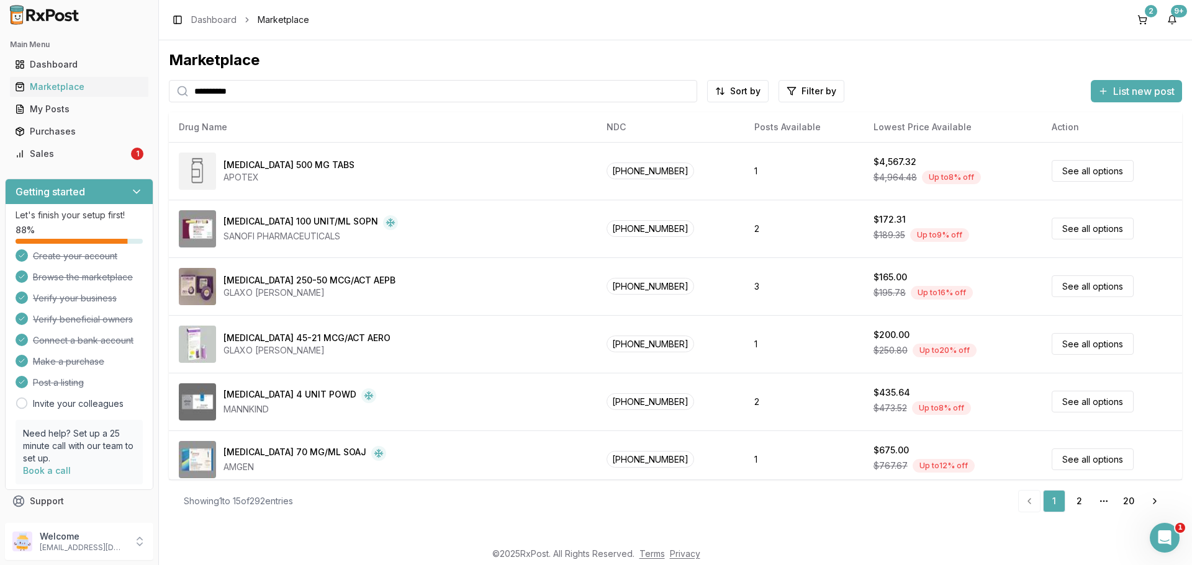
type input "**********"
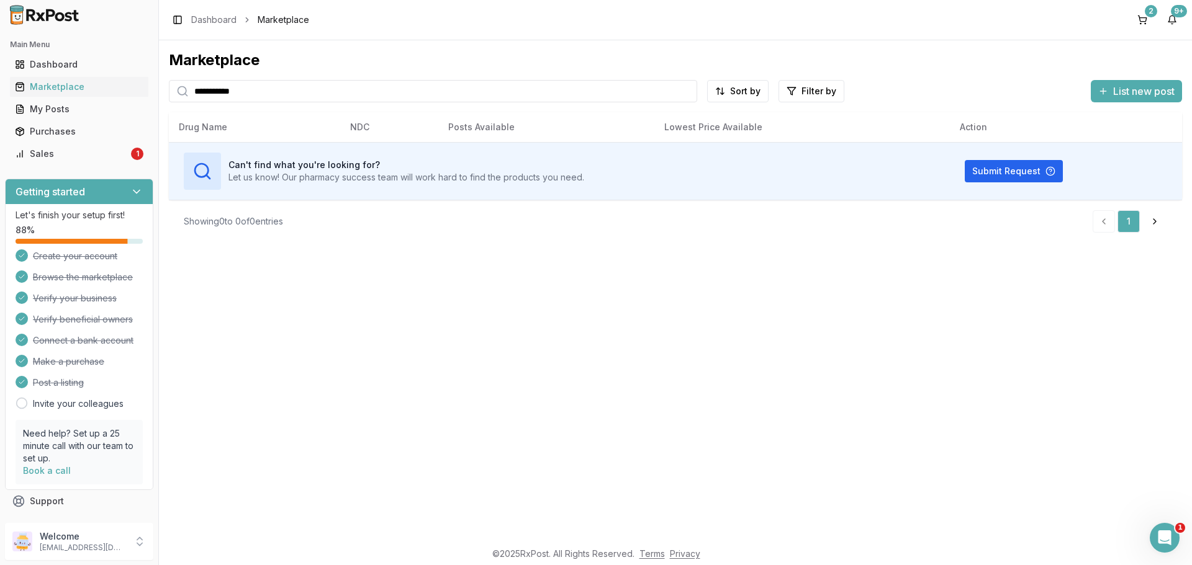
click at [222, 99] on input "**********" at bounding box center [433, 91] width 528 height 22
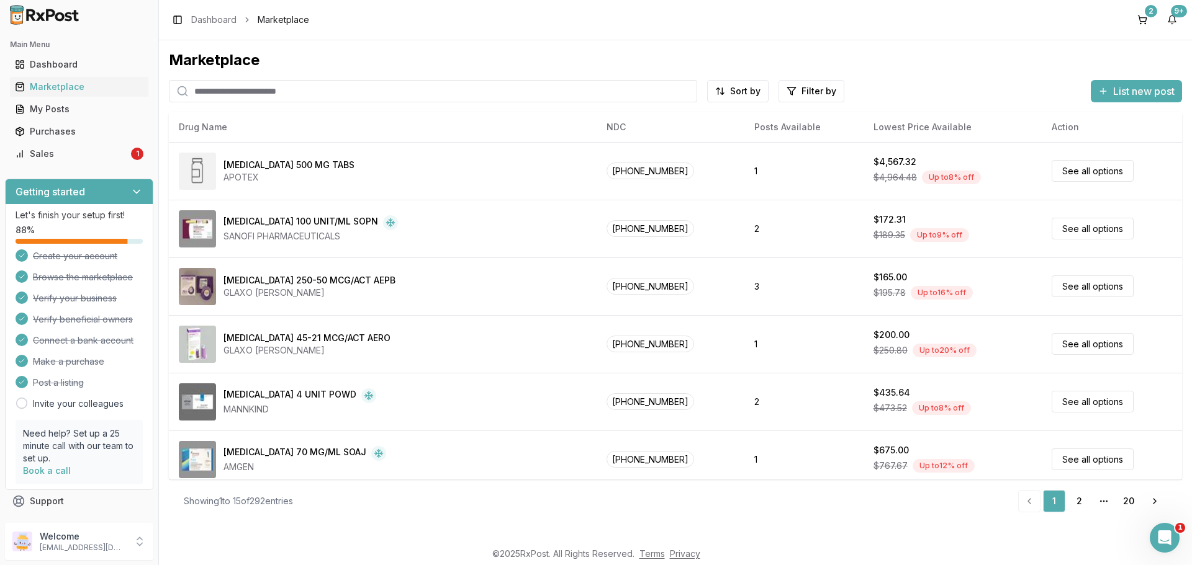
paste input "**********"
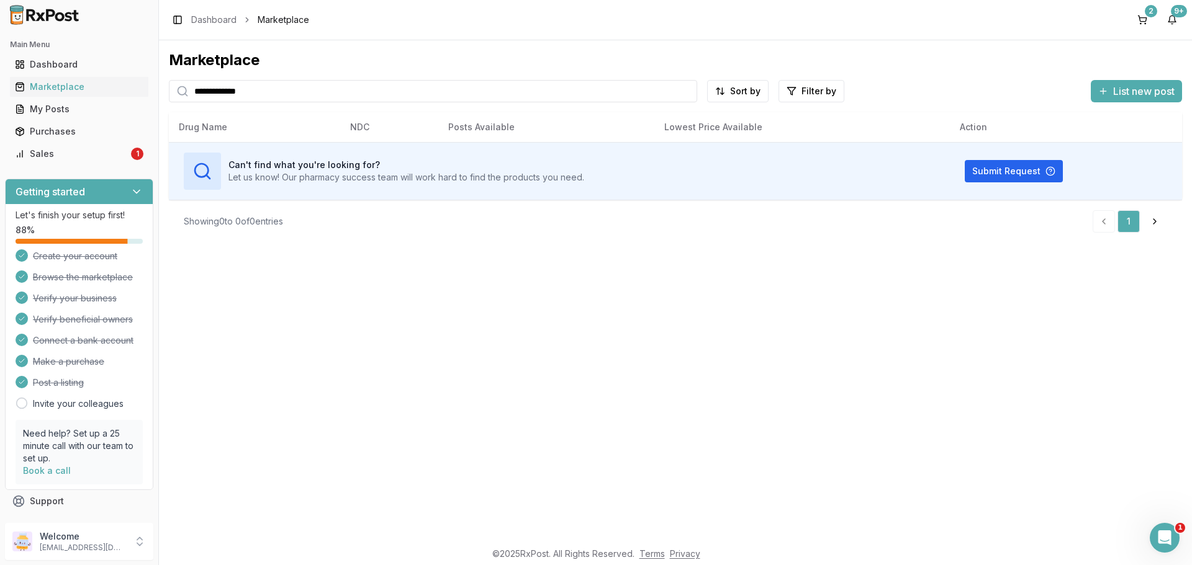
type input "**********"
click at [51, 130] on div "Purchases" at bounding box center [79, 131] width 128 height 12
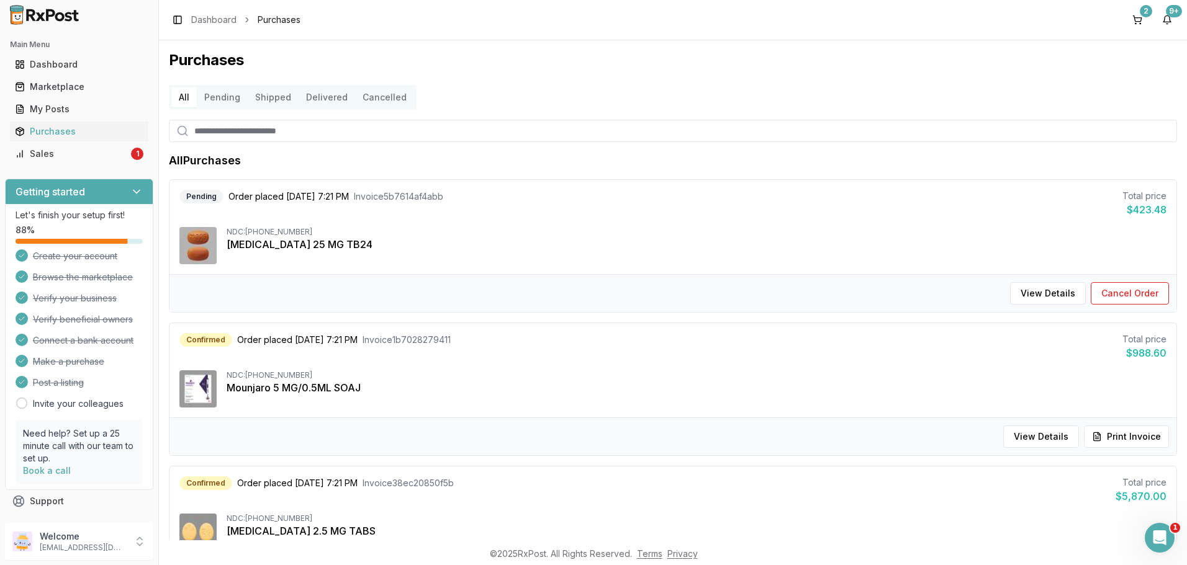
click at [253, 133] on input "search" at bounding box center [673, 131] width 1008 height 22
type input "***"
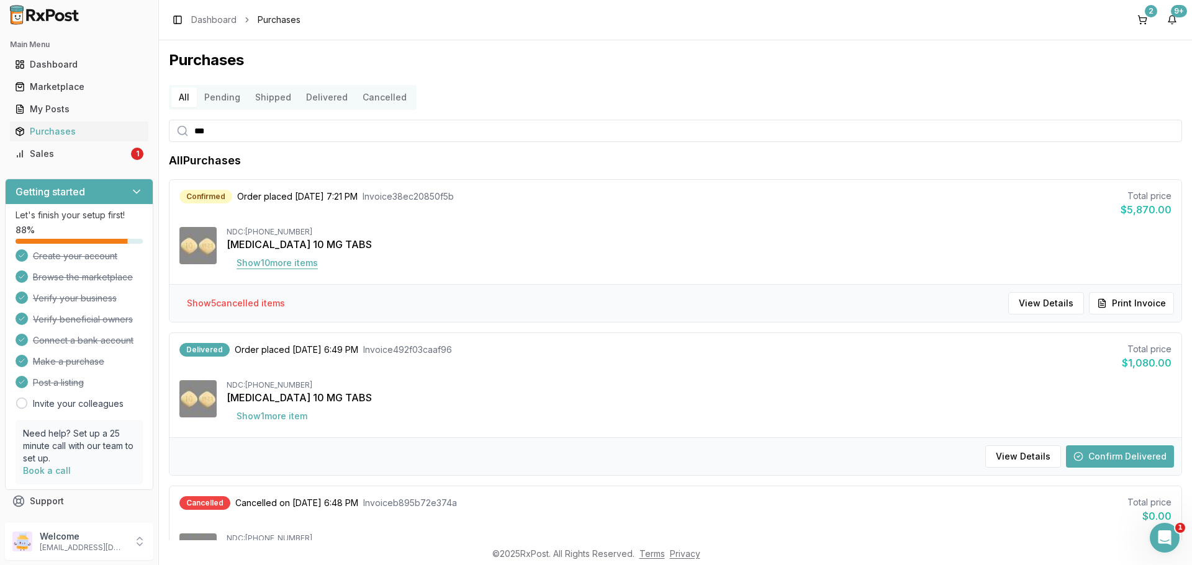
click at [290, 256] on button "Show 10 more item s" at bounding box center [277, 263] width 101 height 22
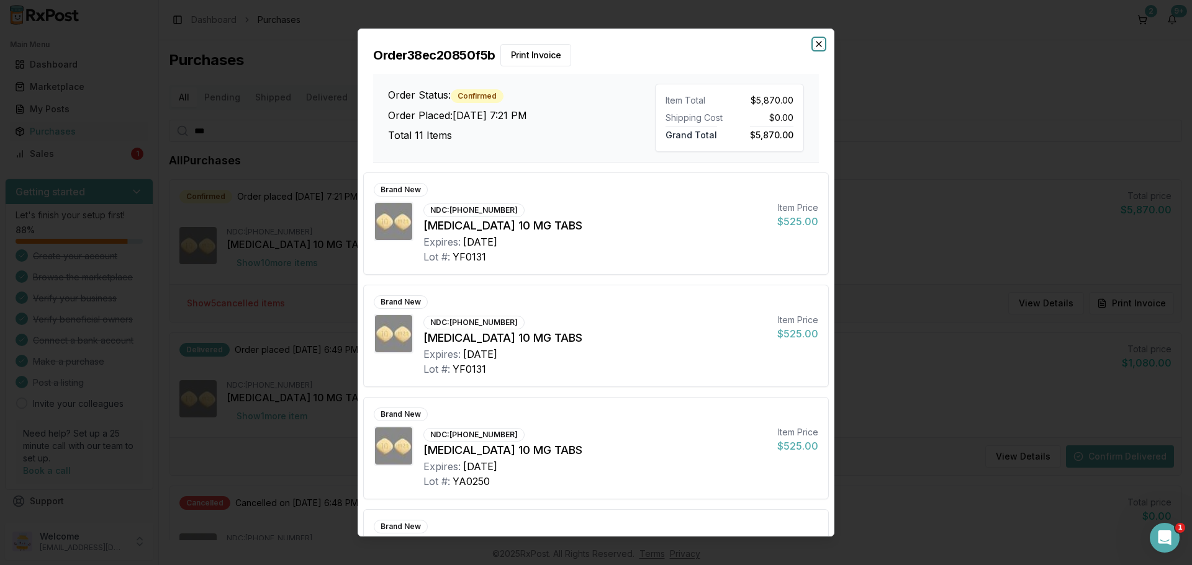
click at [817, 46] on icon "button" at bounding box center [819, 44] width 10 height 10
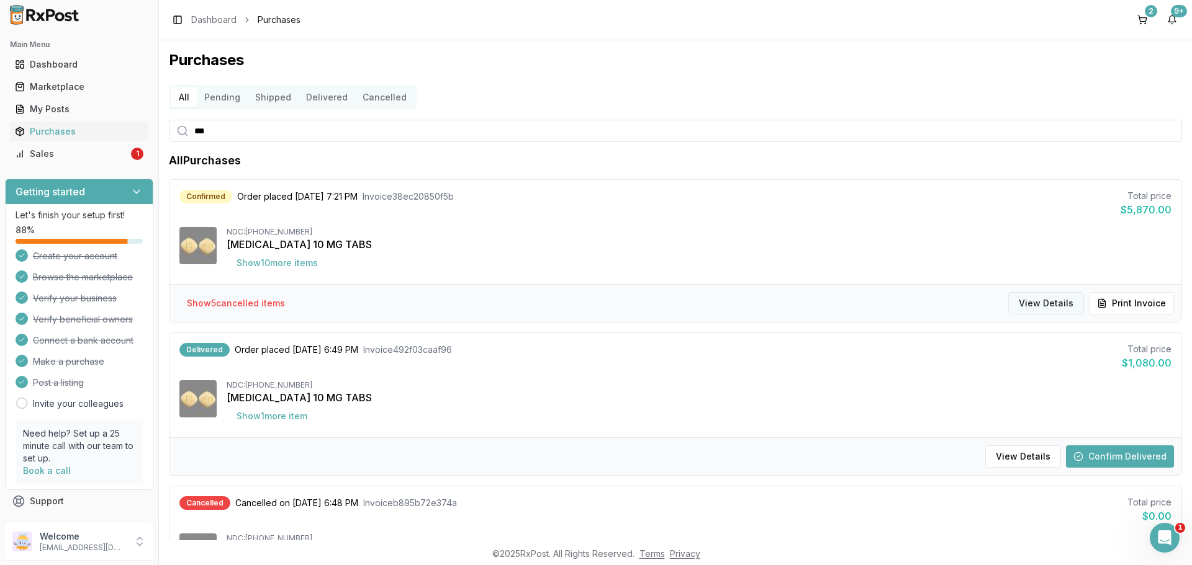
click at [1052, 305] on button "View Details" at bounding box center [1046, 303] width 76 height 22
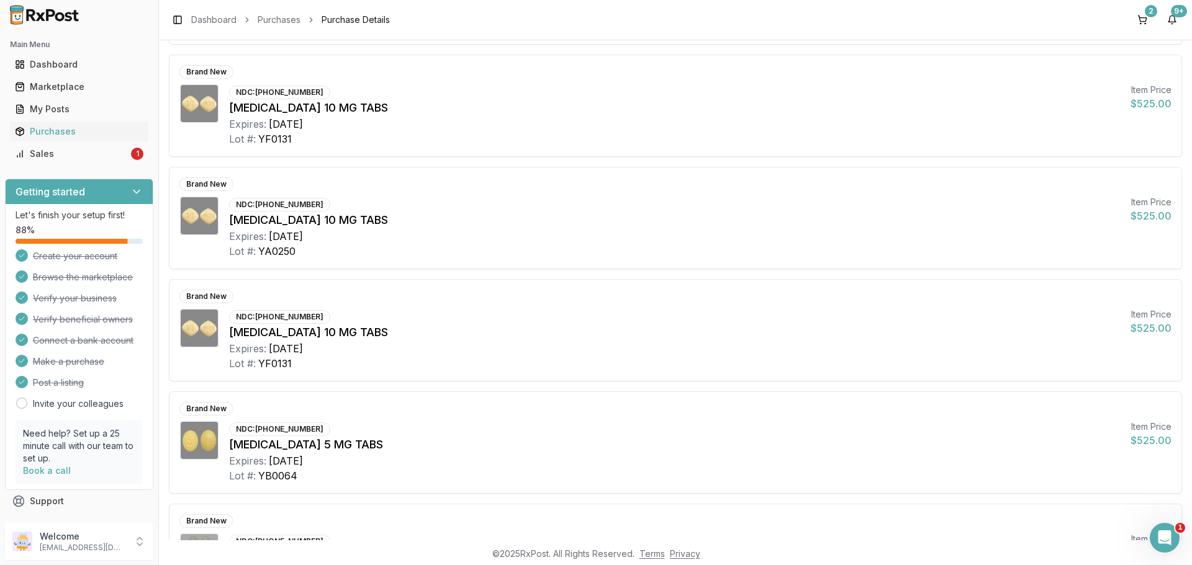
scroll to position [372, 0]
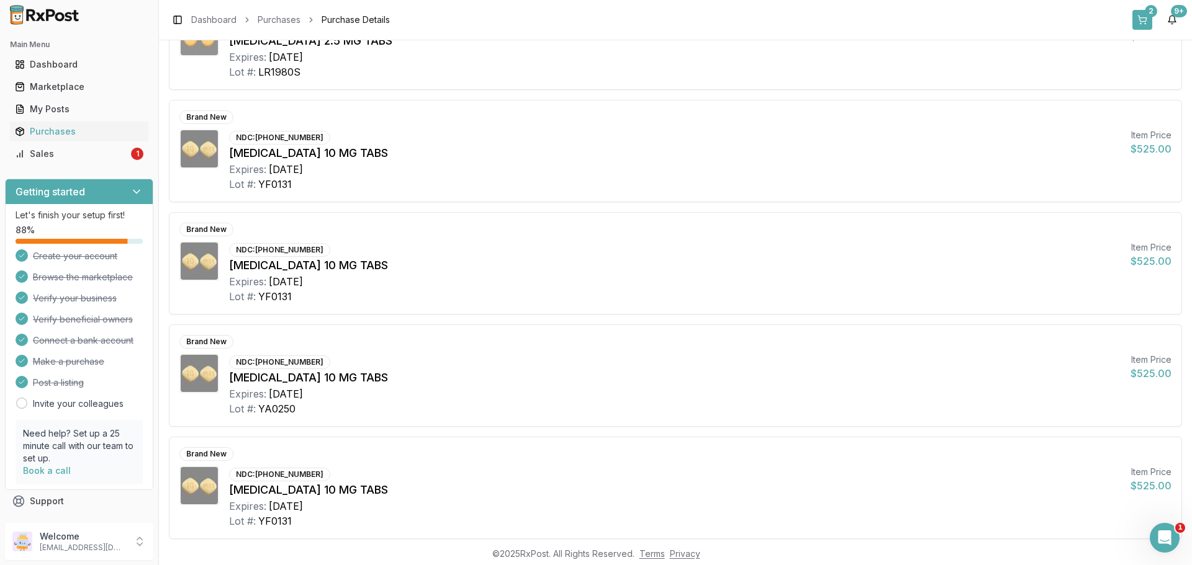
click at [1139, 19] on button "2" at bounding box center [1142, 20] width 20 height 20
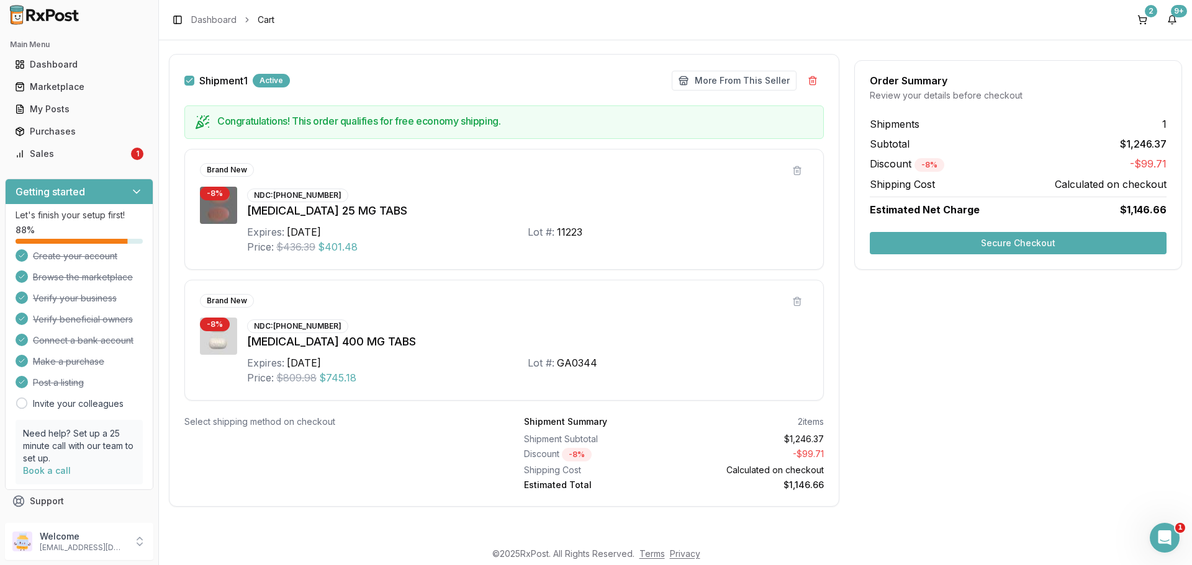
scroll to position [181, 0]
click at [1019, 246] on button "Secure Checkout" at bounding box center [1018, 243] width 297 height 22
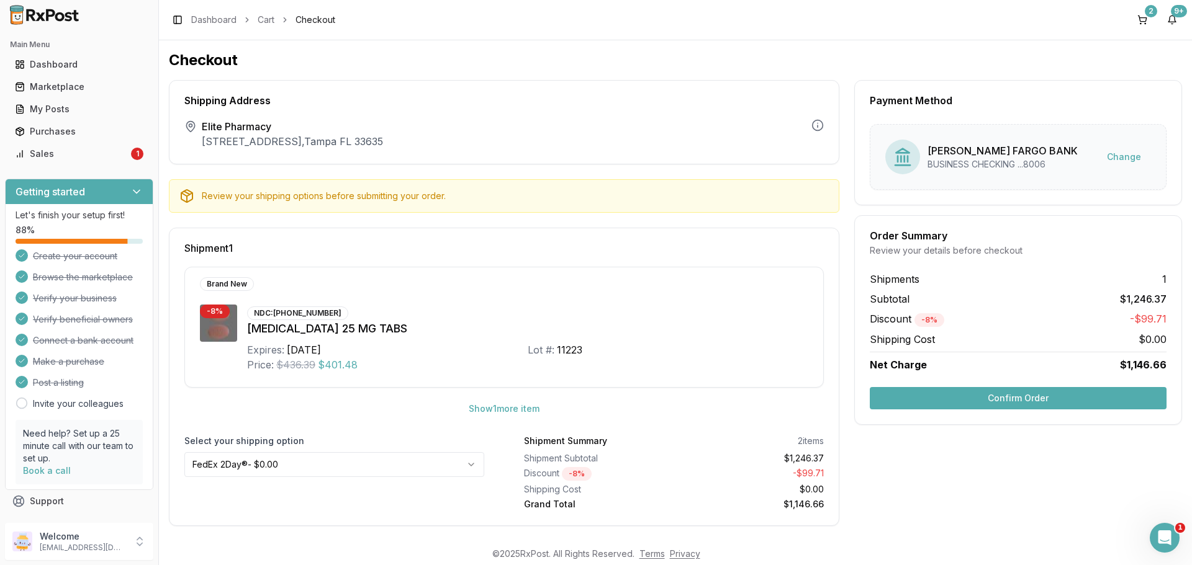
click at [1011, 397] on button "Confirm Order" at bounding box center [1018, 398] width 297 height 22
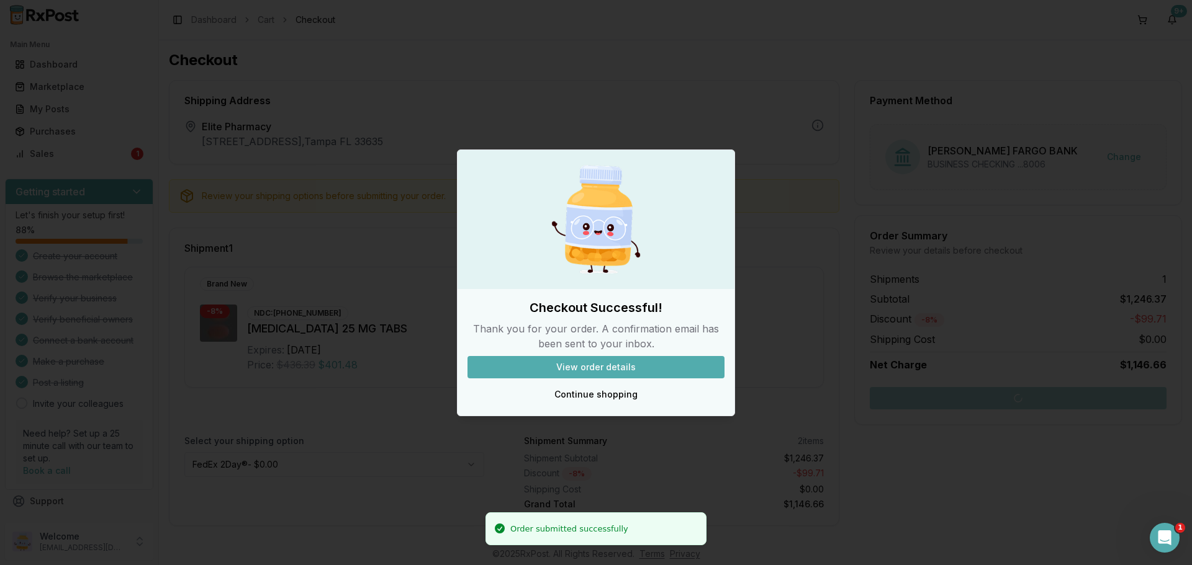
click at [611, 362] on button "View order details" at bounding box center [595, 367] width 257 height 22
